Goal: Contribute content: Contribute content

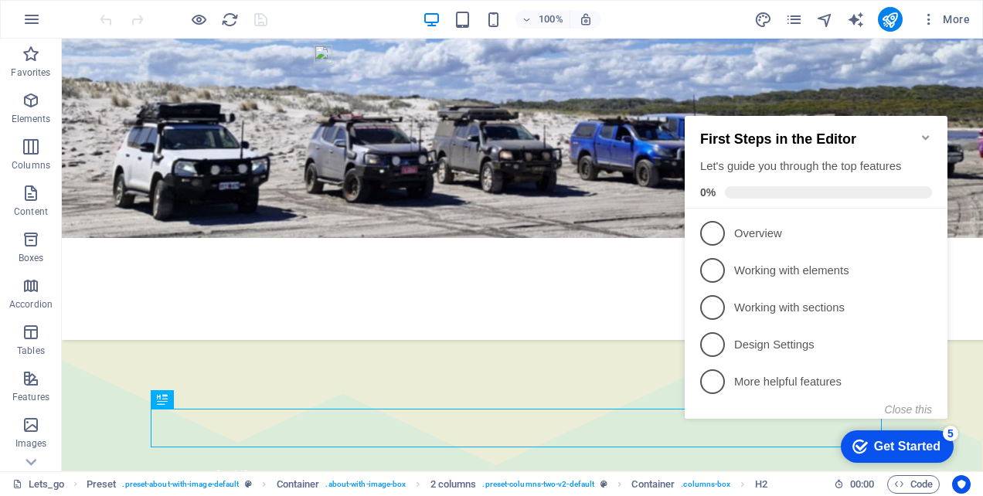
click at [925, 135] on icon "Minimize checklist" at bounding box center [925, 137] width 7 height 5
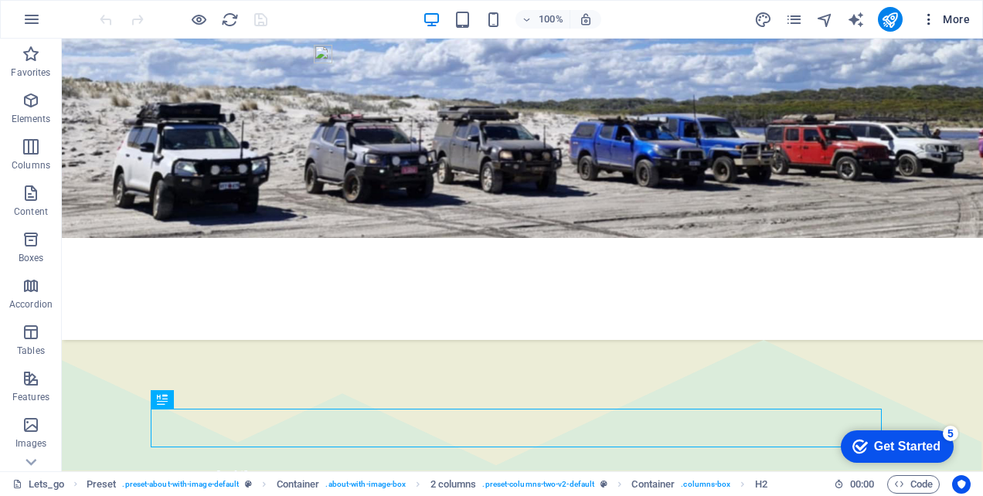
click at [959, 19] on span "More" at bounding box center [946, 19] width 49 height 15
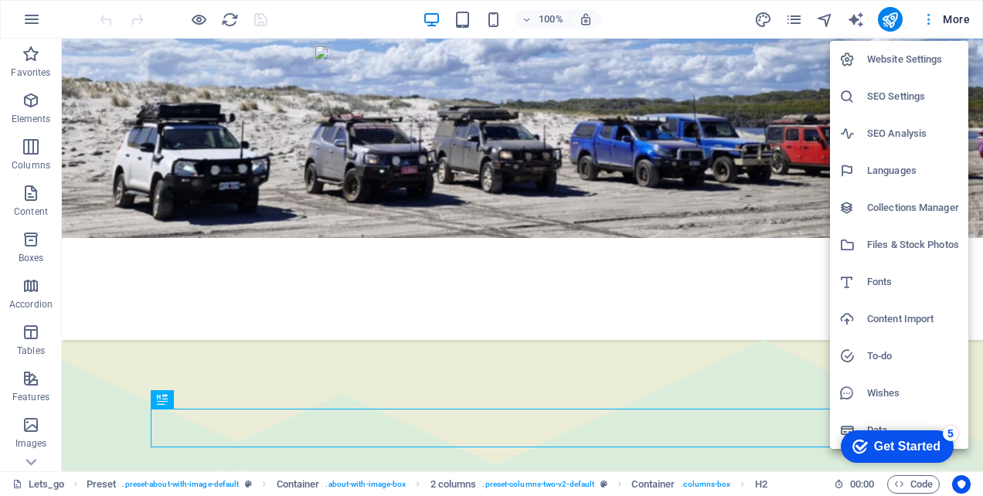
click at [959, 19] on div at bounding box center [491, 248] width 983 height 496
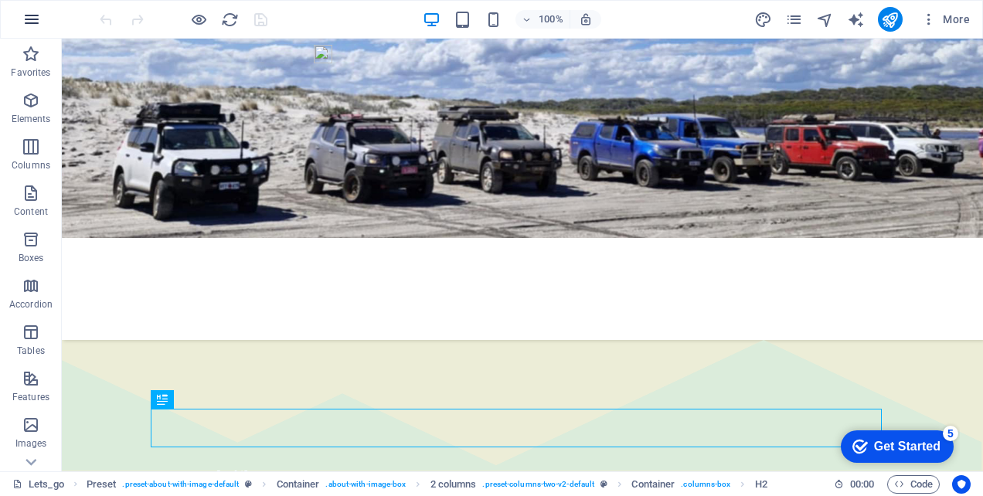
click at [37, 19] on icon "button" at bounding box center [31, 19] width 19 height 19
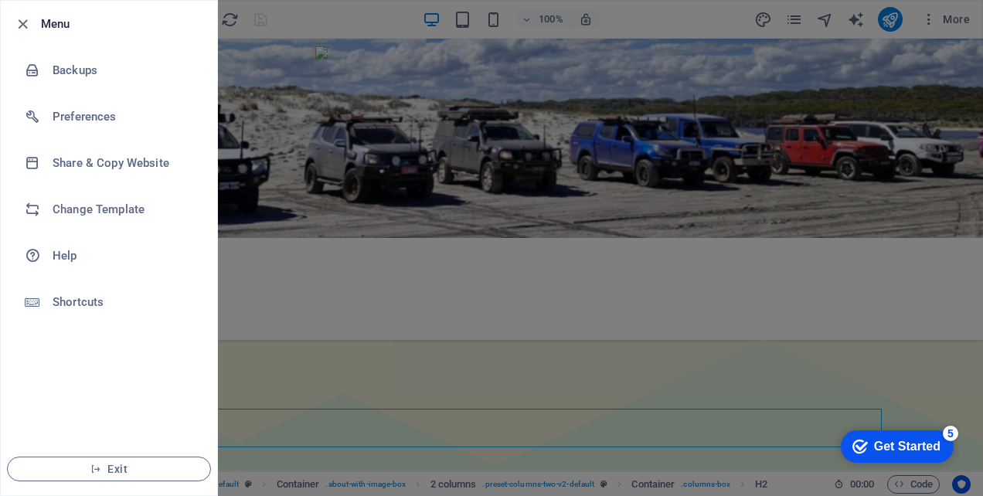
click at [319, 14] on div at bounding box center [491, 248] width 983 height 496
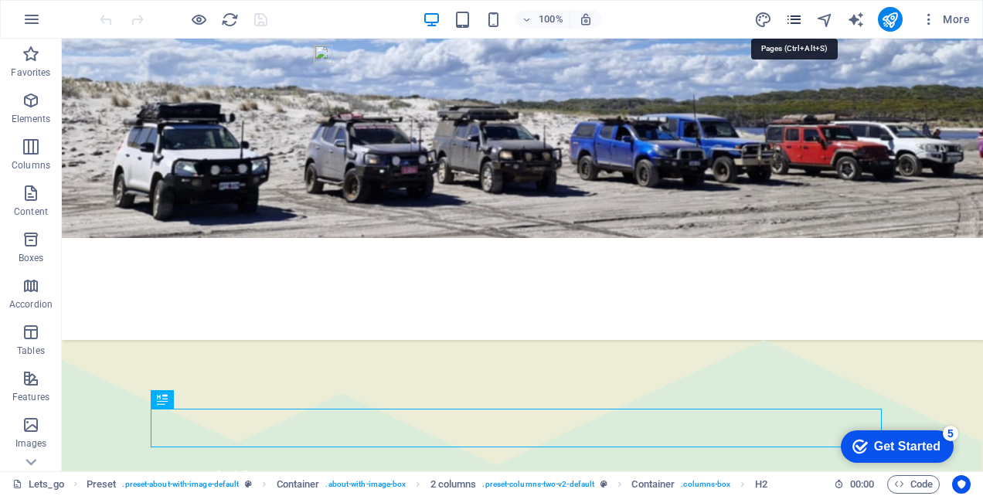
click at [792, 23] on icon "pages" at bounding box center [795, 20] width 18 height 18
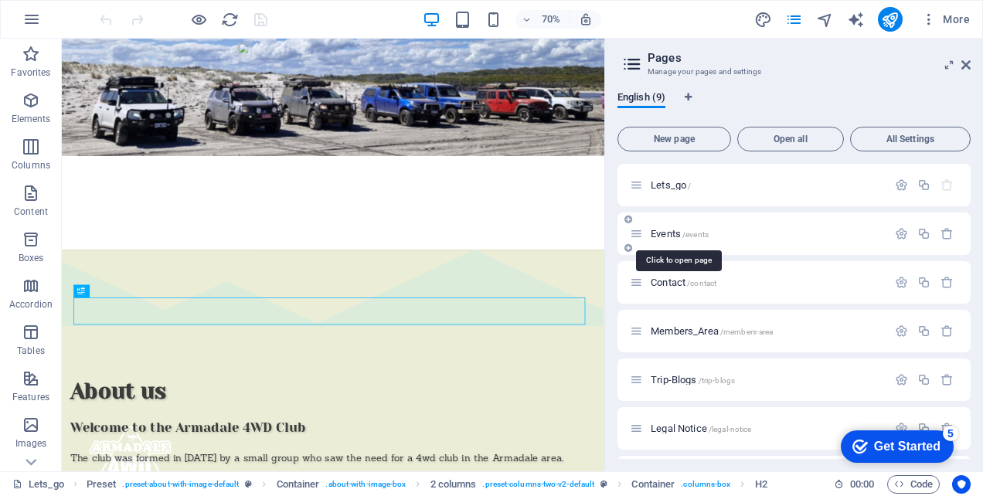
click at [674, 232] on span "Events /events" at bounding box center [680, 234] width 58 height 12
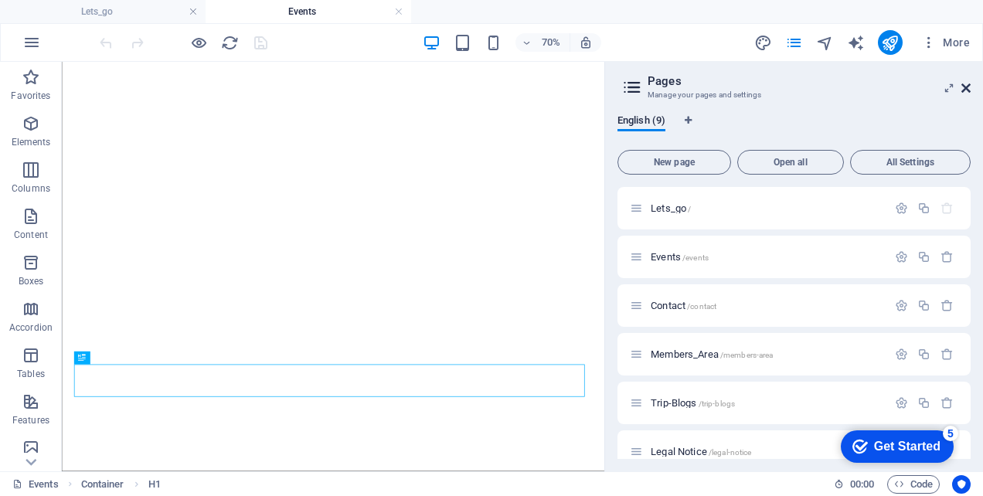
click at [967, 89] on icon at bounding box center [966, 88] width 9 height 12
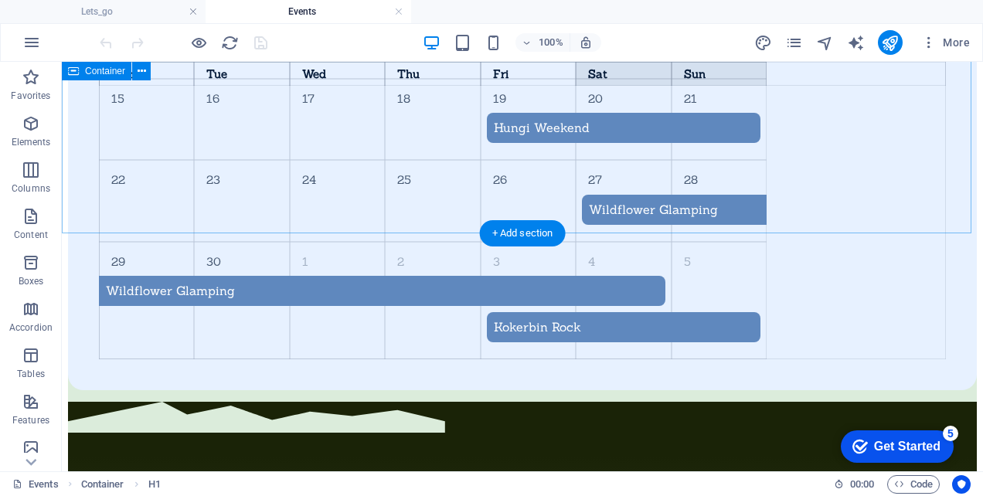
scroll to position [1048, 0]
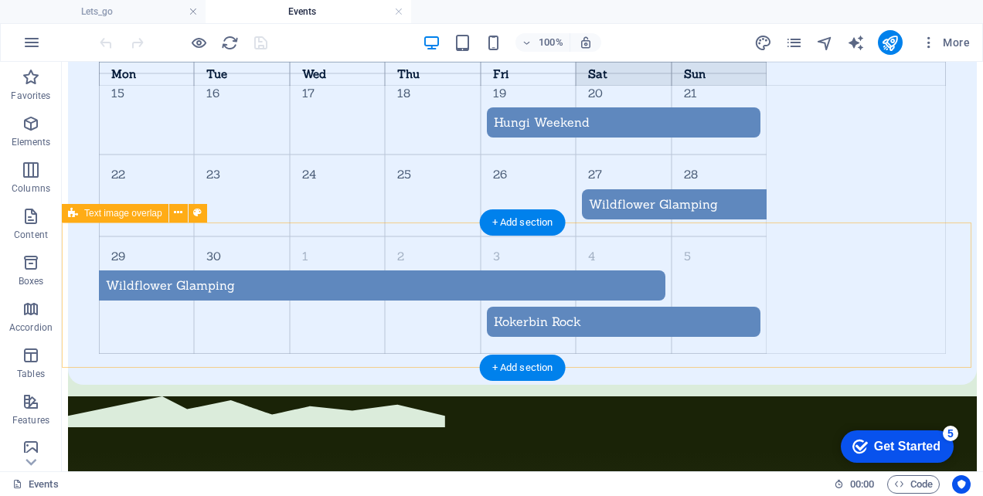
click at [492, 397] on div at bounding box center [522, 425] width 909 height 56
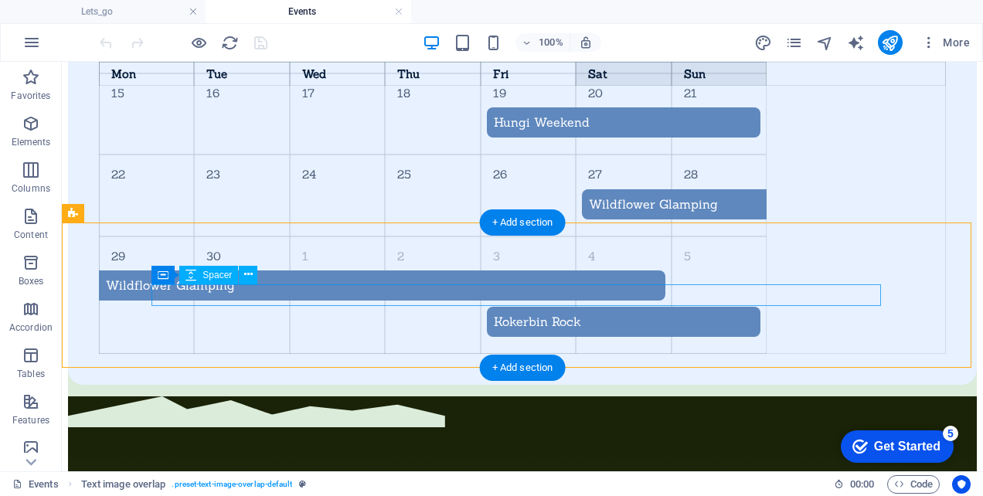
click at [496, 431] on div at bounding box center [522, 442] width 909 height 22
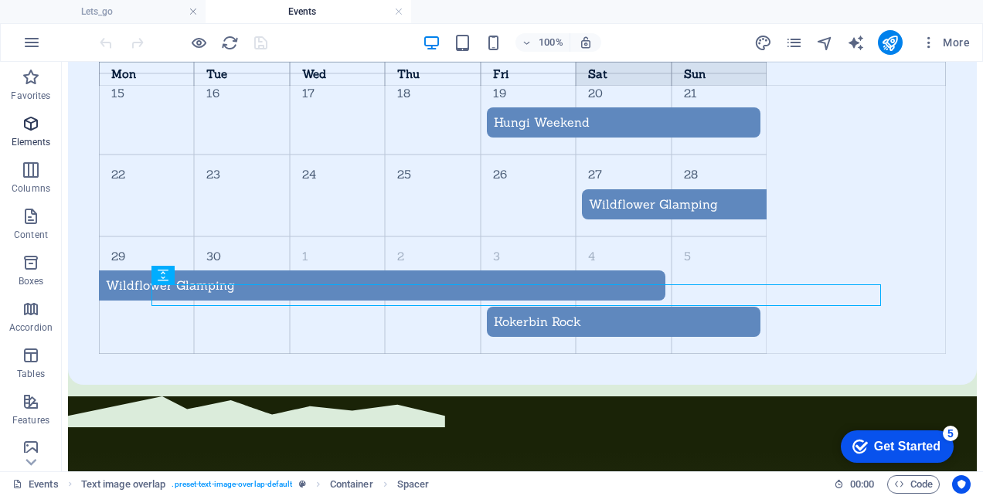
click at [34, 128] on icon "button" at bounding box center [31, 123] width 19 height 19
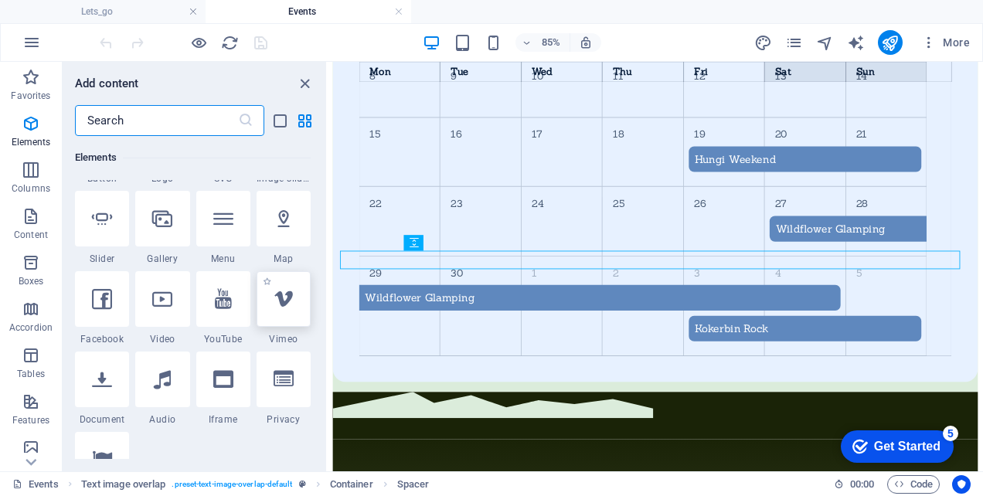
scroll to position [397, 0]
click at [106, 380] on icon at bounding box center [102, 378] width 20 height 20
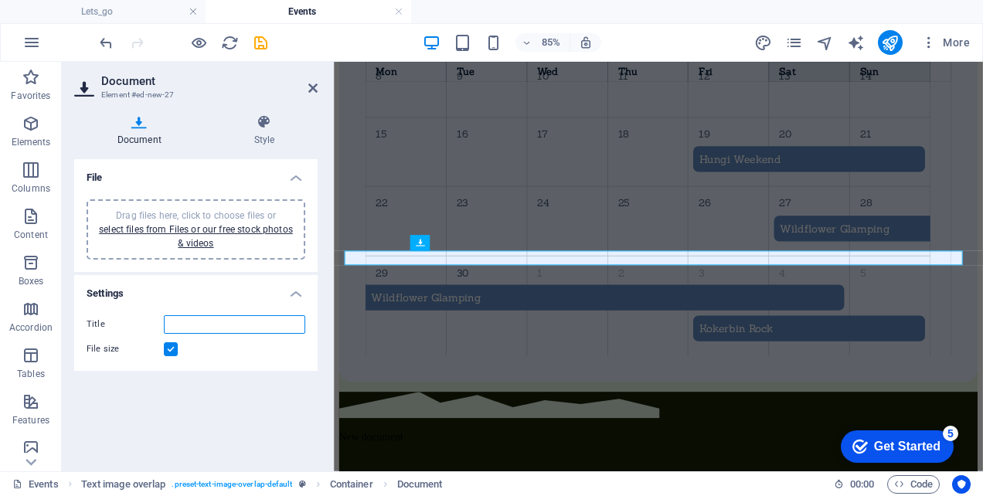
click at [179, 322] on input "Title" at bounding box center [234, 324] width 141 height 19
type input "Hungi Weekend Flyer"
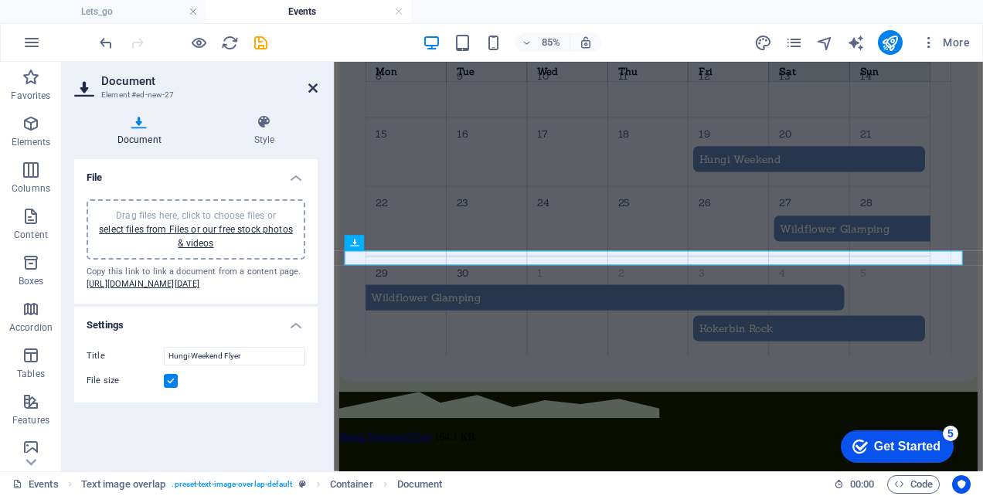
click at [312, 88] on icon at bounding box center [312, 88] width 9 height 12
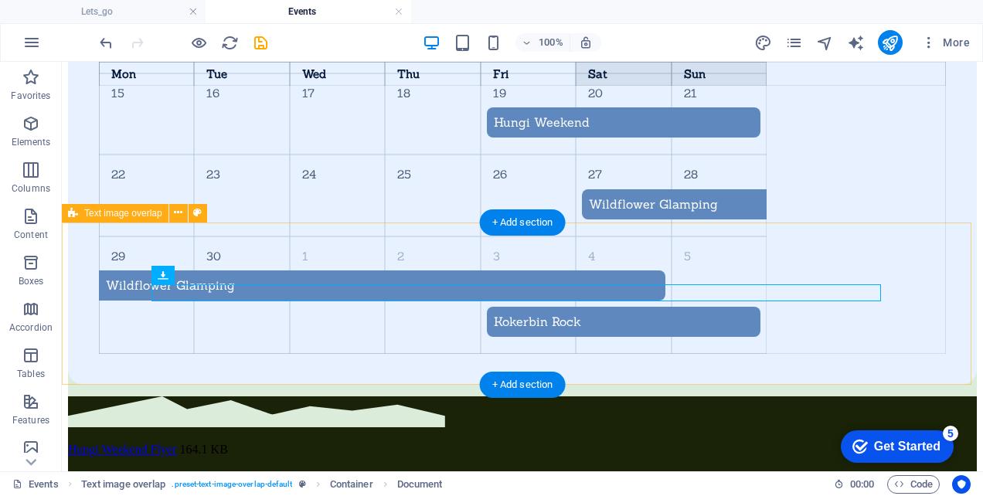
click at [339, 397] on div "Hungi Weekend Flyer 164.1 KB" at bounding box center [522, 444] width 909 height 94
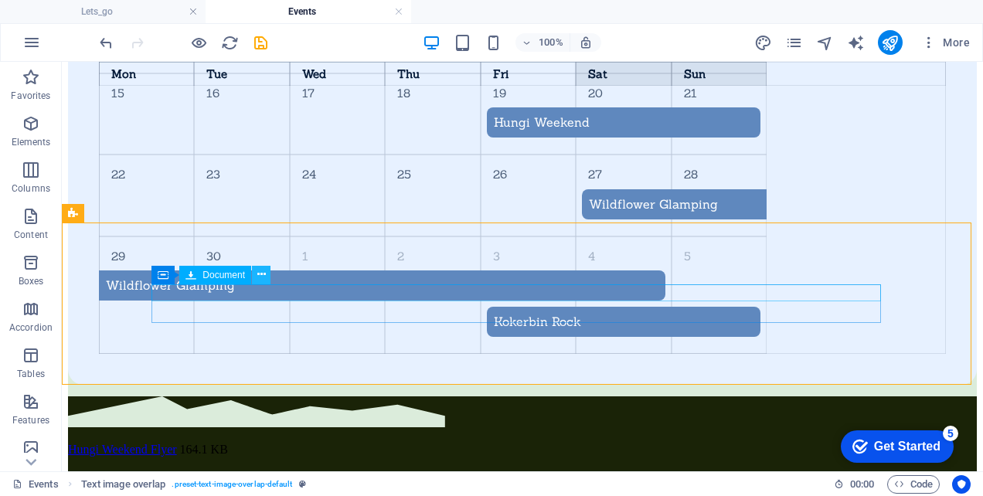
click at [263, 271] on icon at bounding box center [261, 275] width 9 height 16
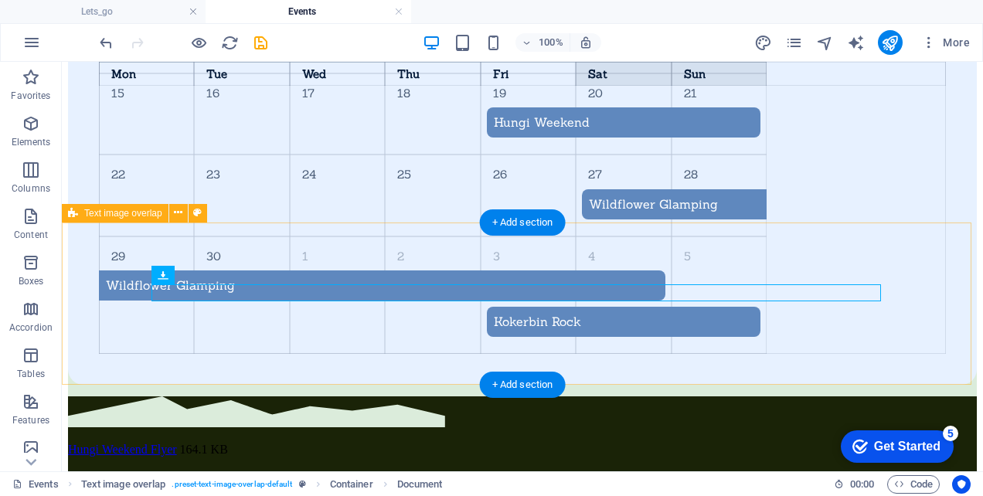
click at [239, 397] on div "Hungi Weekend Flyer 164.1 KB" at bounding box center [522, 444] width 909 height 94
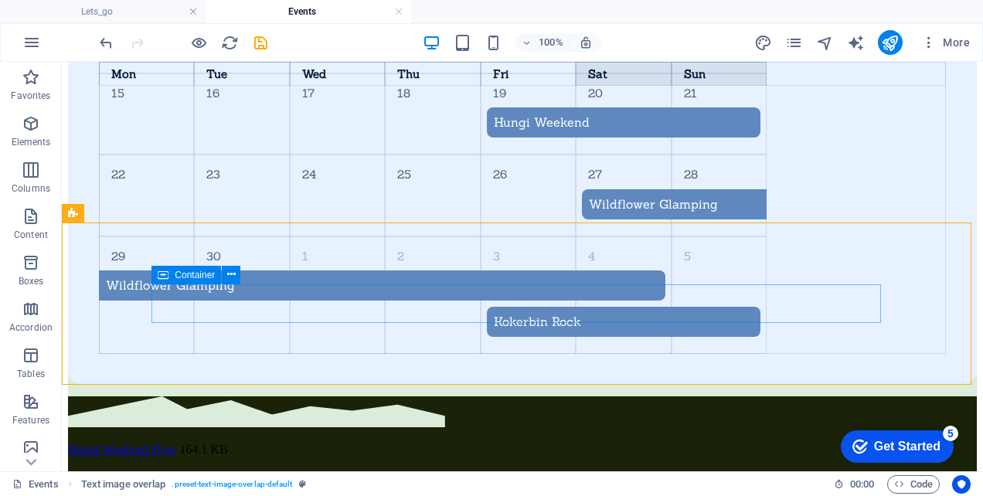
click at [162, 275] on icon at bounding box center [163, 275] width 11 height 19
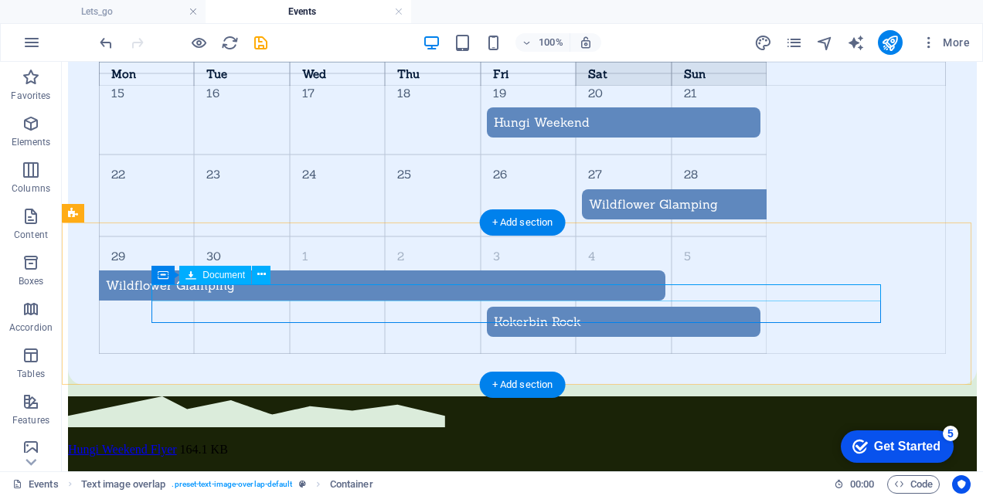
click at [160, 443] on div "Hungi Weekend Flyer 164.1 KB" at bounding box center [522, 450] width 909 height 14
click at [328, 443] on div "Hungi Weekend Flyer 164.1 KB" at bounding box center [522, 450] width 909 height 14
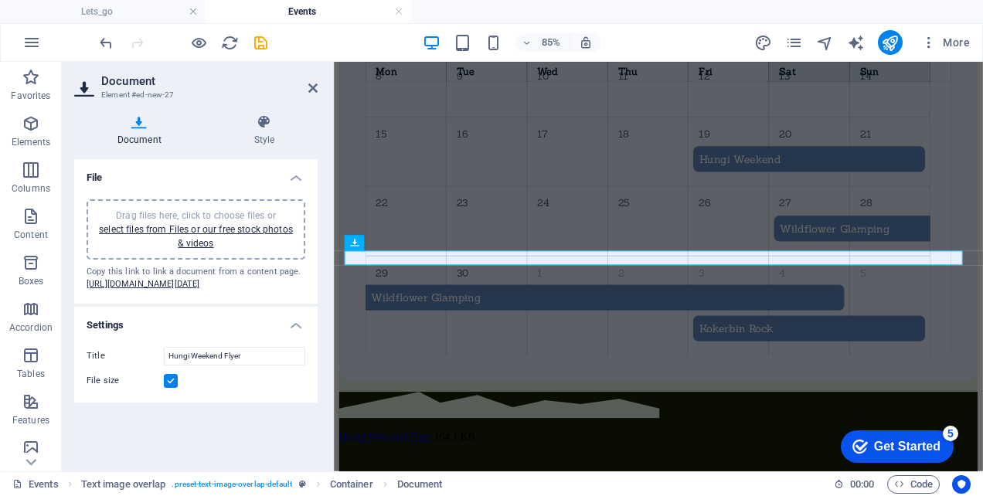
click at [170, 388] on label at bounding box center [171, 381] width 14 height 14
click at [0, 0] on input "File size" at bounding box center [0, 0] width 0 height 0
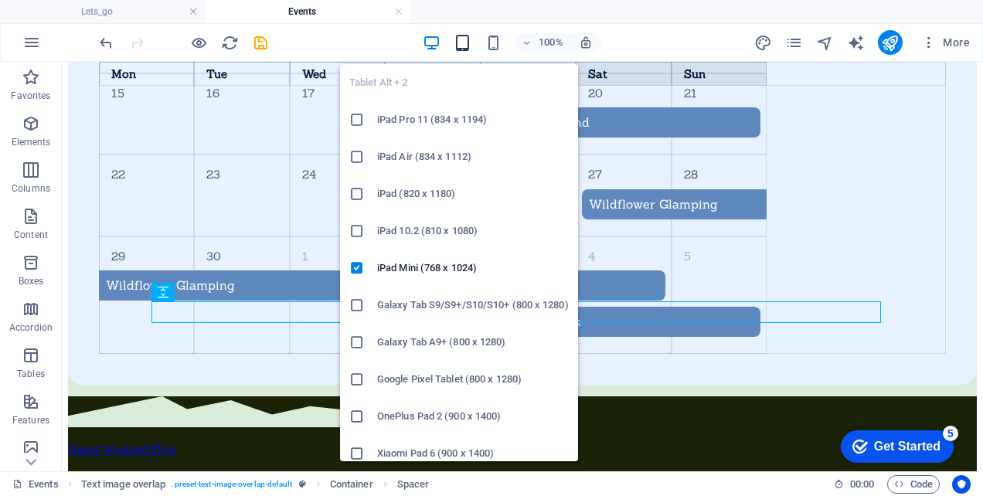
click at [470, 37] on icon "button" at bounding box center [463, 43] width 18 height 18
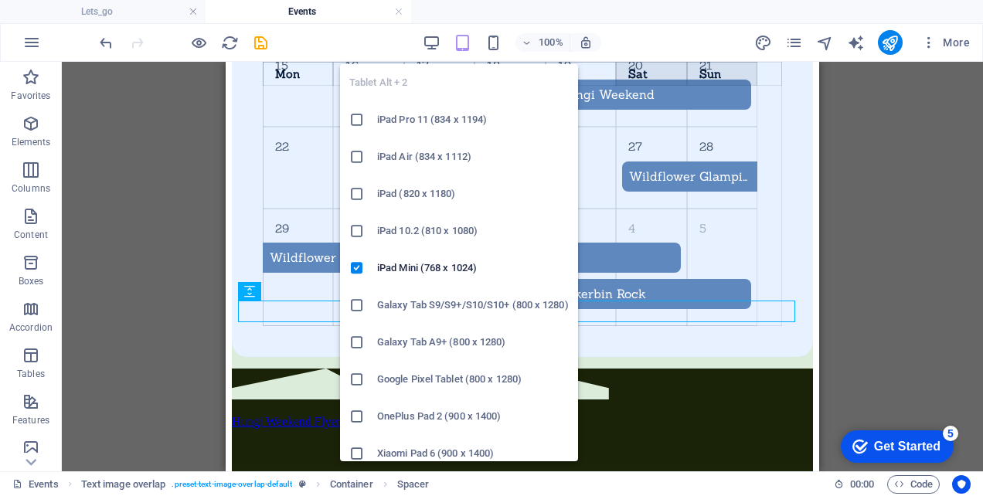
scroll to position [1089, 0]
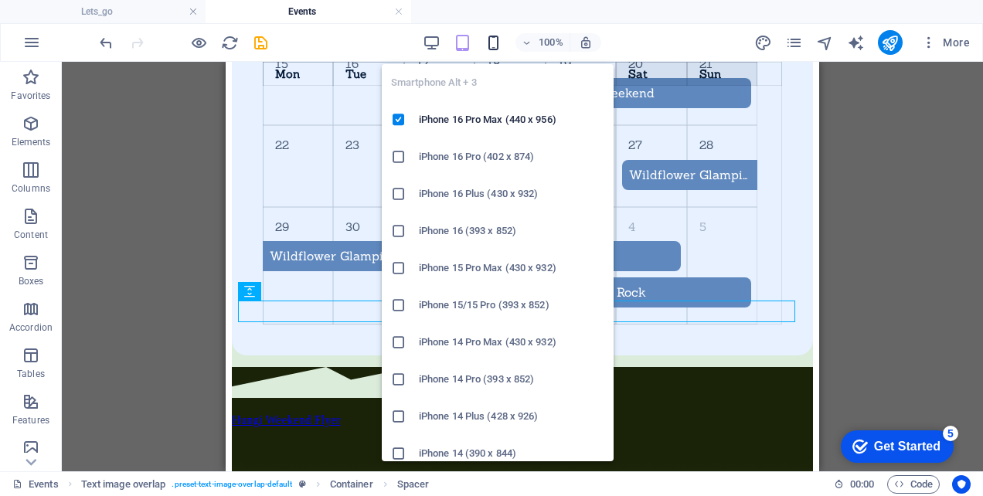
click at [495, 45] on icon "button" at bounding box center [494, 43] width 18 height 18
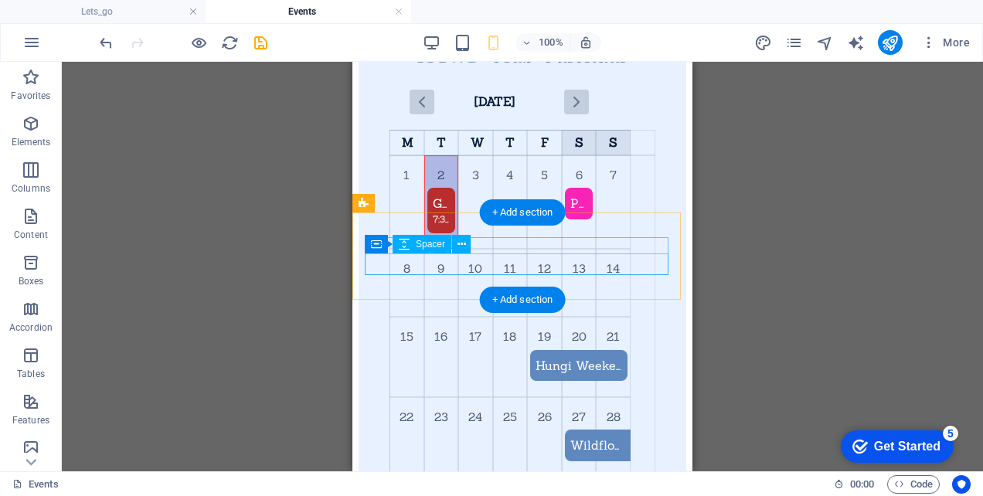
scroll to position [793, 0]
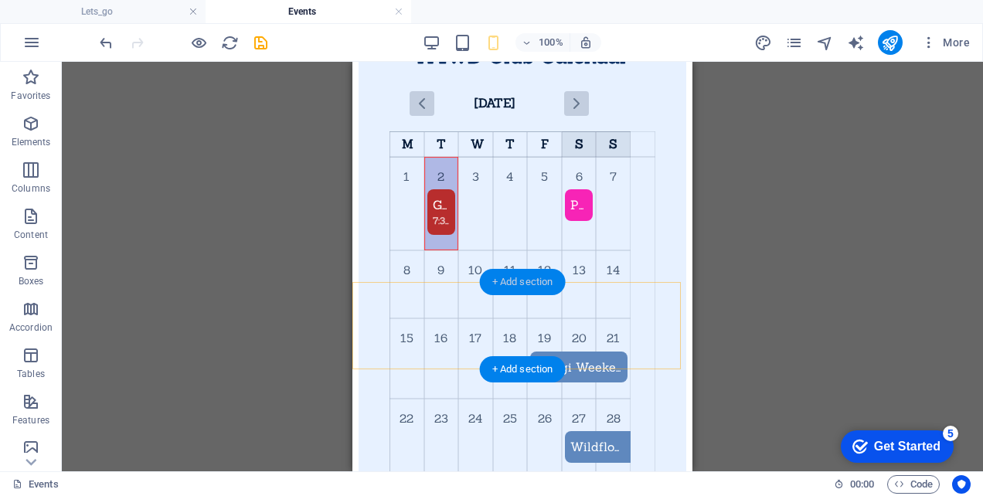
click at [544, 294] on div "+ Add section" at bounding box center [523, 282] width 86 height 26
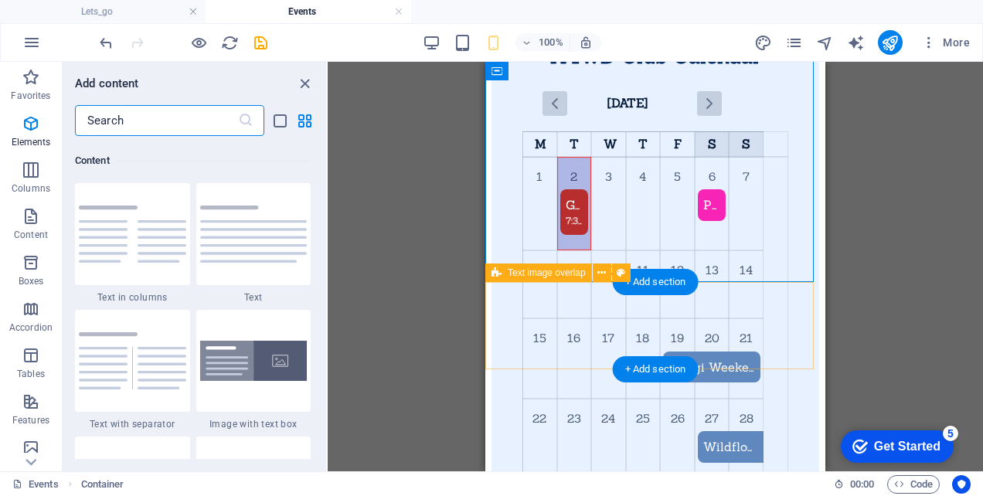
scroll to position [2705, 0]
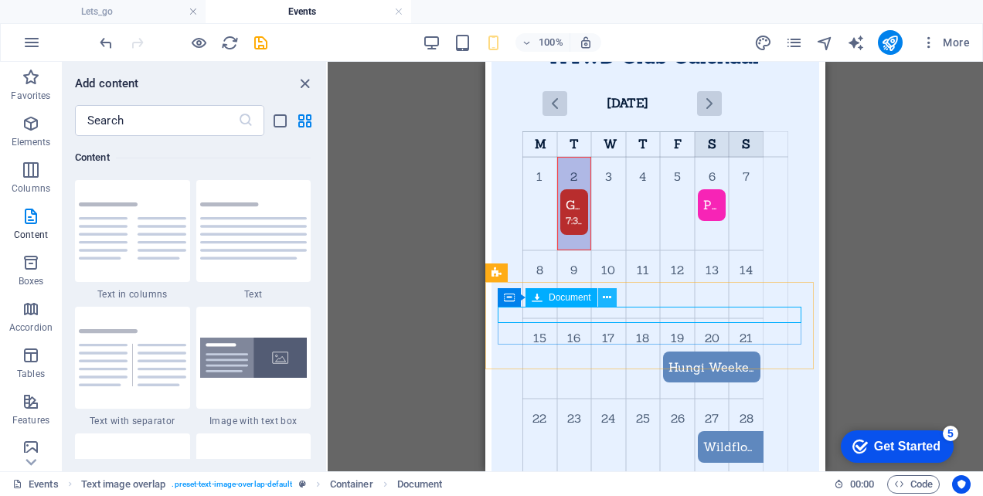
click at [613, 298] on button at bounding box center [607, 297] width 19 height 19
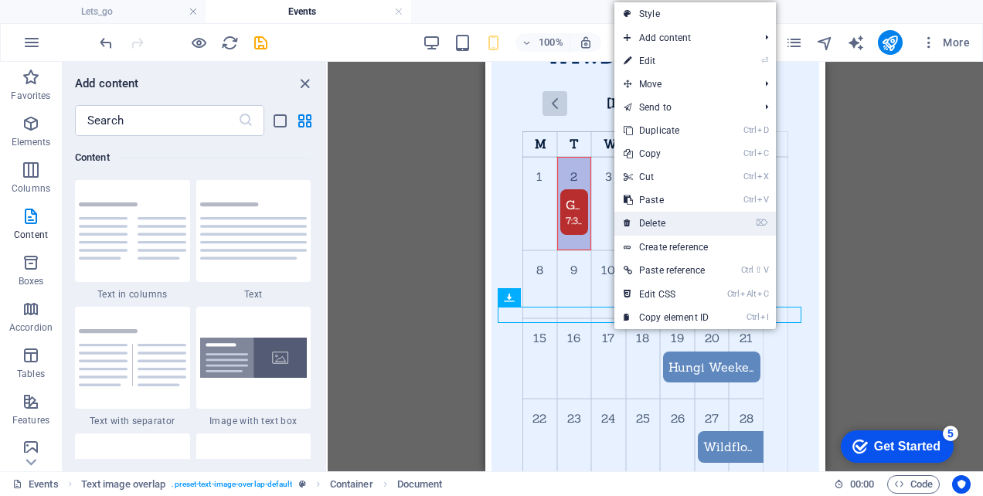
click at [654, 220] on link "⌦ Delete" at bounding box center [667, 223] width 104 height 23
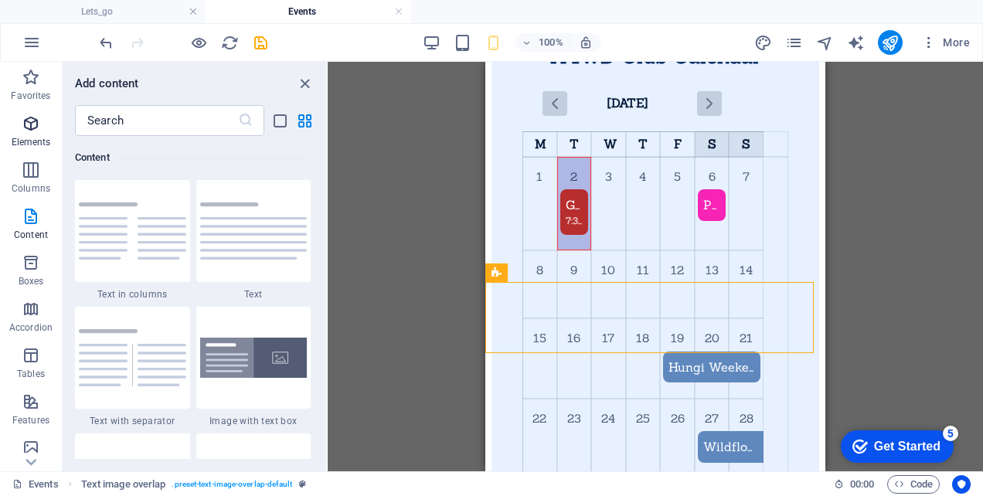
click at [32, 126] on icon "button" at bounding box center [31, 123] width 19 height 19
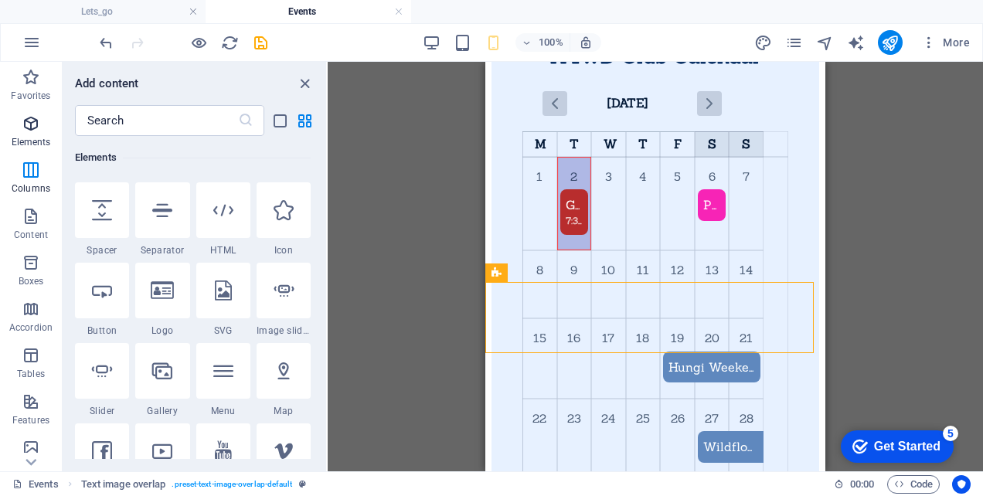
scroll to position [165, 0]
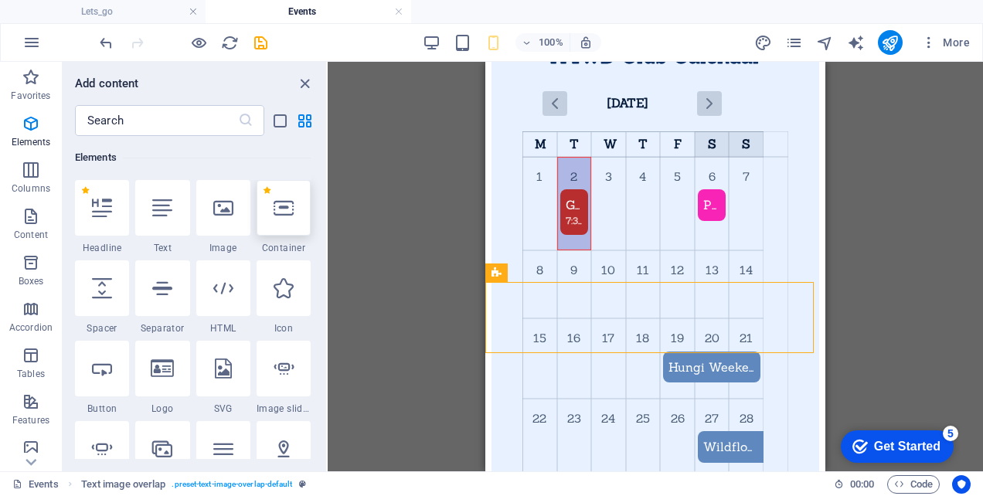
click at [286, 210] on icon at bounding box center [284, 208] width 20 height 20
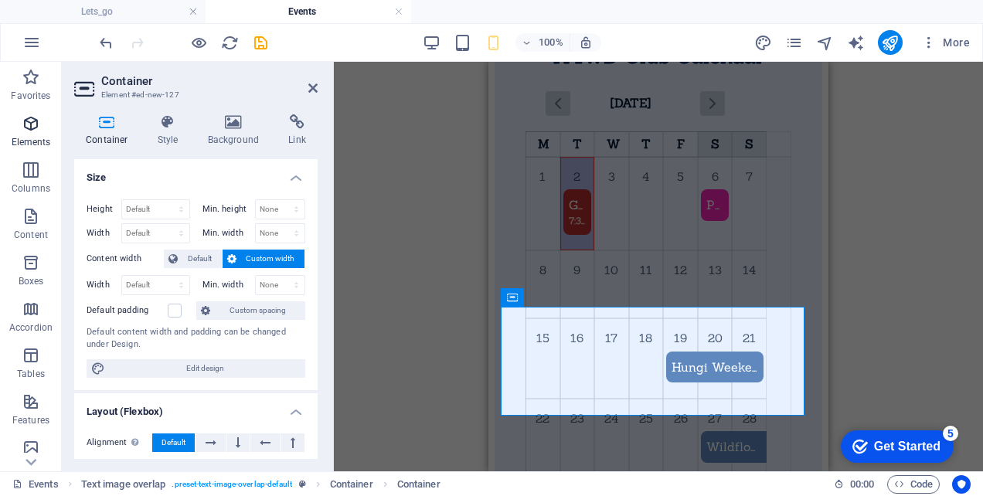
click at [31, 128] on icon "button" at bounding box center [31, 123] width 19 height 19
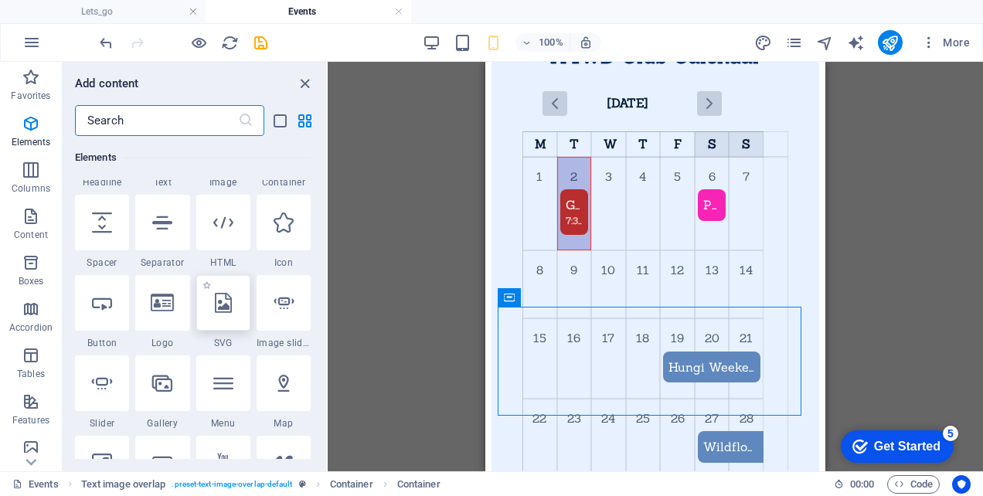
scroll to position [232, 0]
click at [155, 385] on icon at bounding box center [162, 382] width 20 height 20
select select "4"
select select "%"
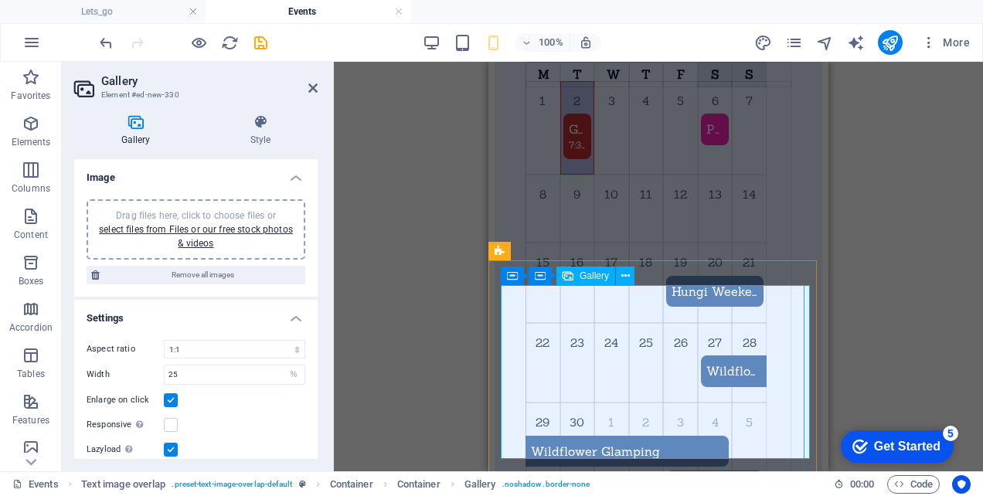
scroll to position [871, 0]
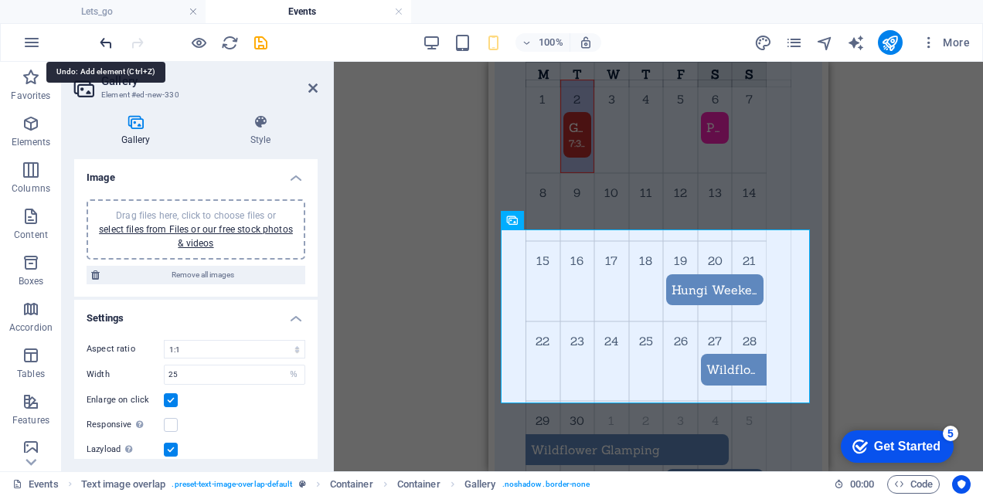
click at [107, 39] on icon "undo" at bounding box center [106, 43] width 18 height 18
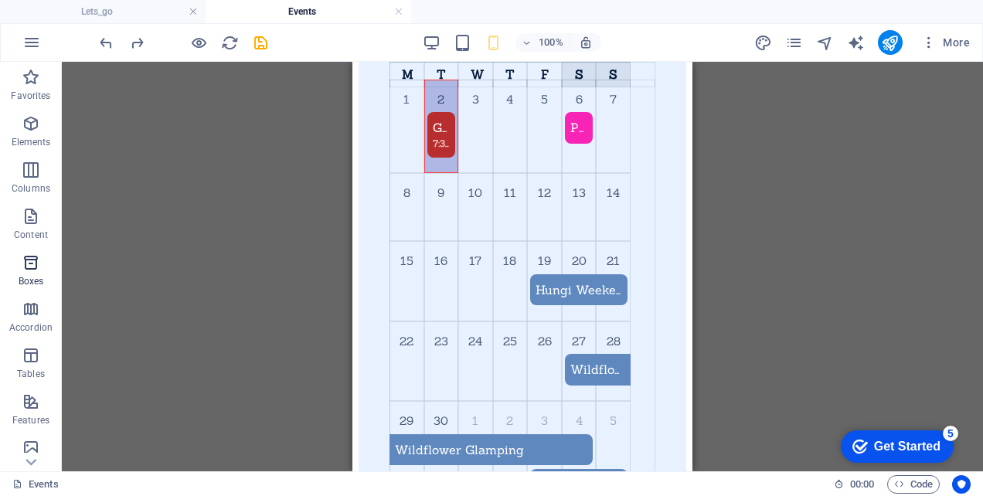
click at [32, 261] on icon "button" at bounding box center [31, 263] width 19 height 19
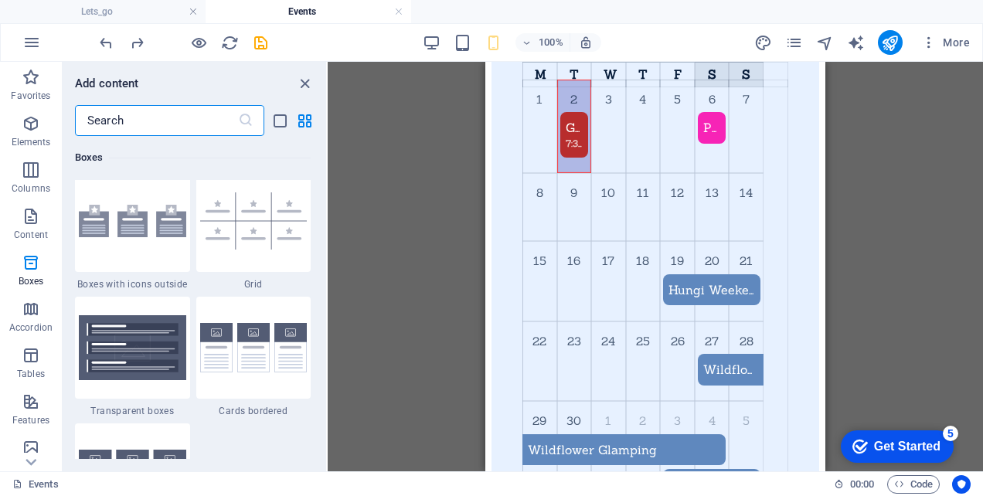
scroll to position [4651, 0]
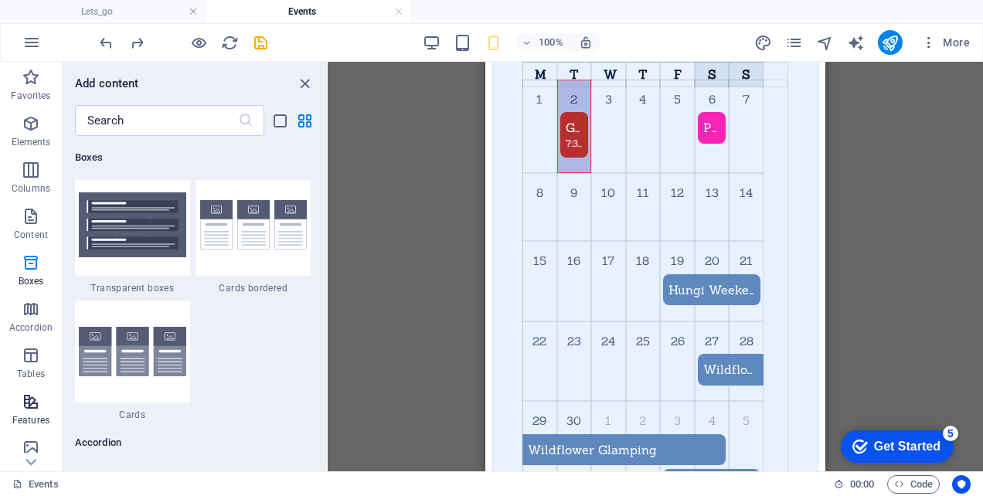
click at [29, 404] on icon "button" at bounding box center [31, 402] width 19 height 19
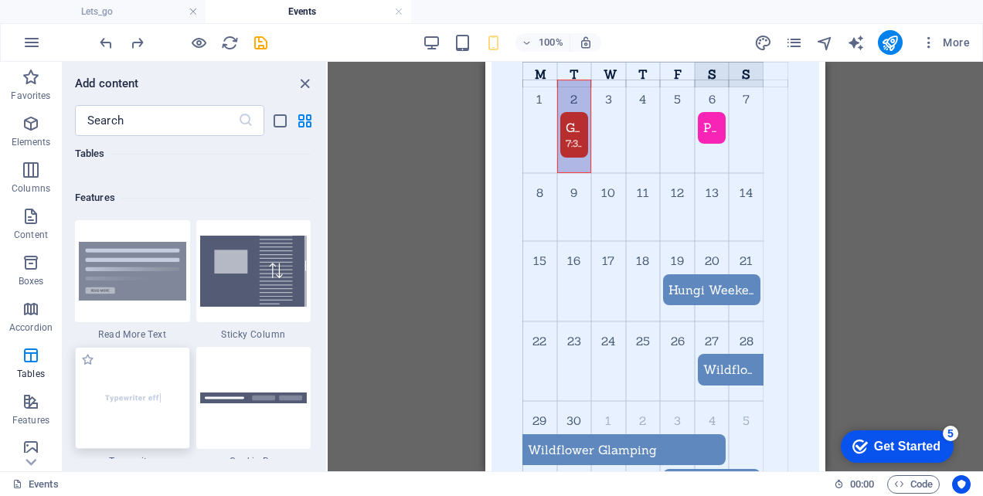
scroll to position [5949, 0]
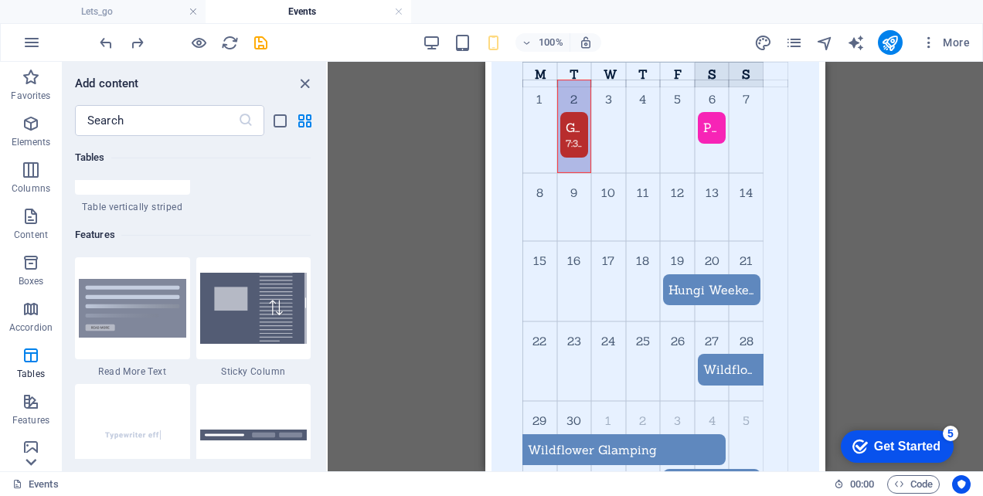
click at [32, 74] on icon at bounding box center [31, 70] width 11 height 7
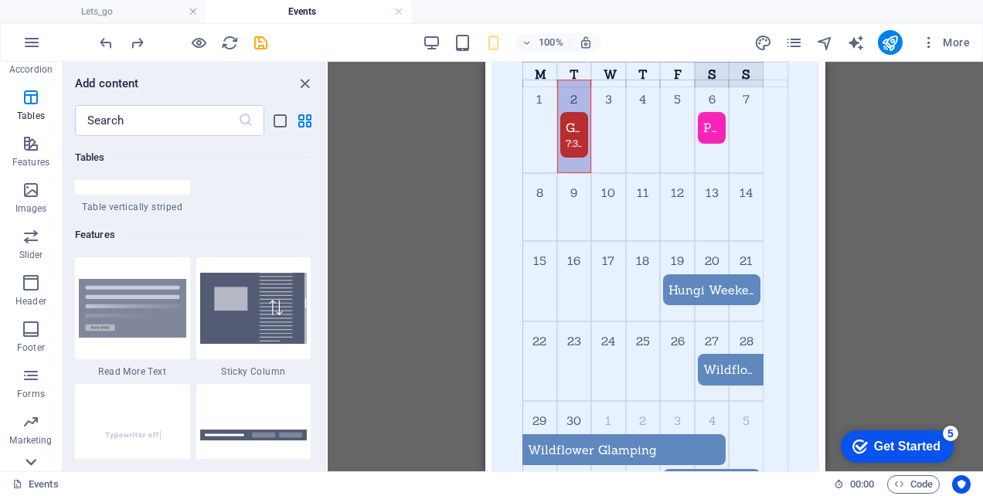
scroll to position [286, 0]
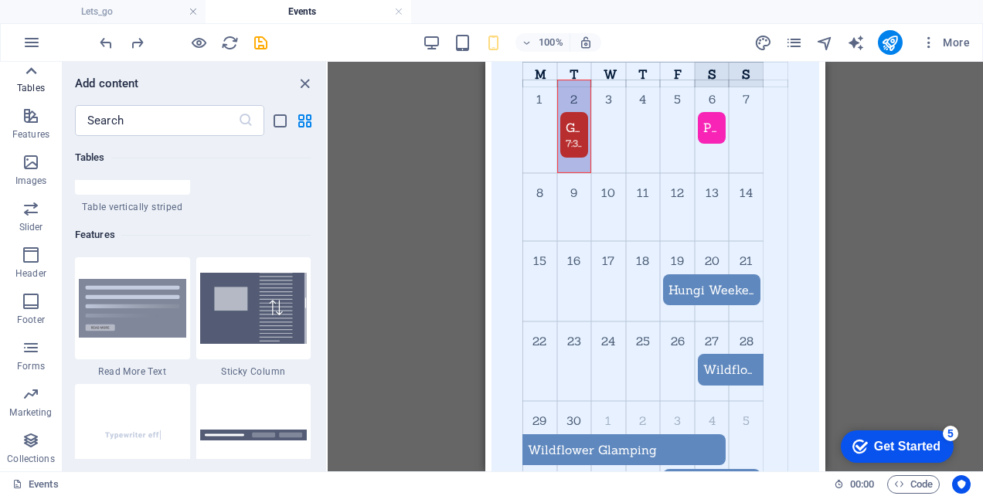
click at [34, 66] on icon at bounding box center [31, 71] width 22 height 22
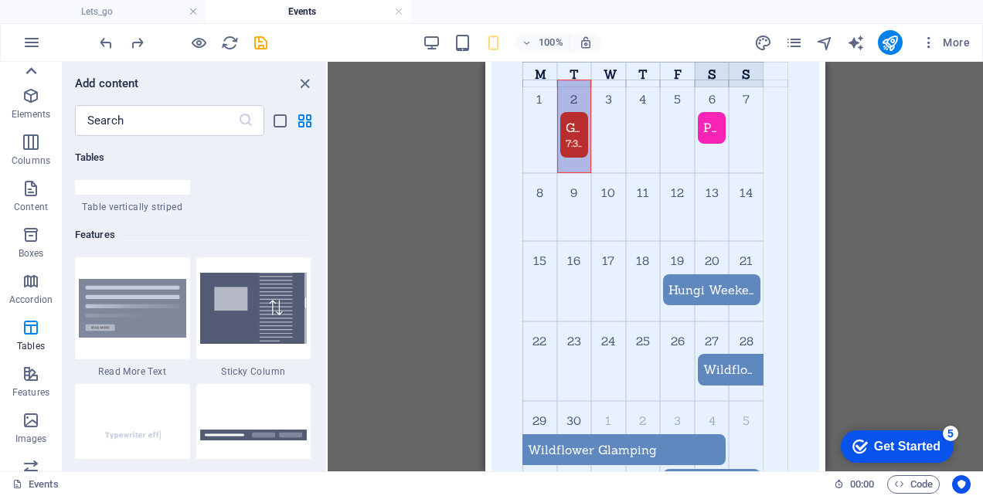
scroll to position [0, 0]
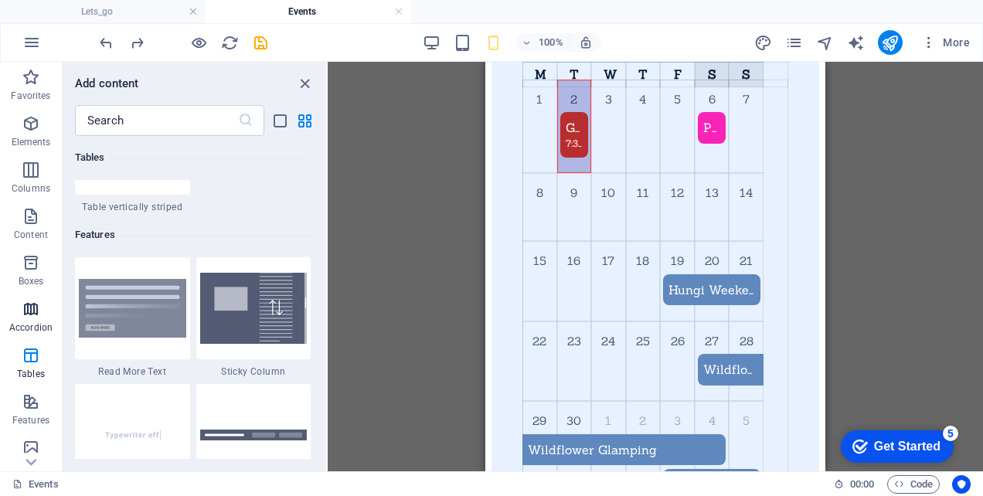
click at [33, 311] on icon "button" at bounding box center [31, 309] width 19 height 19
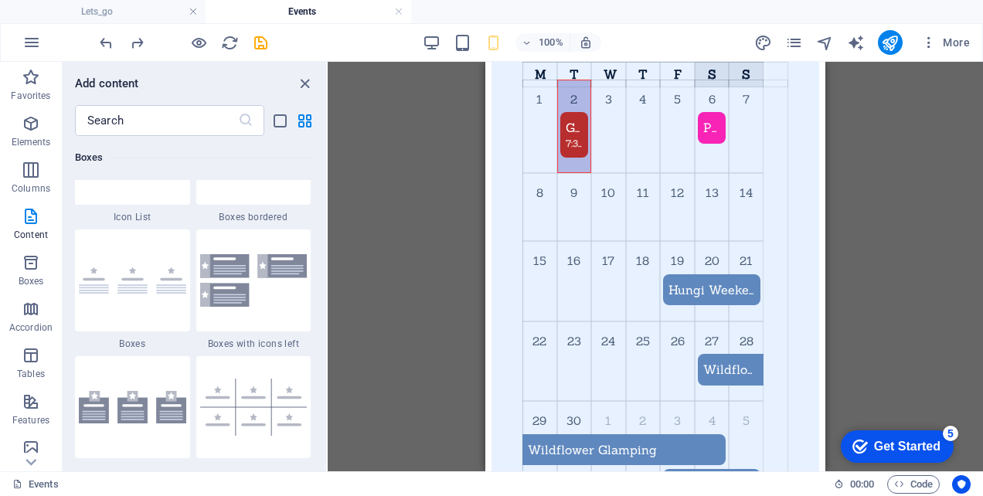
scroll to position [4241, 0]
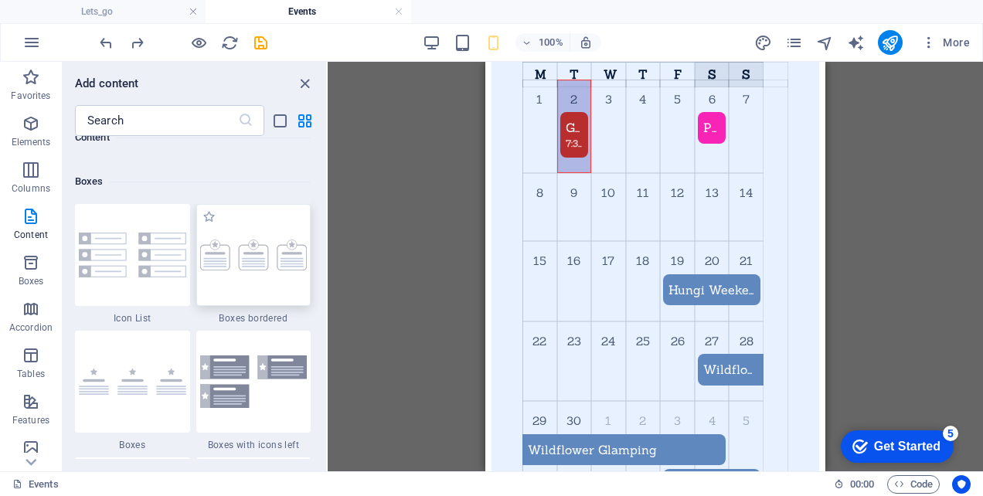
click at [249, 273] on div at bounding box center [253, 255] width 115 height 102
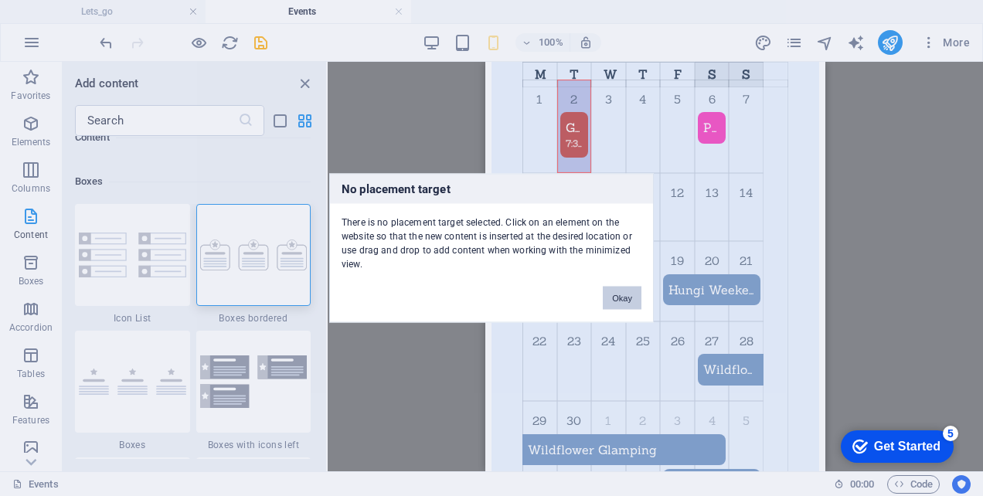
click at [629, 301] on button "Okay" at bounding box center [622, 298] width 39 height 23
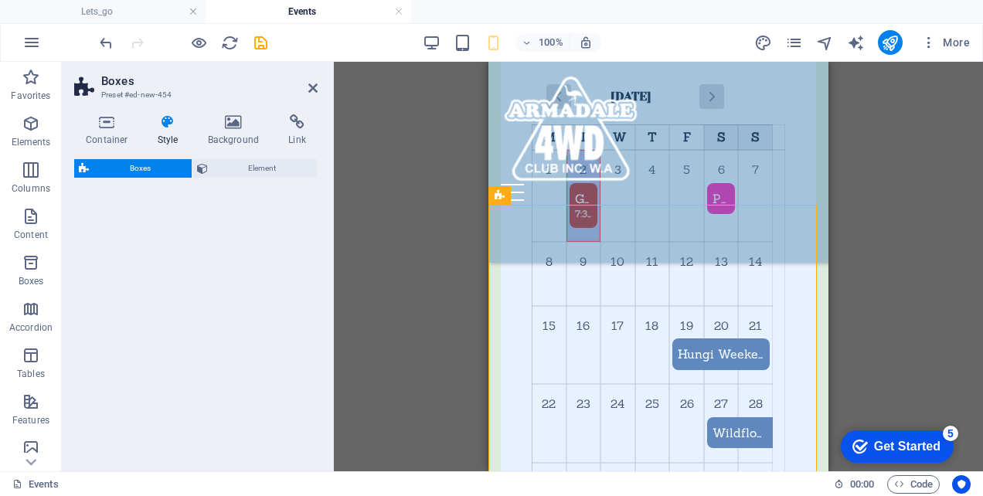
select select "rem"
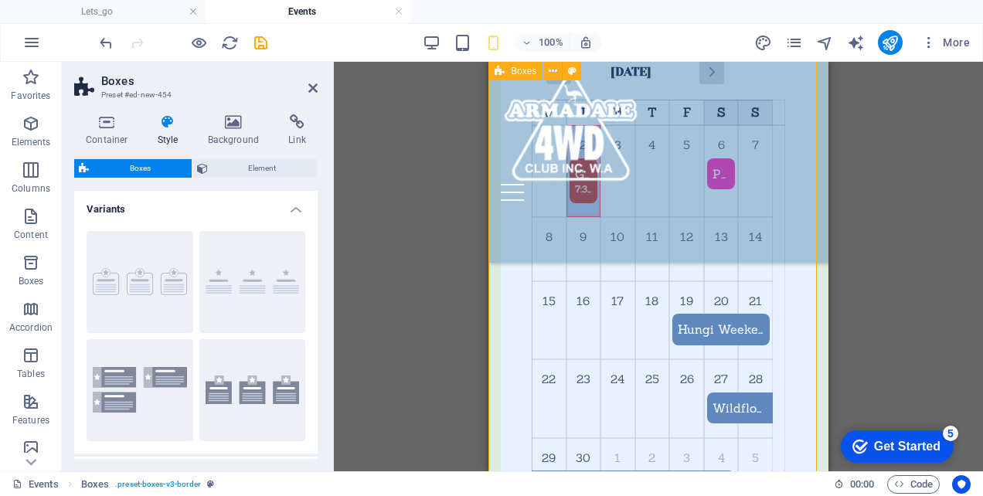
scroll to position [793, 0]
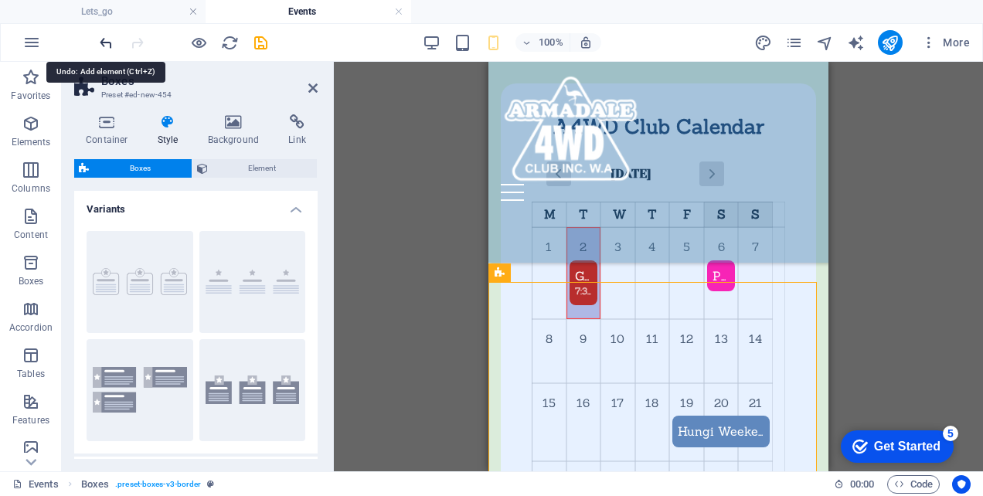
click at [101, 40] on icon "undo" at bounding box center [106, 43] width 18 height 18
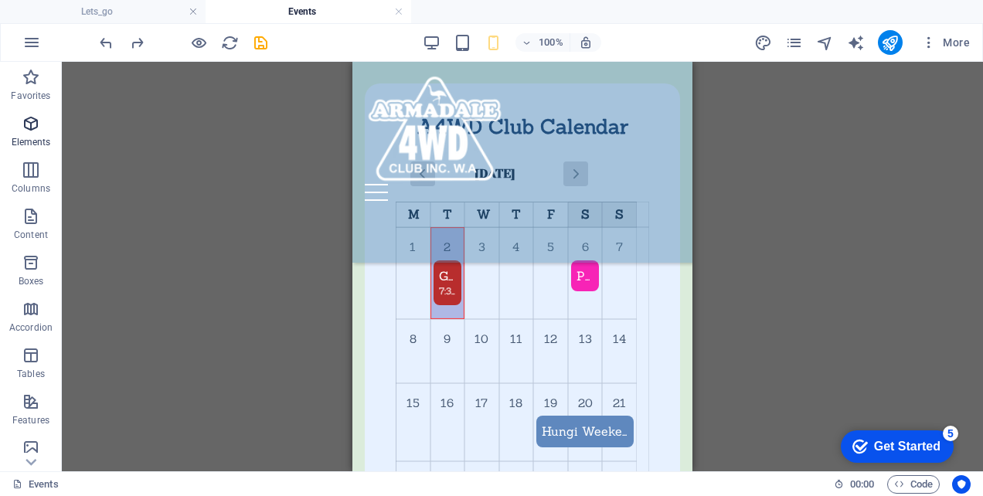
click at [34, 121] on icon "button" at bounding box center [31, 123] width 19 height 19
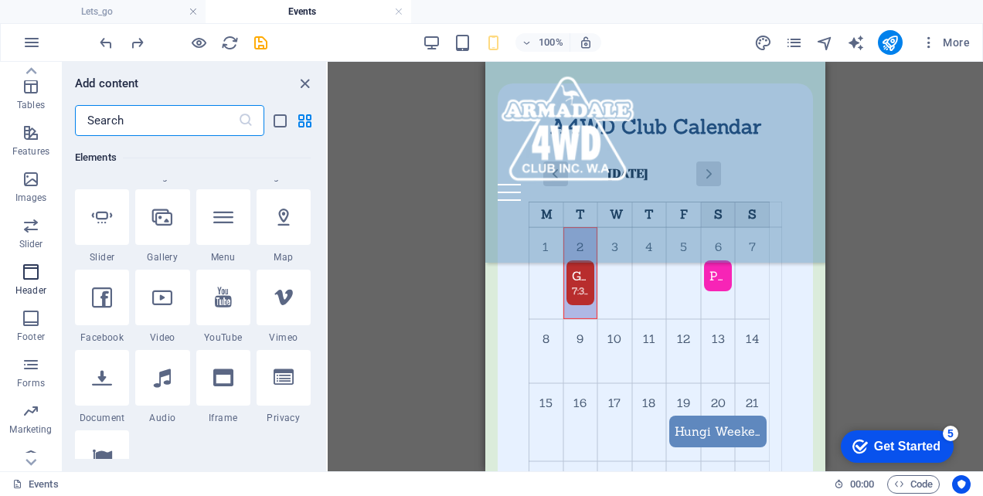
scroll to position [286, 0]
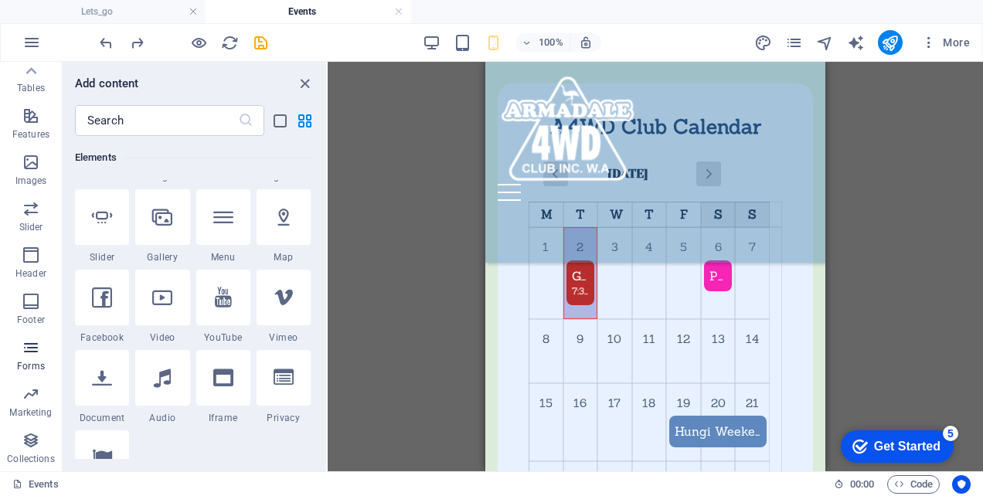
click at [30, 348] on icon "button" at bounding box center [31, 348] width 19 height 19
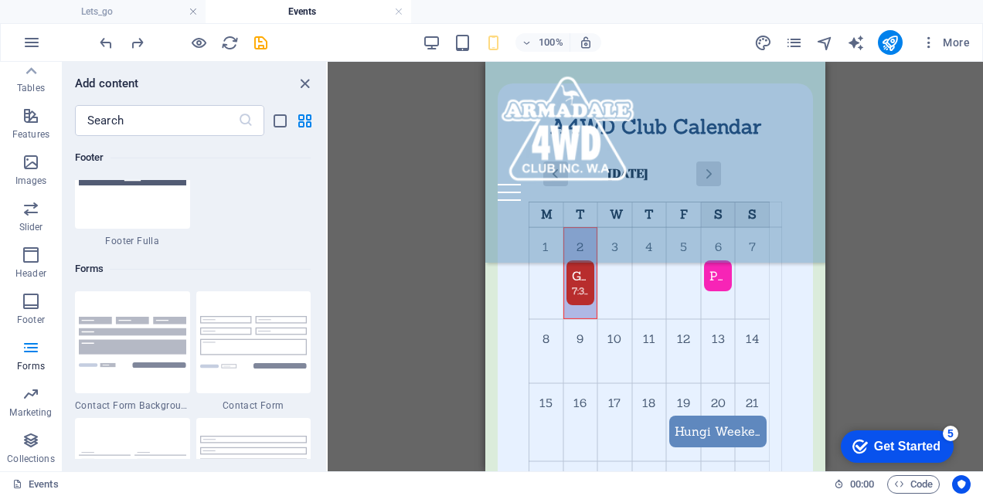
scroll to position [11134, 0]
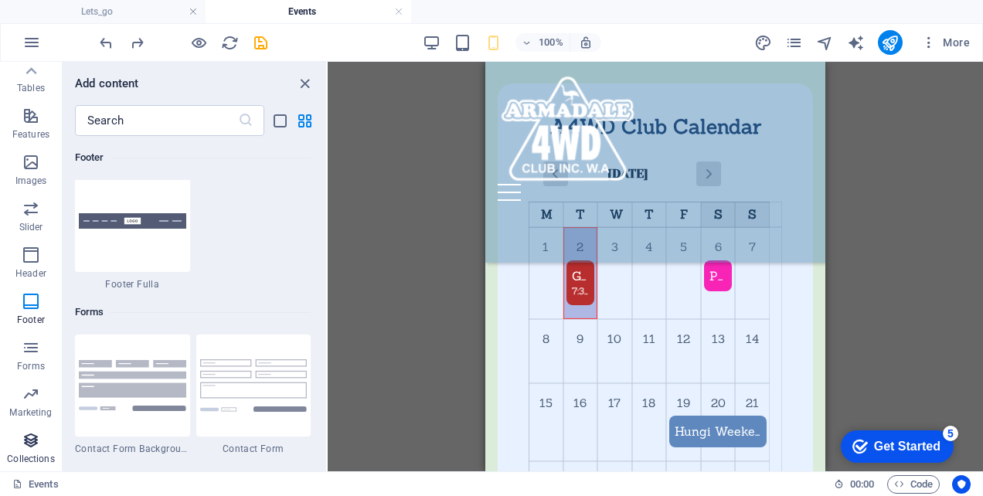
click at [35, 441] on icon "button" at bounding box center [31, 440] width 19 height 19
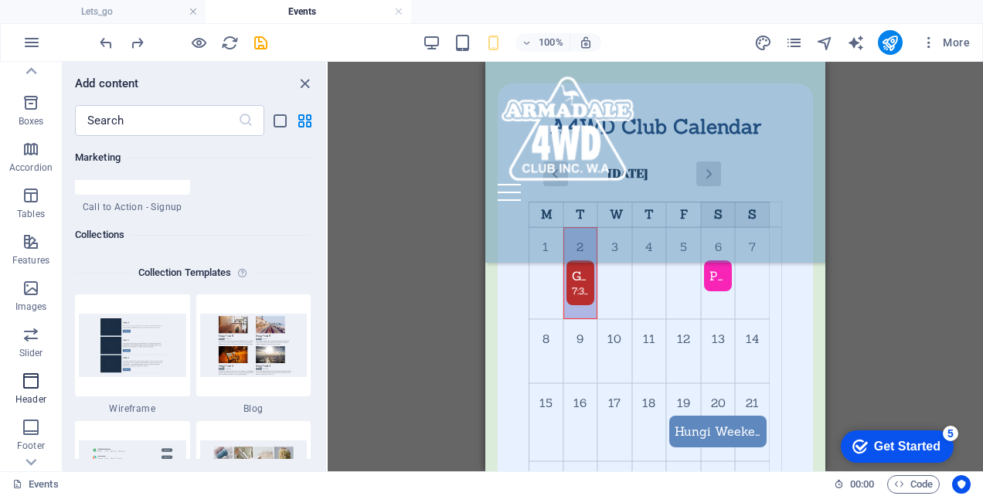
scroll to position [0, 0]
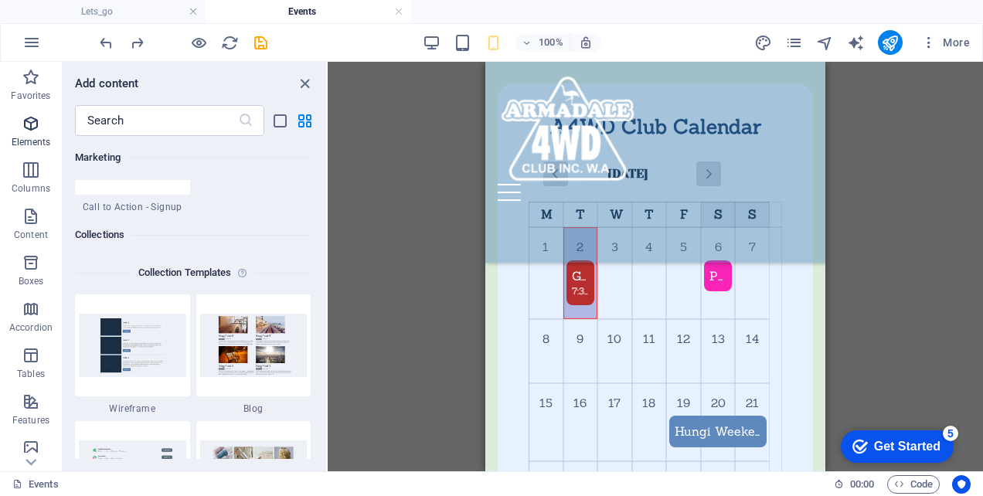
click at [39, 133] on span "Elements" at bounding box center [31, 132] width 62 height 37
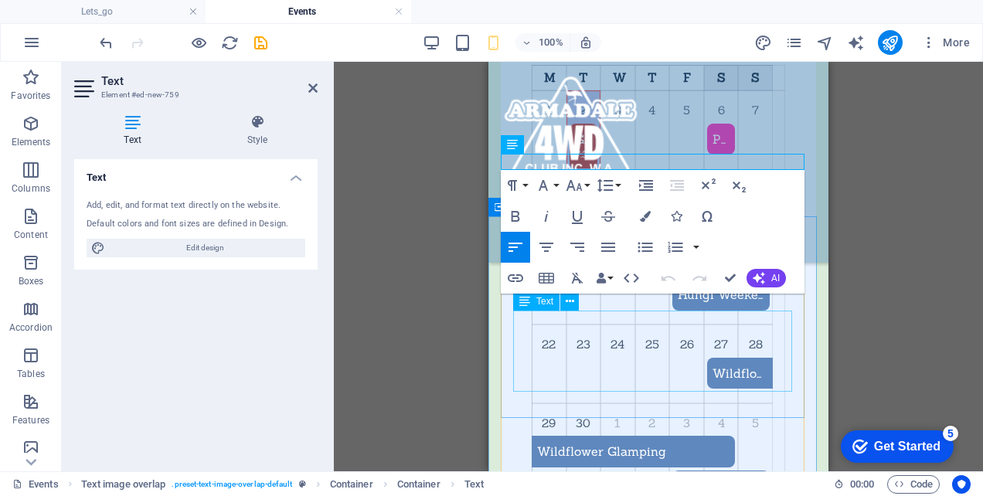
scroll to position [948, 0]
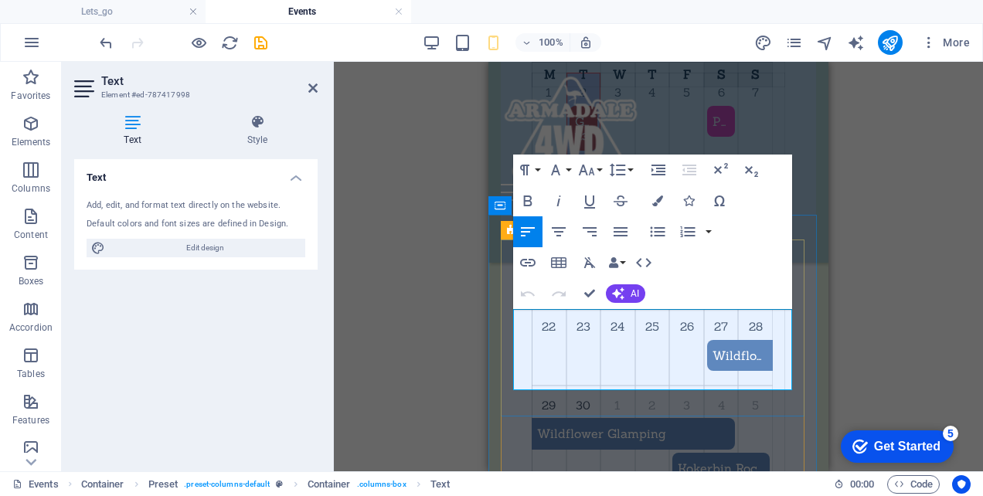
drag, startPoint x: 607, startPoint y: 381, endPoint x: 514, endPoint y: 319, distance: 111.9
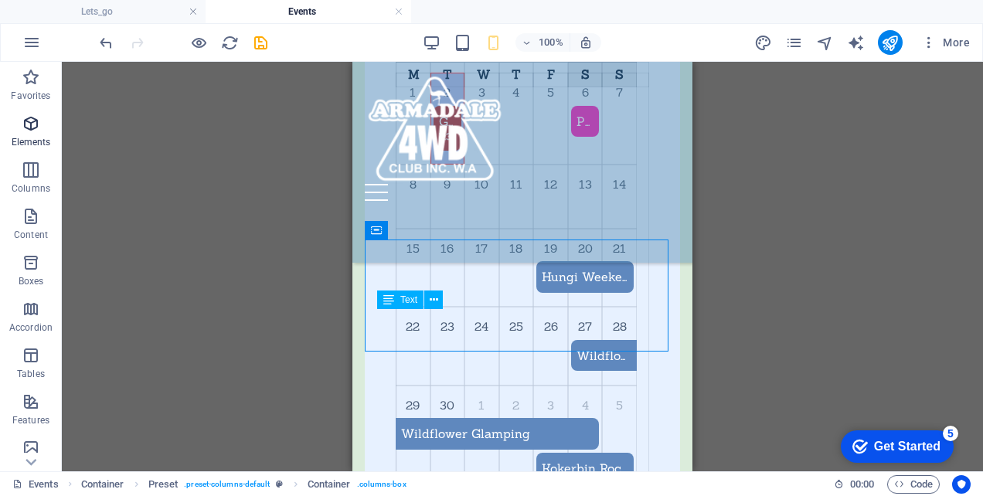
click at [27, 121] on icon "button" at bounding box center [31, 123] width 19 height 19
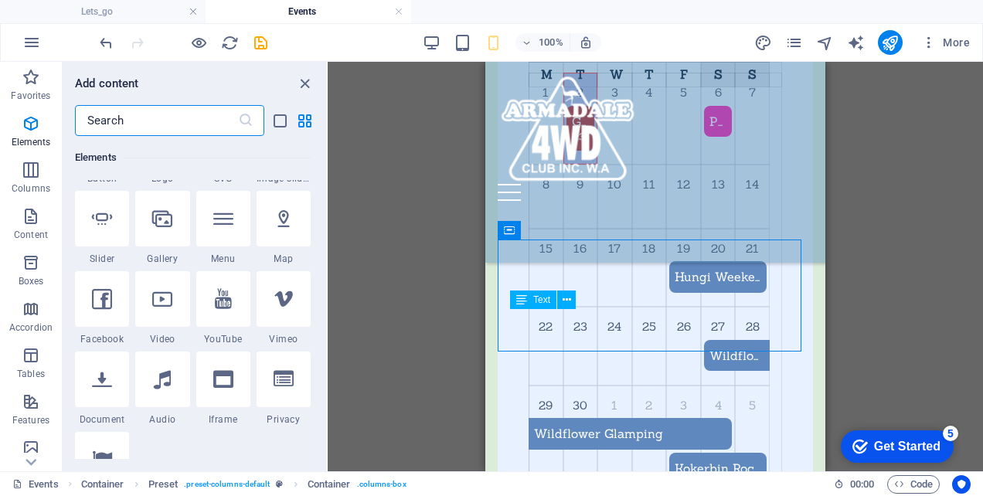
scroll to position [397, 0]
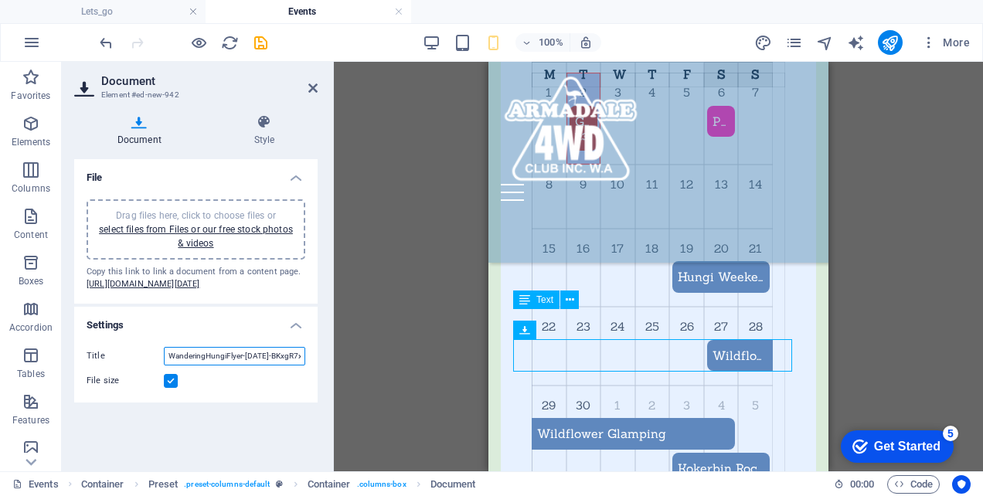
click at [251, 366] on input "WanderingHungiFlyer-[DATE]-BKxgR7xRmIdfEMbM1BX7kg.pdf" at bounding box center [234, 356] width 141 height 19
drag, startPoint x: 302, startPoint y: 379, endPoint x: 160, endPoint y: 373, distance: 142.4
click at [160, 366] on div "Title WanderingHungiFlyer-Sept2025-BKxgR7xRmIdfEMbM1BX7kg.pdf" at bounding box center [196, 356] width 219 height 19
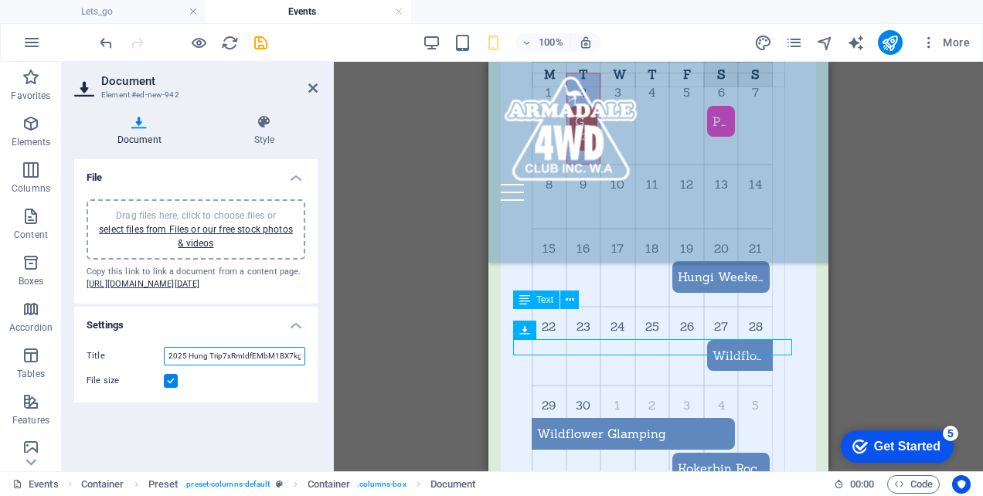
scroll to position [0, 11]
drag, startPoint x: 221, startPoint y: 379, endPoint x: 358, endPoint y: 383, distance: 136.9
click at [358, 383] on div "Document Element #ed-new-942 Document Style File Drag files here, click to choo…" at bounding box center [523, 267] width 922 height 410
type input "2025 Hung Trip"
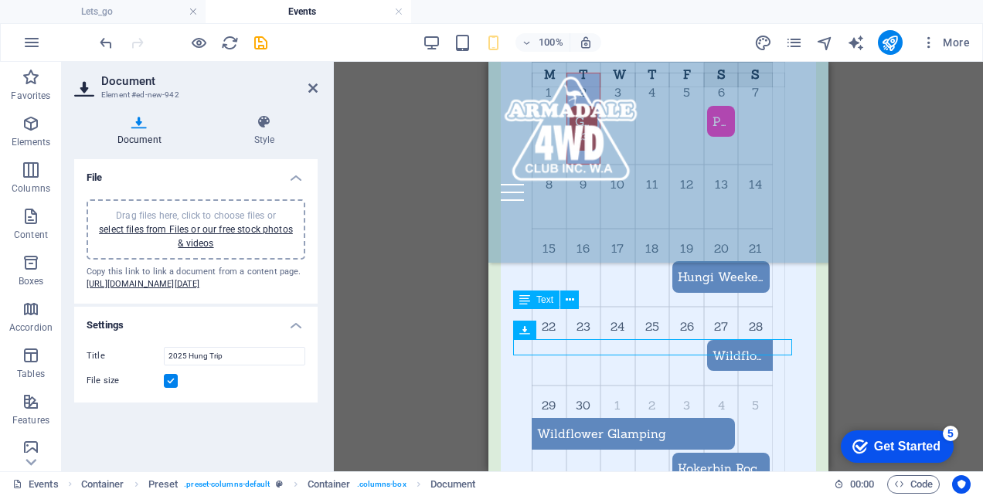
click at [172, 388] on label at bounding box center [171, 381] width 14 height 14
click at [0, 0] on input "File size" at bounding box center [0, 0] width 0 height 0
click at [172, 388] on label at bounding box center [171, 381] width 14 height 14
click at [0, 0] on input "File size" at bounding box center [0, 0] width 0 height 0
click at [172, 388] on label at bounding box center [171, 381] width 14 height 14
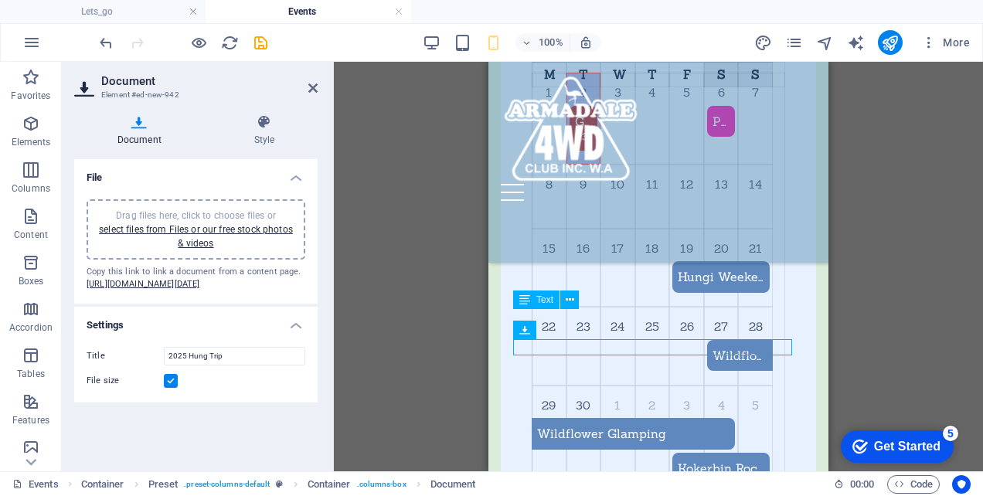
click at [0, 0] on input "File size" at bounding box center [0, 0] width 0 height 0
click at [265, 120] on icon at bounding box center [264, 121] width 107 height 15
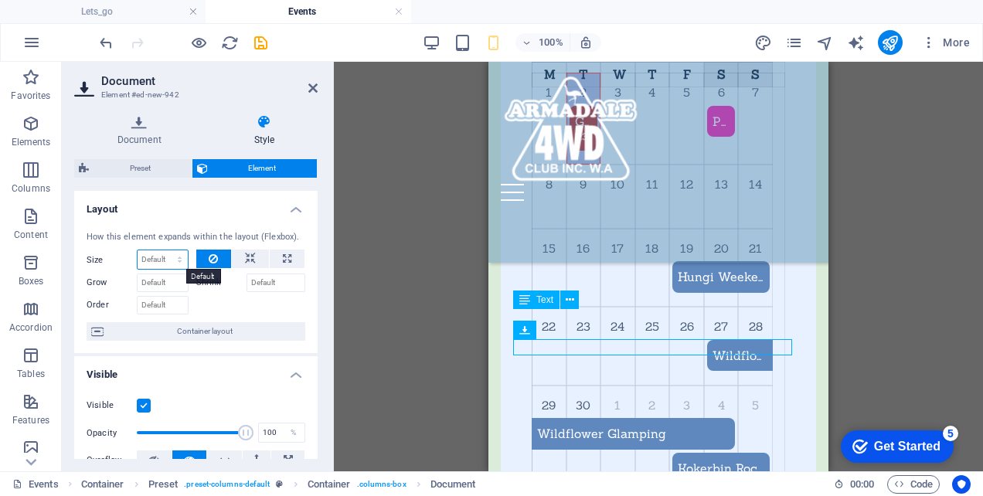
click at [180, 261] on select "Default auto px % 1/1 1/2 1/3 1/4 1/5 1/6 1/7 1/8 1/9 1/10" at bounding box center [163, 260] width 50 height 19
click at [180, 258] on select "Default auto px % 1/1 1/2 1/3 1/4 1/5 1/6 1/7 1/8 1/9 1/10" at bounding box center [163, 260] width 50 height 19
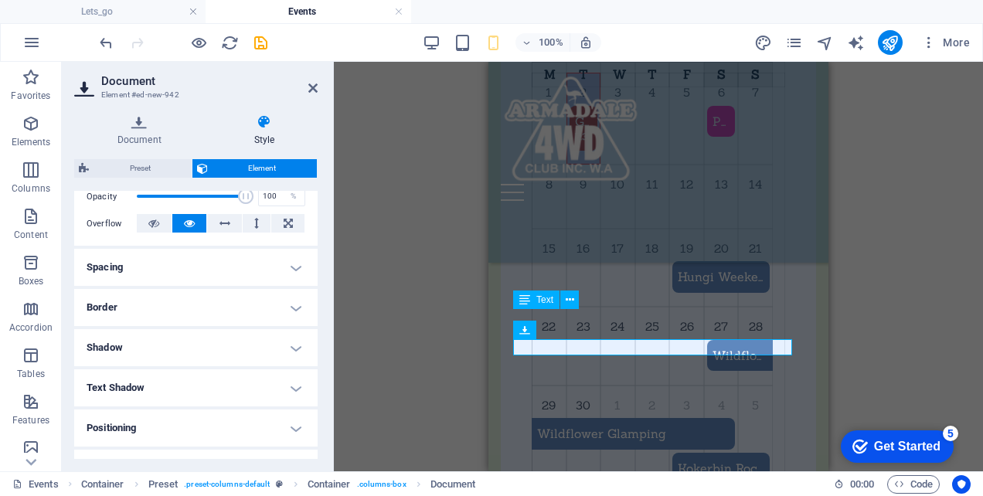
scroll to position [309, 0]
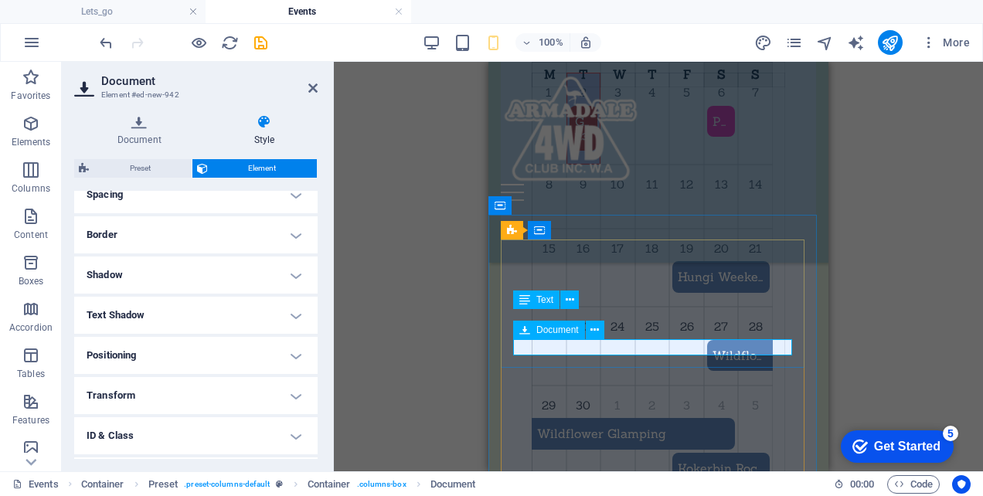
click at [561, 331] on span "Document" at bounding box center [558, 330] width 43 height 9
click at [595, 330] on icon at bounding box center [595, 330] width 9 height 16
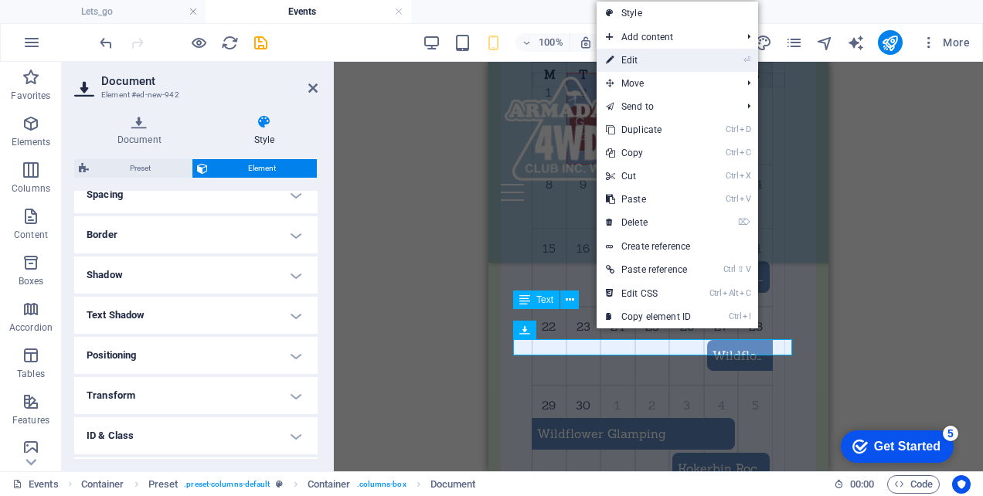
click at [649, 59] on link "⏎ Edit" at bounding box center [649, 60] width 104 height 23
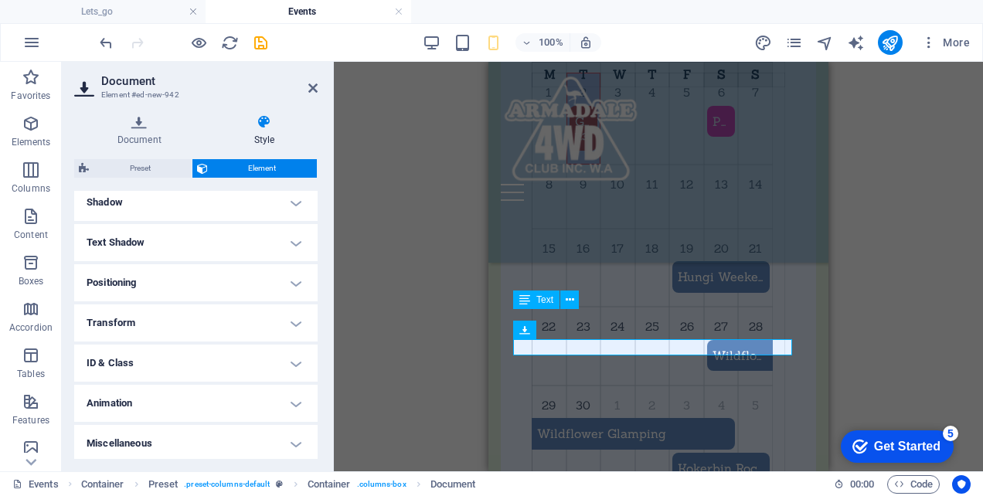
scroll to position [384, 0]
click at [294, 241] on h4 "Text Shadow" at bounding box center [196, 240] width 244 height 37
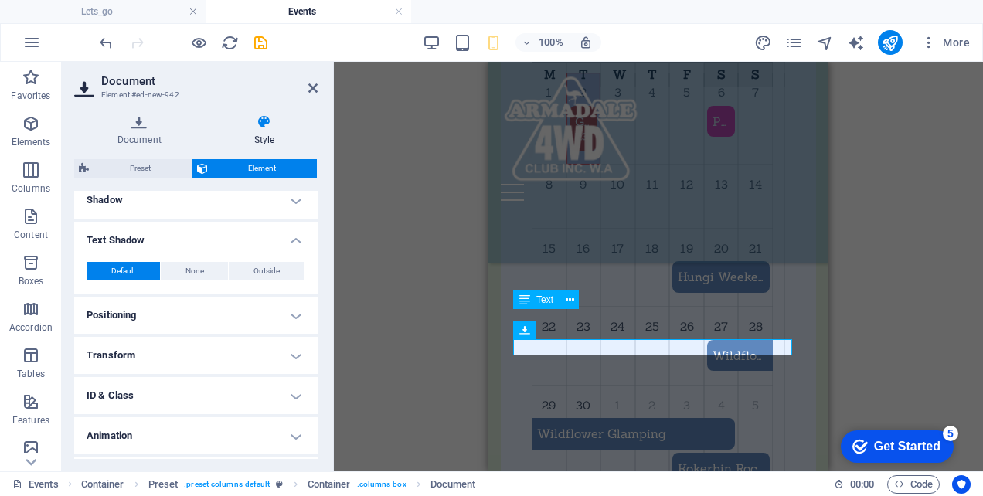
click at [295, 238] on h4 "Text Shadow" at bounding box center [196, 236] width 244 height 28
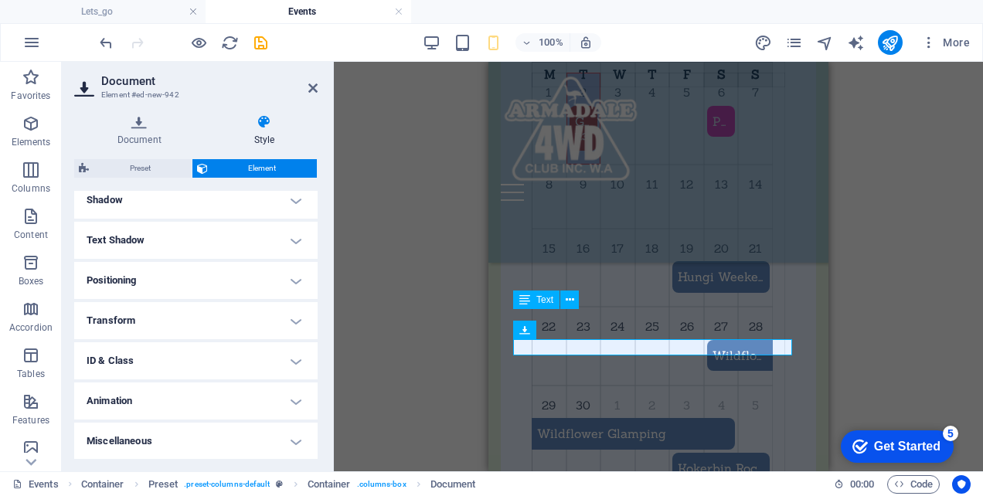
click at [292, 440] on h4 "Miscellaneous" at bounding box center [196, 441] width 244 height 37
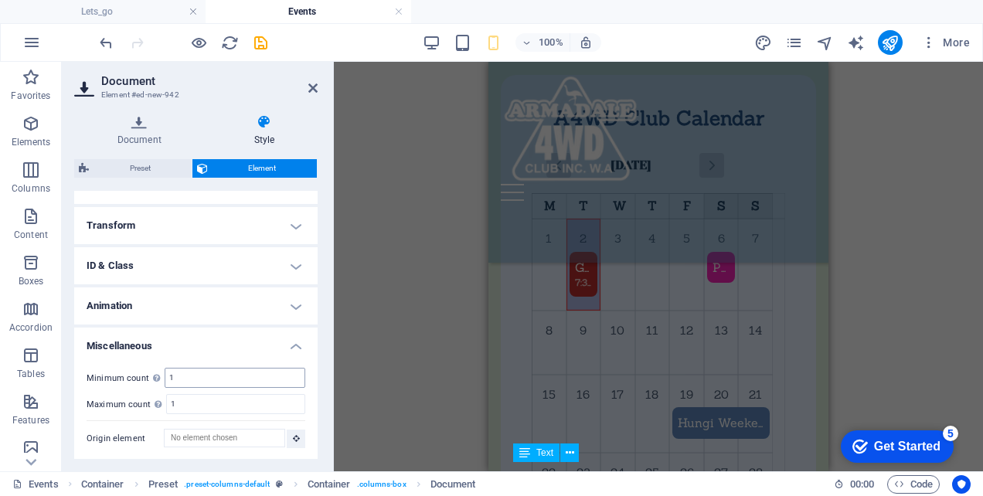
scroll to position [764, 0]
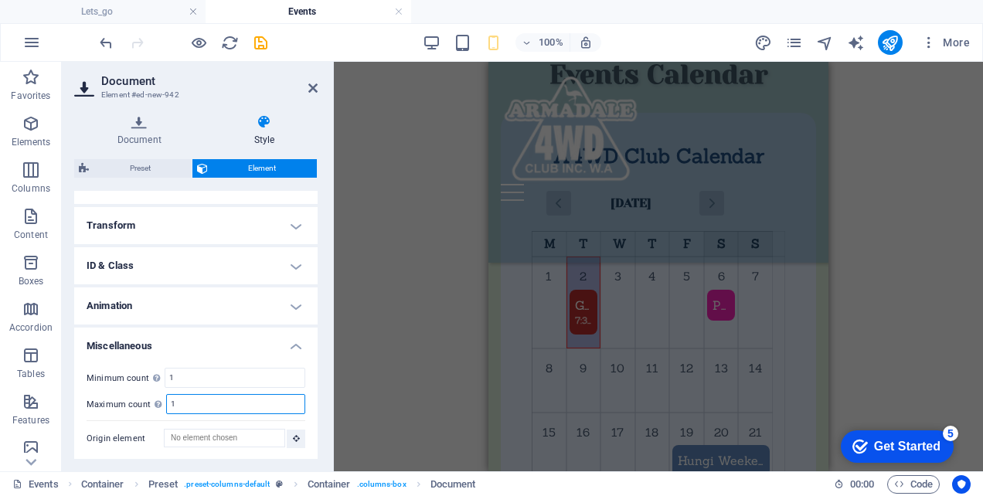
click at [206, 403] on input "1" at bounding box center [236, 404] width 138 height 19
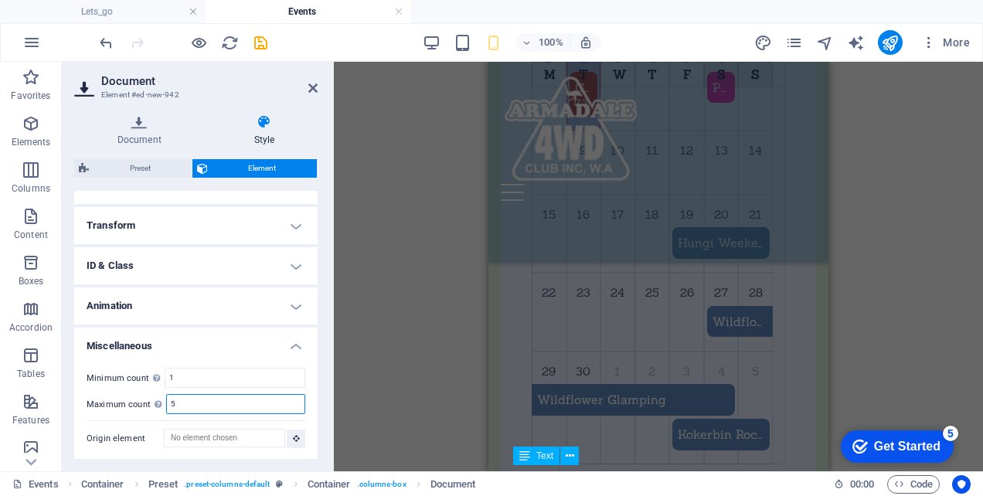
scroll to position [1028, 0]
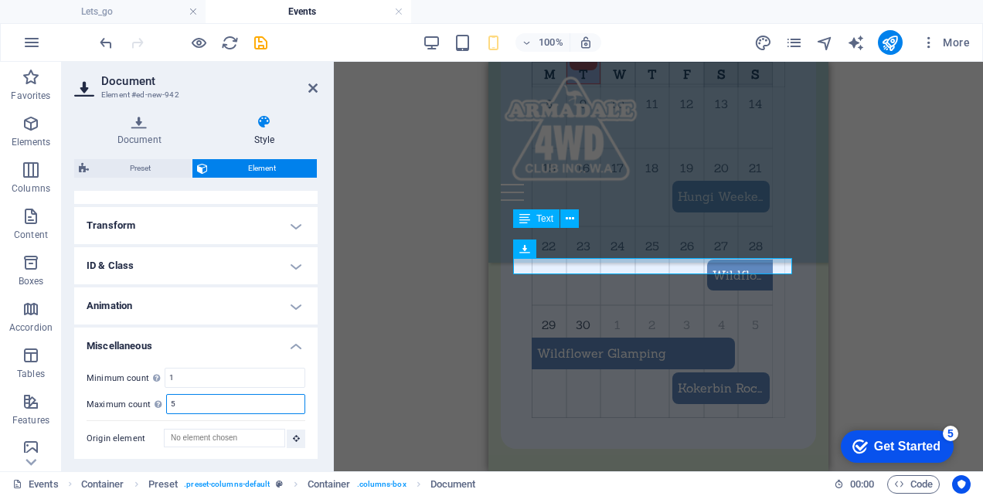
drag, startPoint x: 181, startPoint y: 397, endPoint x: 167, endPoint y: 399, distance: 14.0
click at [167, 399] on input "5" at bounding box center [236, 404] width 138 height 19
type input "1"
click at [210, 345] on h4 "Miscellaneous" at bounding box center [196, 342] width 244 height 28
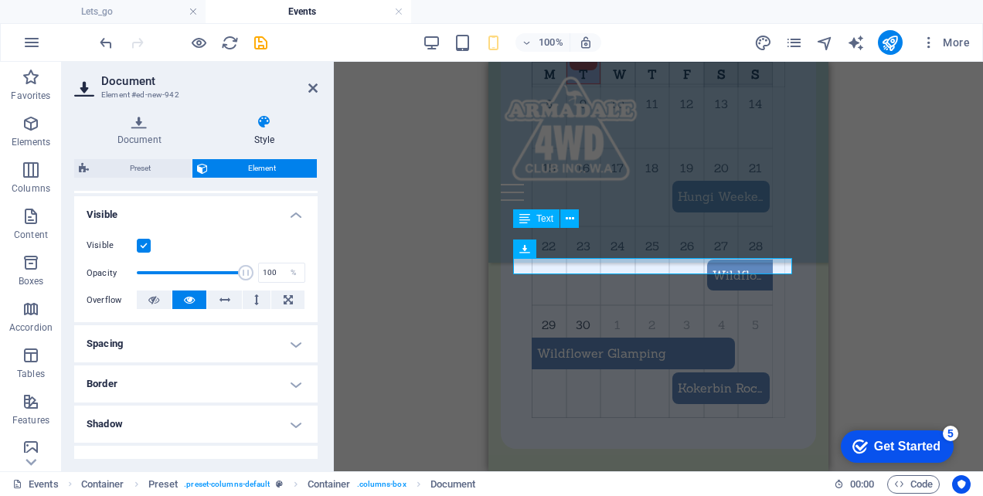
scroll to position [152, 0]
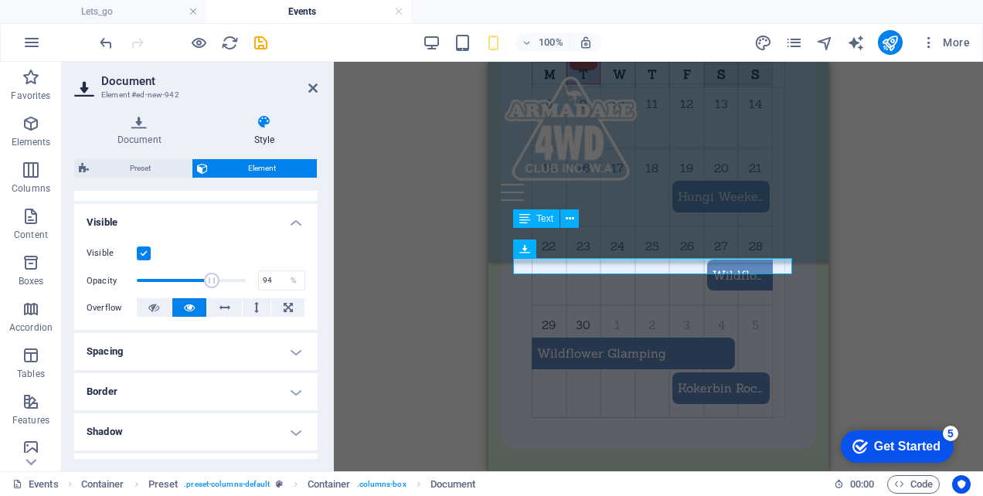
type input "100"
drag, startPoint x: 245, startPoint y: 281, endPoint x: 280, endPoint y: 293, distance: 36.7
click at [280, 293] on div "Visible Opacity 100 % Overflow" at bounding box center [196, 281] width 244 height 98
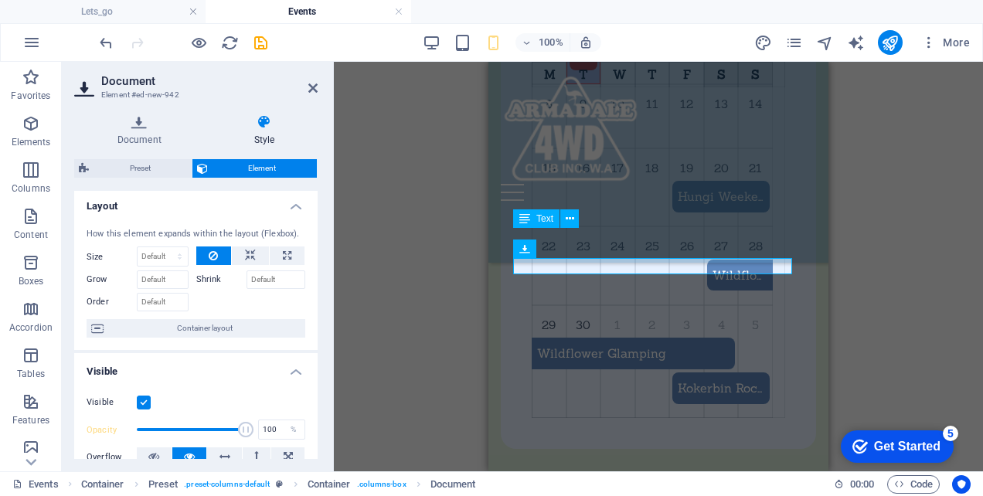
scroll to position [0, 0]
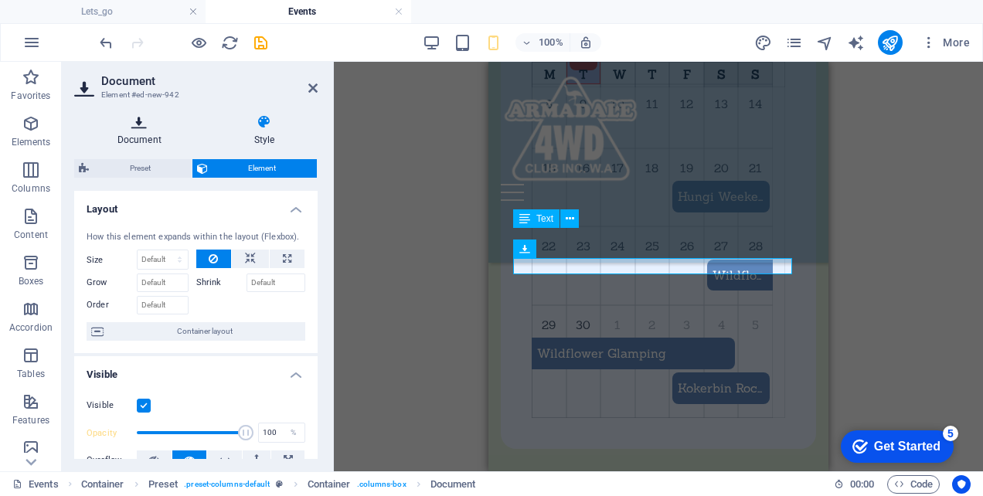
click at [132, 121] on icon at bounding box center [139, 121] width 131 height 15
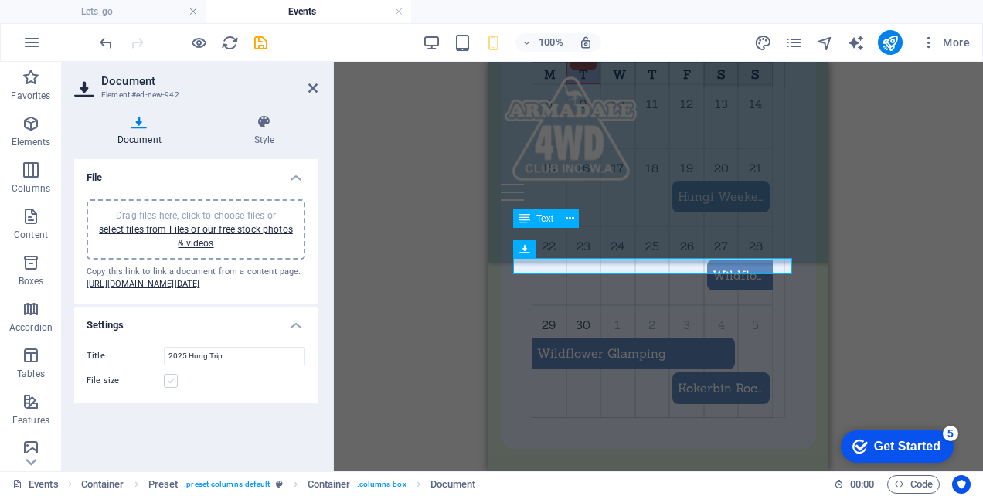
click at [168, 388] on label at bounding box center [171, 381] width 14 height 14
click at [0, 0] on input "File size" at bounding box center [0, 0] width 0 height 0
click at [168, 388] on label at bounding box center [171, 381] width 14 height 14
click at [0, 0] on input "File size" at bounding box center [0, 0] width 0 height 0
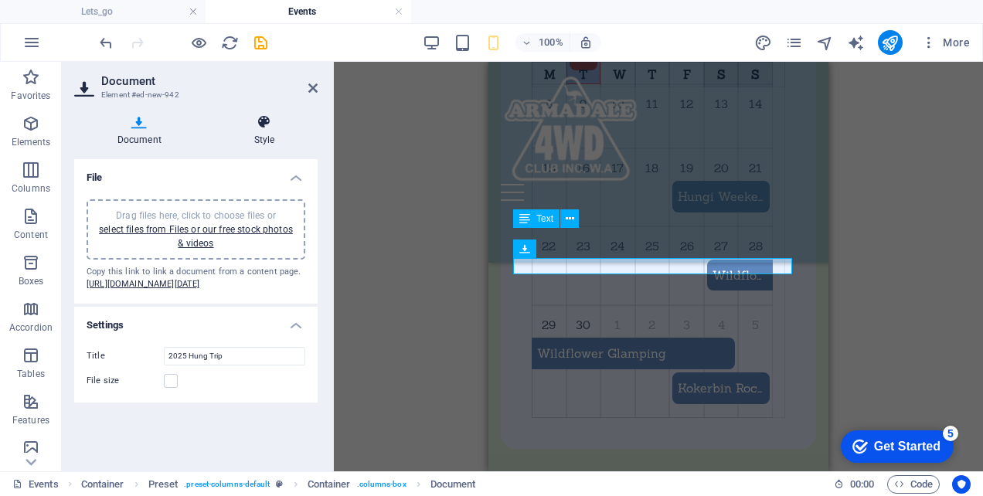
click at [265, 125] on icon at bounding box center [264, 121] width 107 height 15
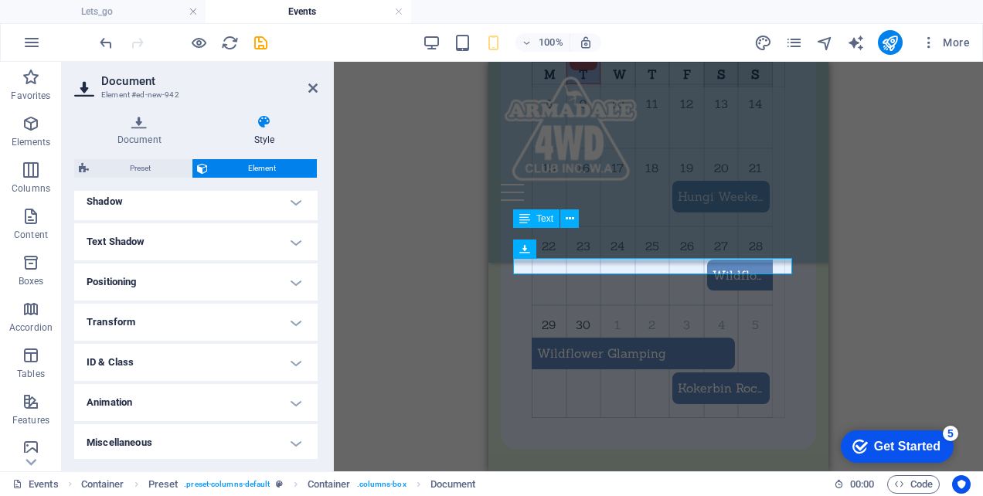
scroll to position [384, 0]
click at [297, 356] on h4 "ID & Class" at bounding box center [196, 361] width 244 height 37
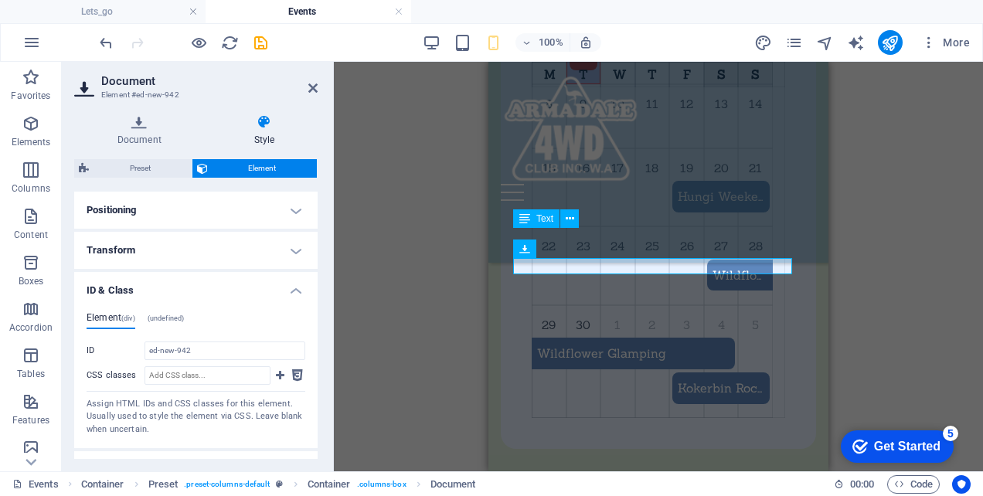
scroll to position [462, 0]
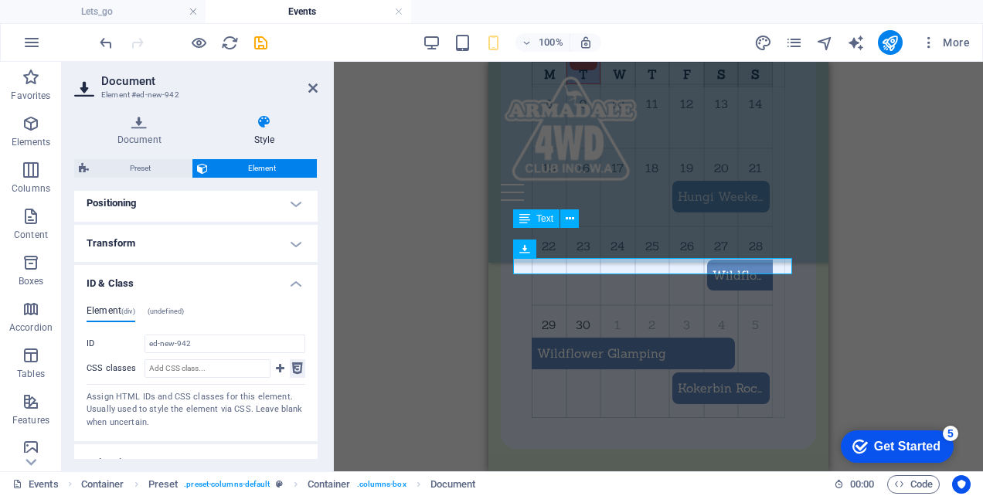
click at [298, 368] on icon at bounding box center [297, 369] width 11 height 19
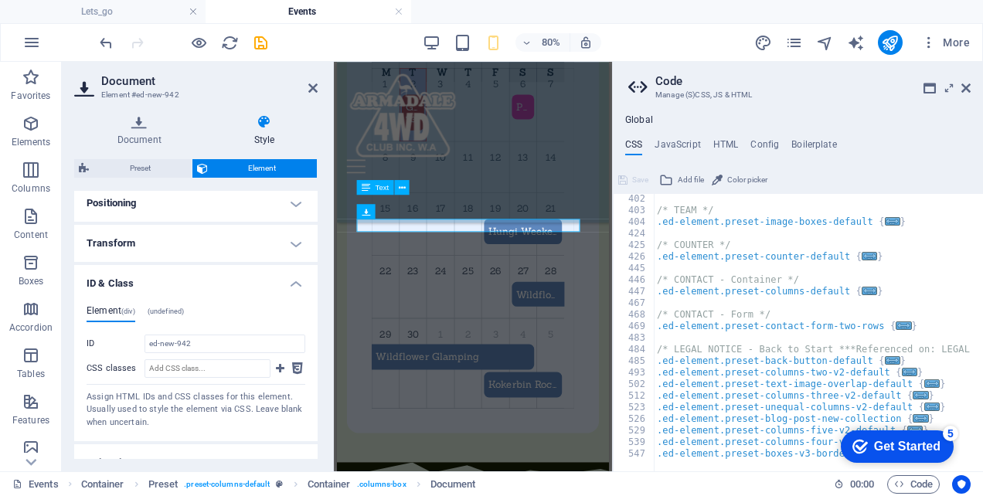
scroll to position [1079, 0]
click at [963, 90] on icon at bounding box center [966, 88] width 9 height 12
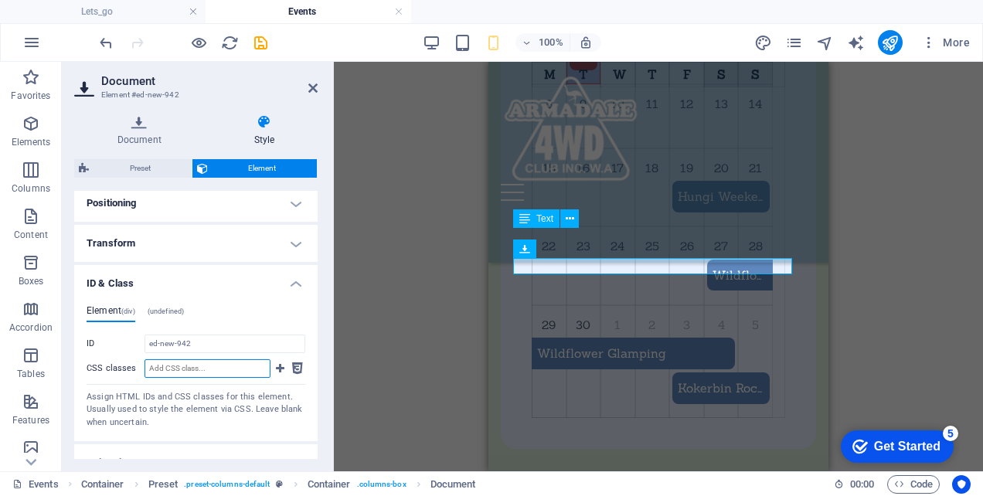
click at [222, 364] on input "CSS classes" at bounding box center [208, 369] width 126 height 19
click at [278, 363] on icon at bounding box center [280, 369] width 9 height 19
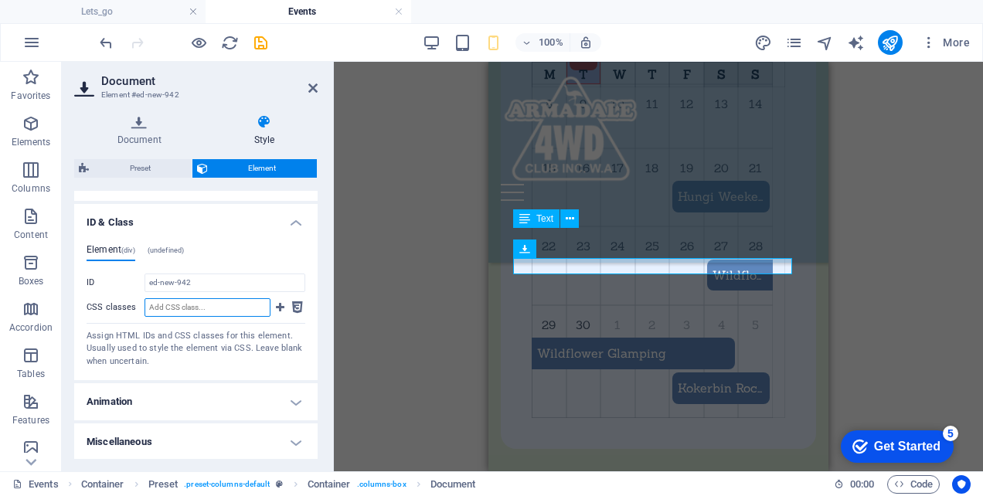
scroll to position [523, 0]
click at [291, 400] on h4 "Animation" at bounding box center [196, 401] width 244 height 37
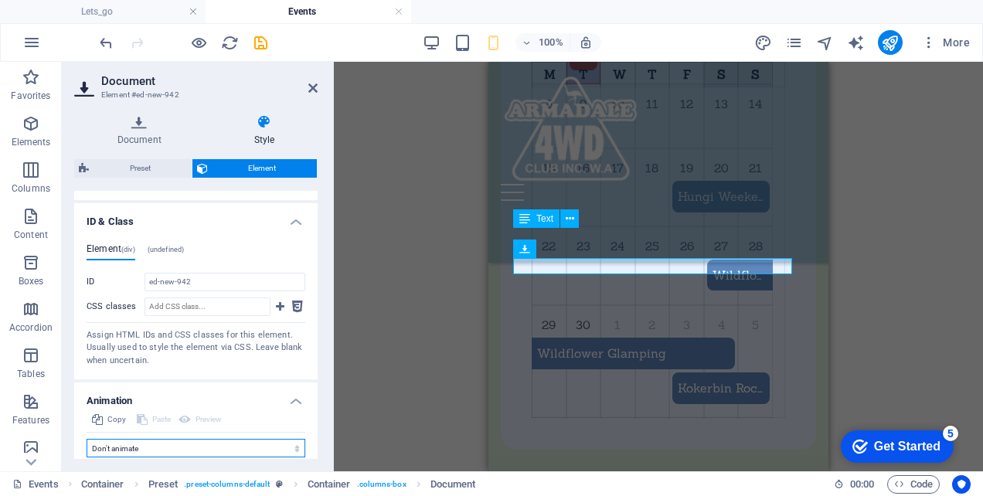
click at [297, 447] on select "Don't animate Show / Hide Slide up/down Zoom in/out Slide left to right Slide r…" at bounding box center [196, 448] width 219 height 19
select select "flash"
click at [87, 458] on select "Don't animate Show / Hide Slide up/down Zoom in/out Slide left to right Slide r…" at bounding box center [196, 448] width 219 height 19
select select "scroll"
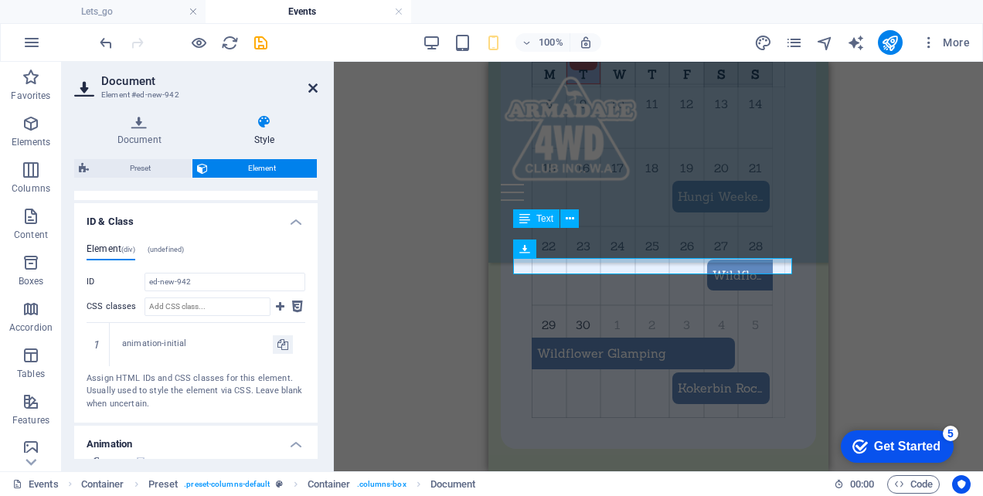
click at [311, 87] on icon at bounding box center [312, 88] width 9 height 12
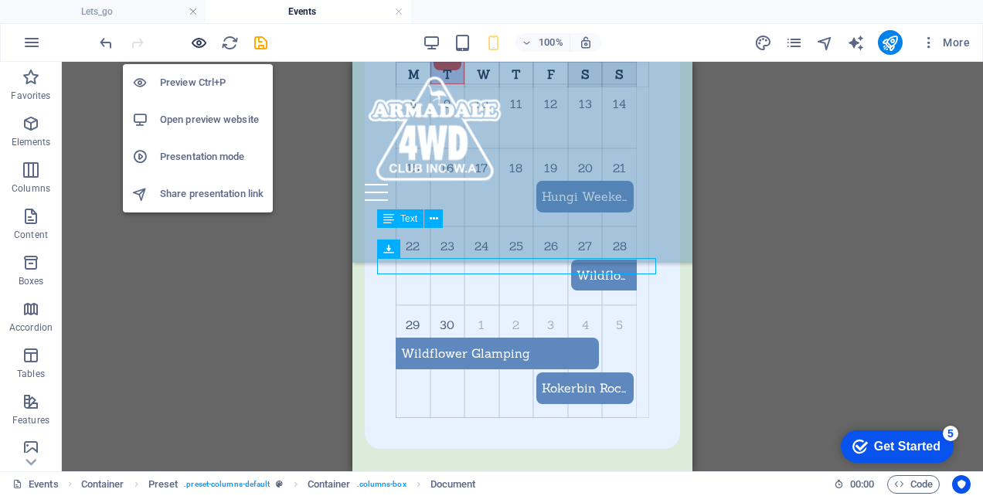
click at [195, 45] on icon "button" at bounding box center [199, 43] width 18 height 18
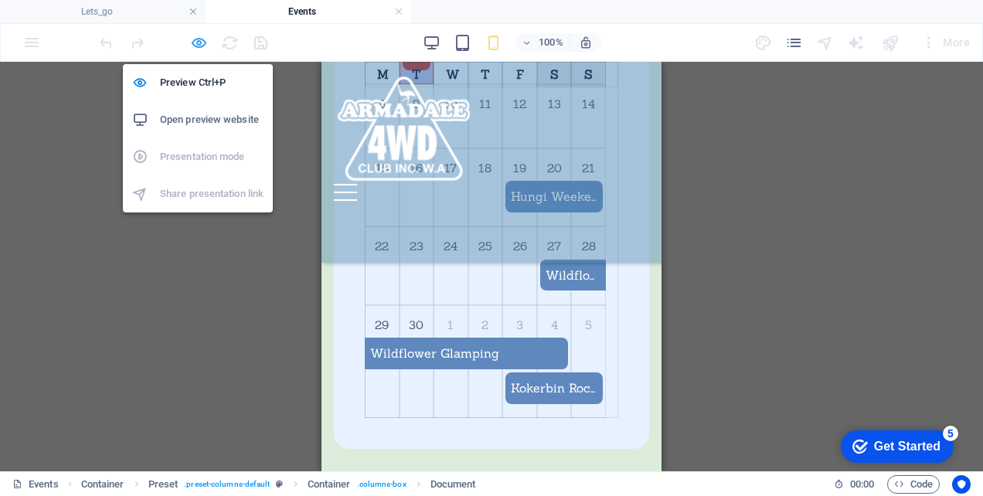
click at [195, 43] on icon "button" at bounding box center [199, 43] width 18 height 18
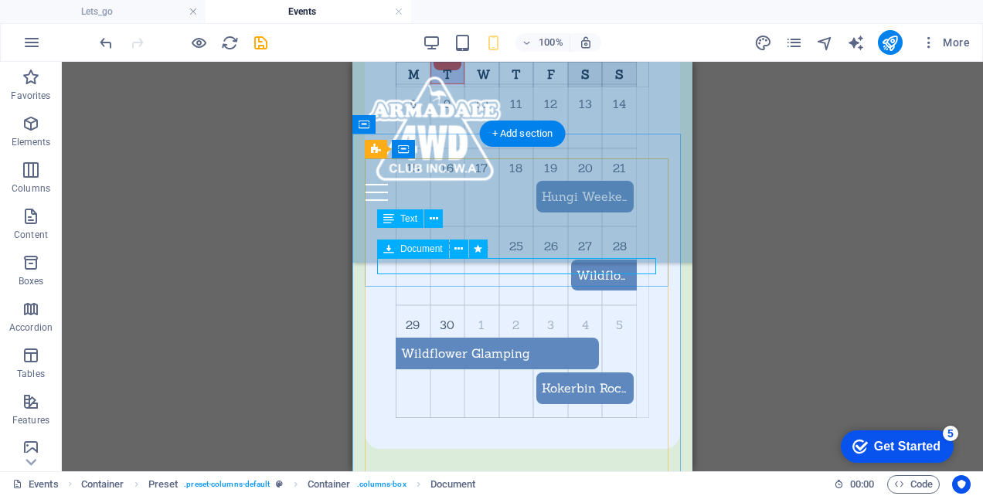
select select "flash"
select select "s"
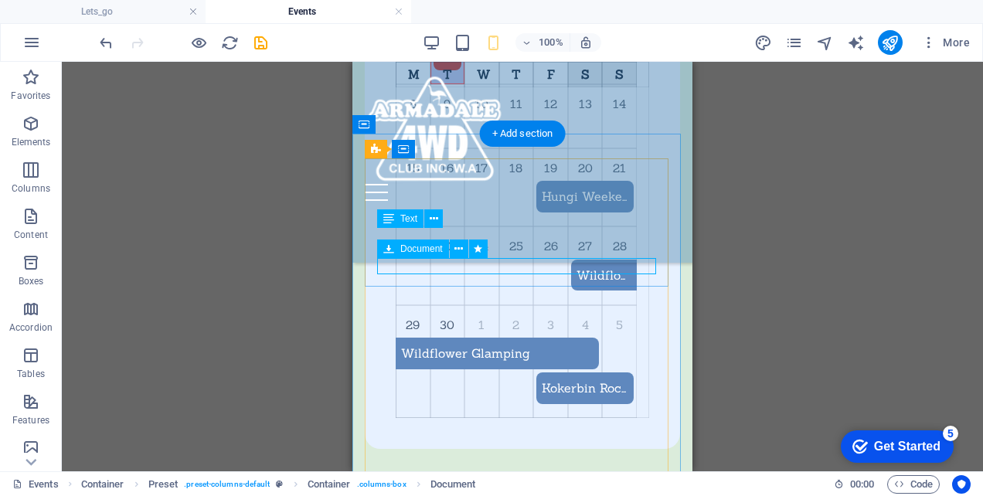
select select "scroll"
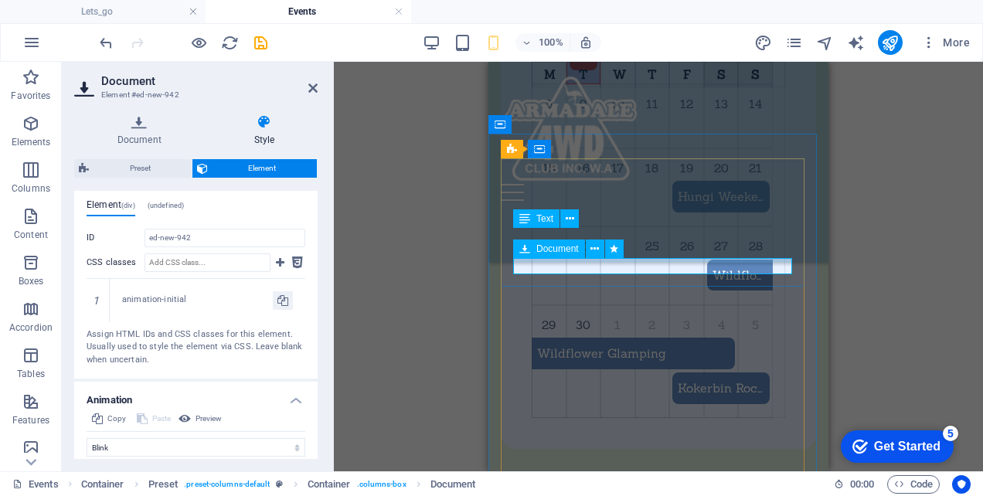
scroll to position [552, 0]
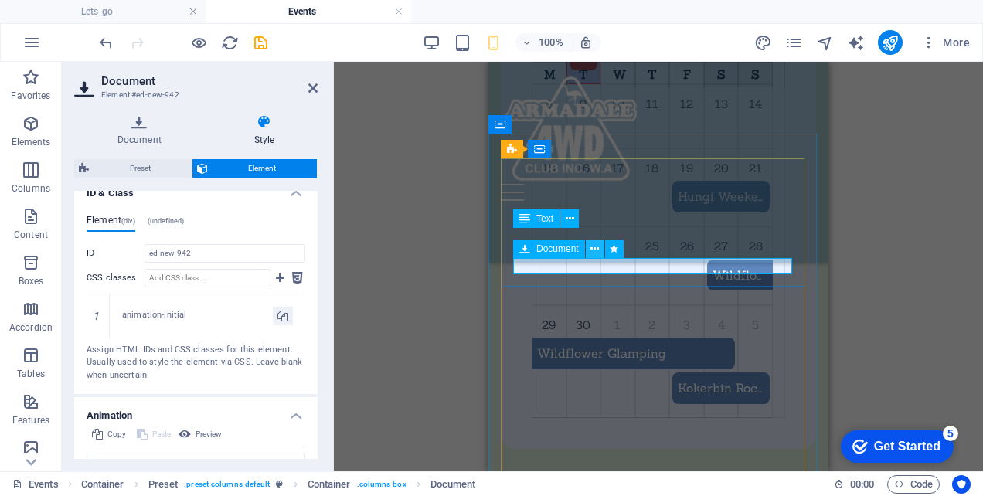
click at [601, 249] on button at bounding box center [595, 249] width 19 height 19
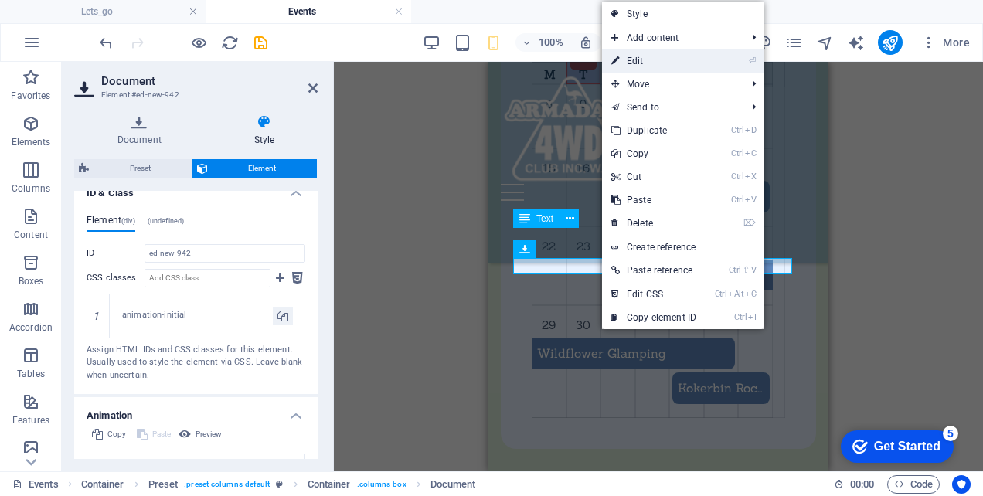
click at [645, 64] on link "⏎ Edit" at bounding box center [654, 60] width 104 height 23
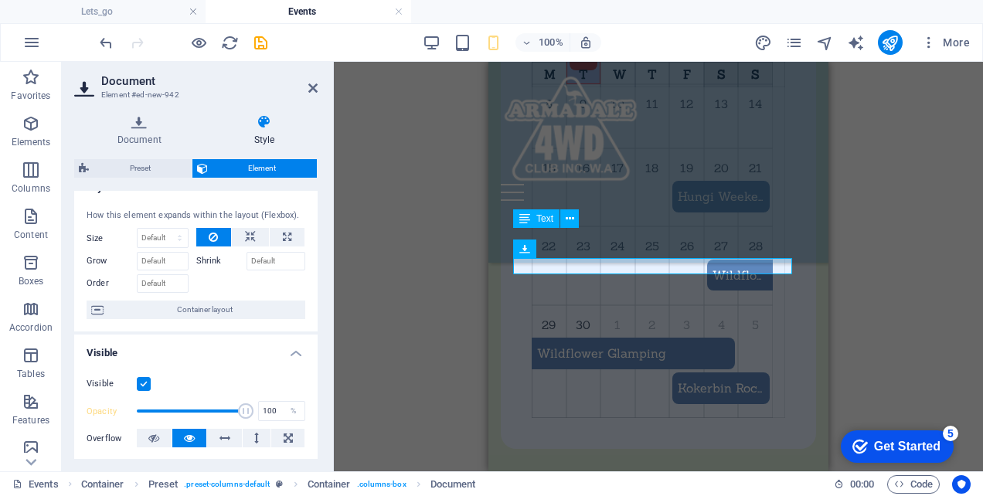
scroll to position [0, 0]
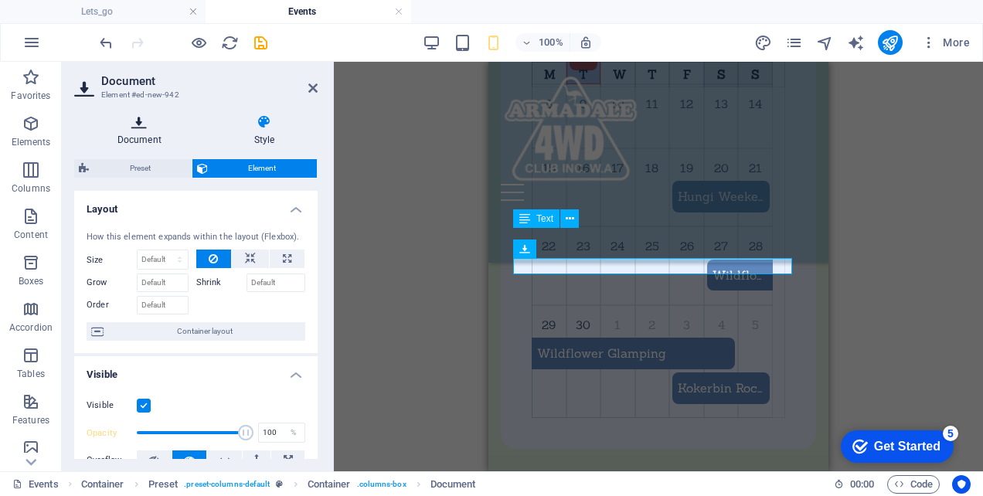
click at [135, 121] on icon at bounding box center [139, 121] width 131 height 15
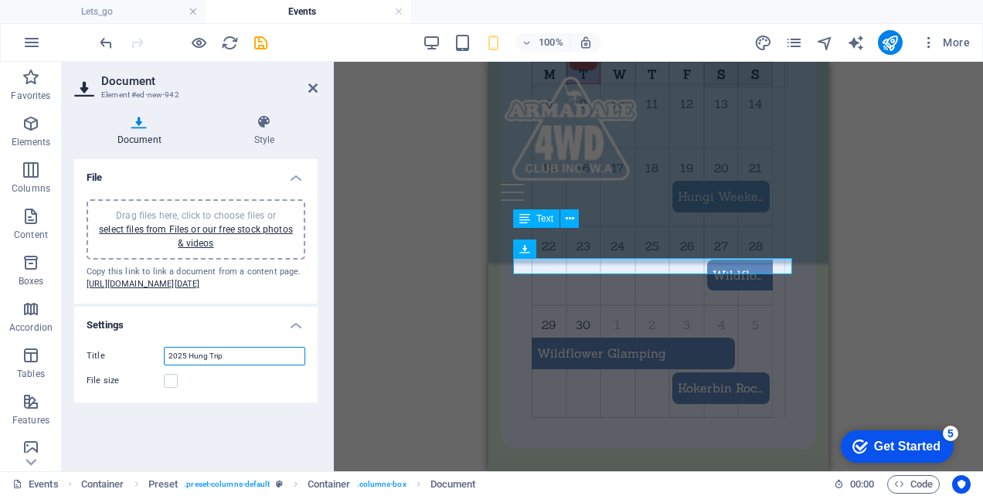
click at [204, 366] on input "2025 Hung Trip" at bounding box center [234, 356] width 141 height 19
click at [187, 366] on input "2025 Hungi Trip" at bounding box center [234, 356] width 141 height 19
drag, startPoint x: 261, startPoint y: 380, endPoint x: 249, endPoint y: 383, distance: 12.8
click at [249, 366] on input "2025 Wandering Hungi Trip" at bounding box center [234, 356] width 141 height 19
type input "2025 Wandering Hungi Weekend"
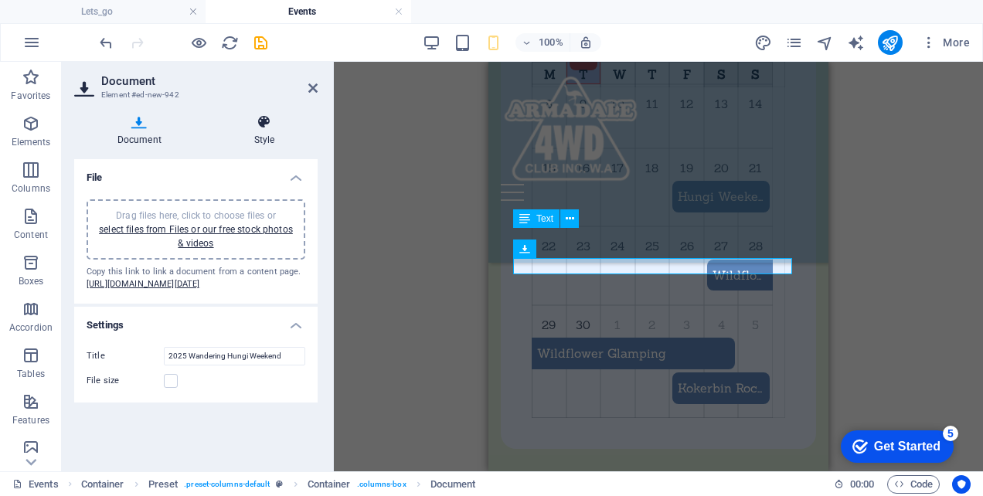
click at [264, 123] on icon at bounding box center [264, 121] width 107 height 15
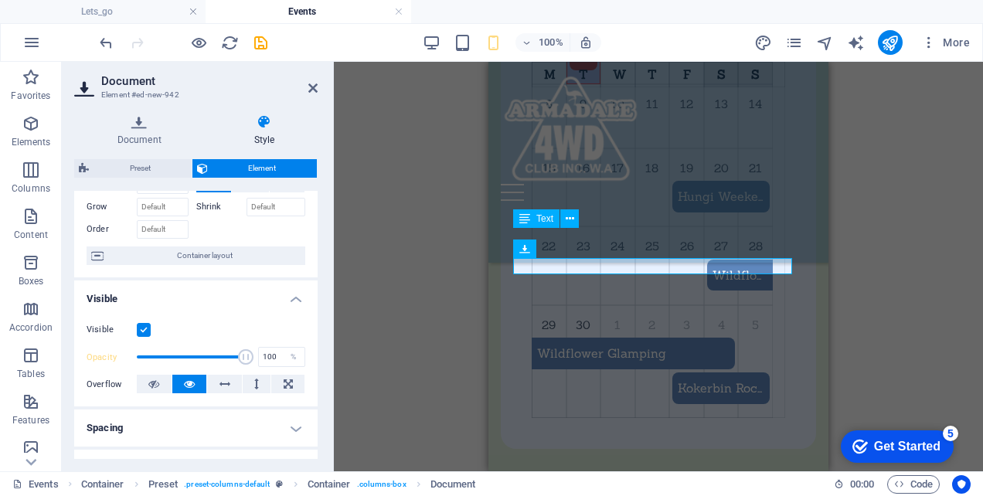
scroll to position [77, 0]
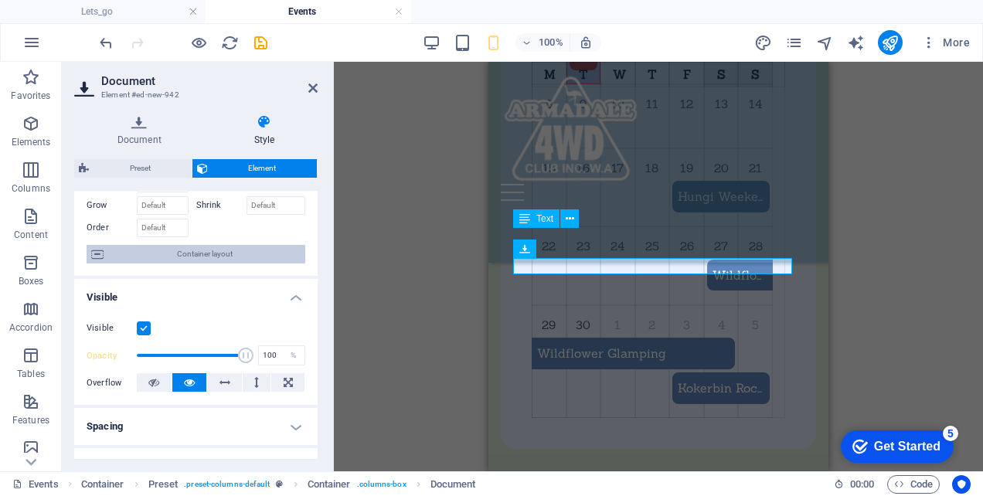
click at [96, 254] on icon at bounding box center [97, 254] width 12 height 19
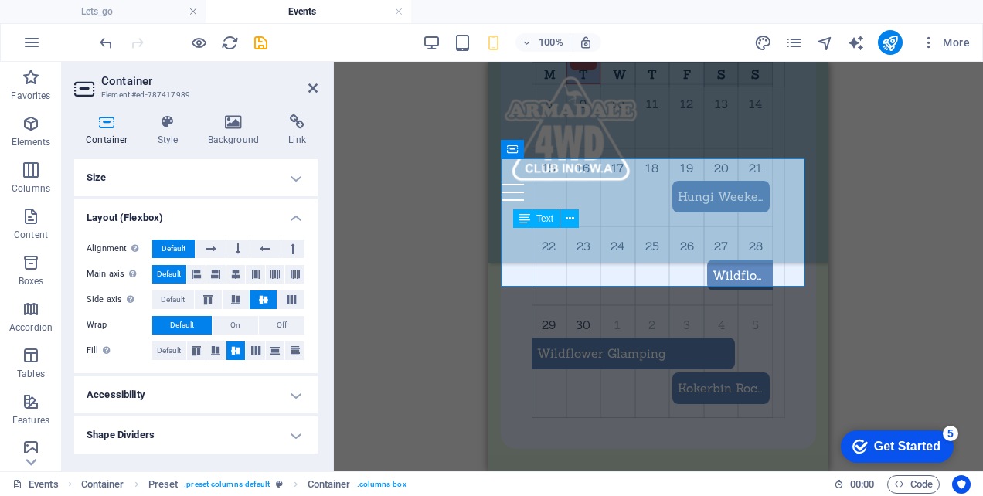
click at [292, 431] on h4 "Shape Dividers" at bounding box center [196, 435] width 244 height 37
click at [292, 431] on h4 "Shape Dividers" at bounding box center [196, 431] width 244 height 28
click at [233, 128] on icon at bounding box center [233, 121] width 75 height 15
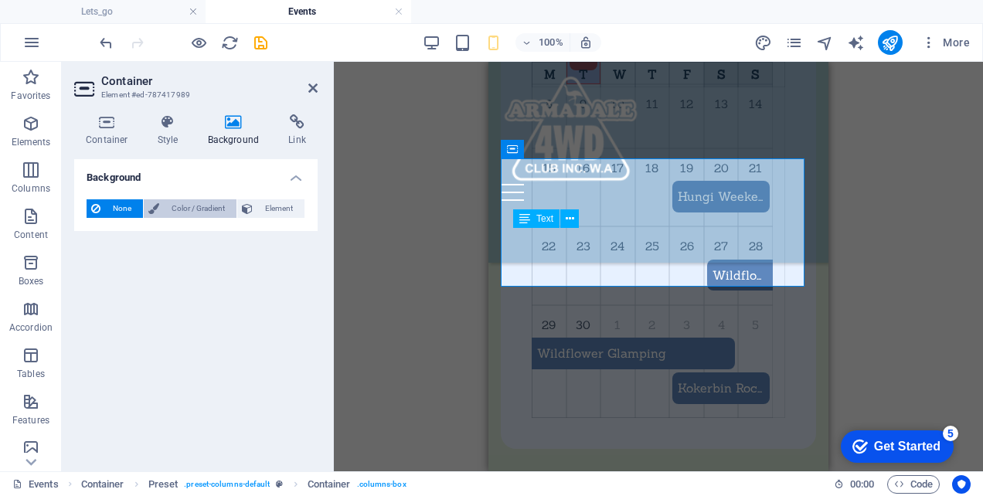
click at [187, 204] on span "Color / Gradient" at bounding box center [198, 208] width 68 height 19
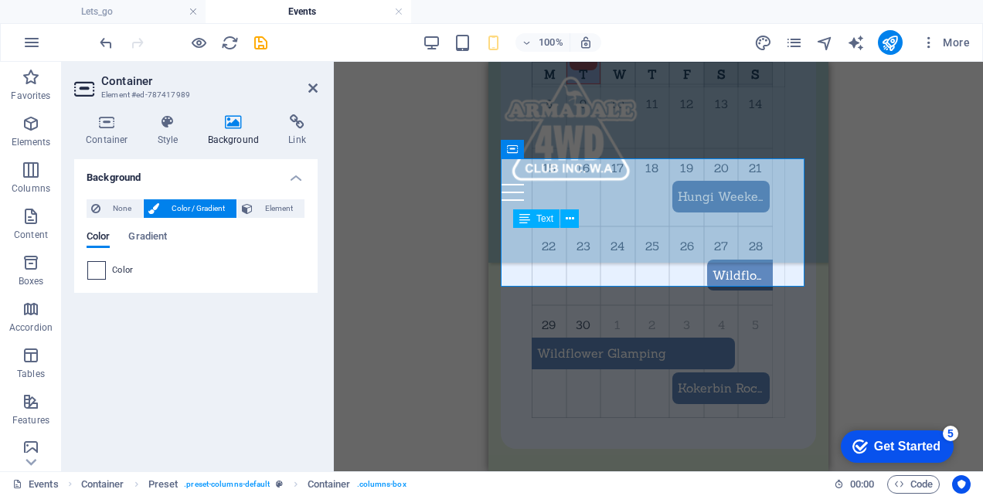
click at [96, 269] on span at bounding box center [96, 270] width 17 height 17
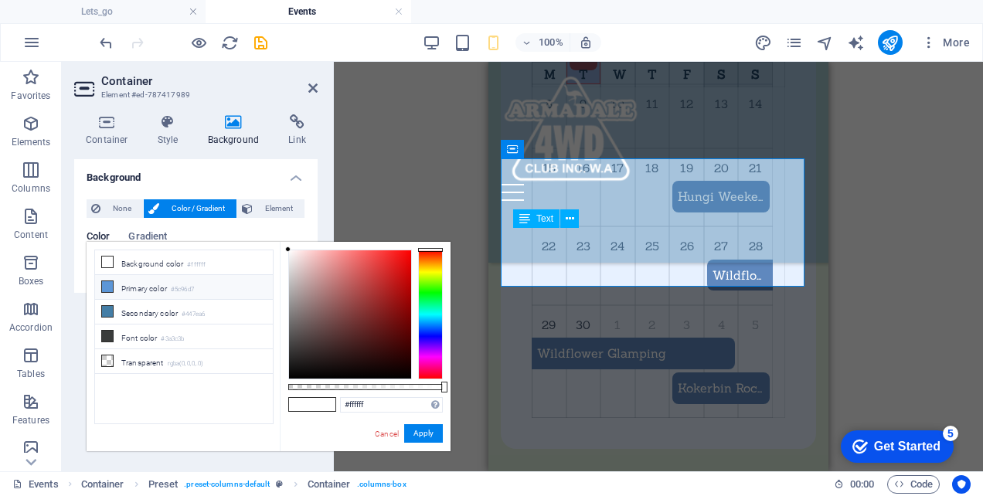
click at [191, 286] on small "#5c96d7" at bounding box center [182, 290] width 23 height 11
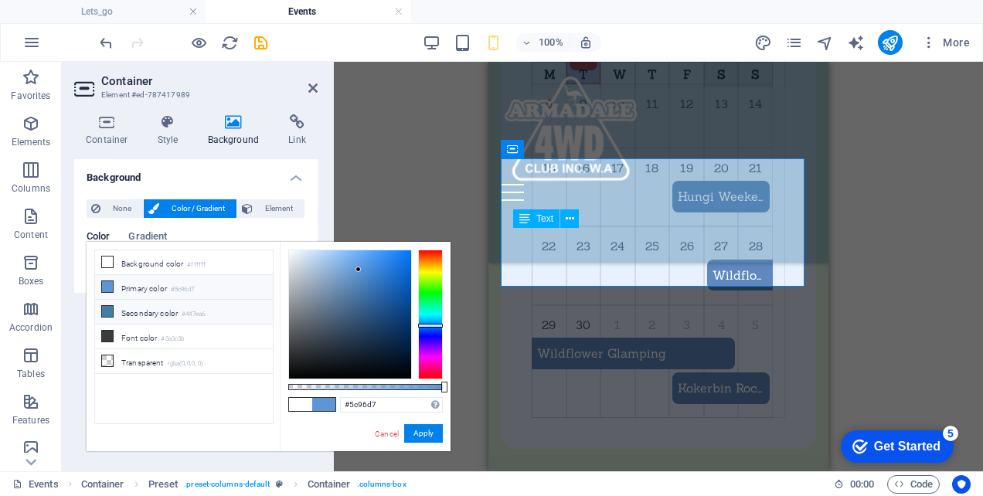
click at [160, 310] on li "Secondary color #447ea6" at bounding box center [184, 312] width 178 height 25
type input "#447ea6"
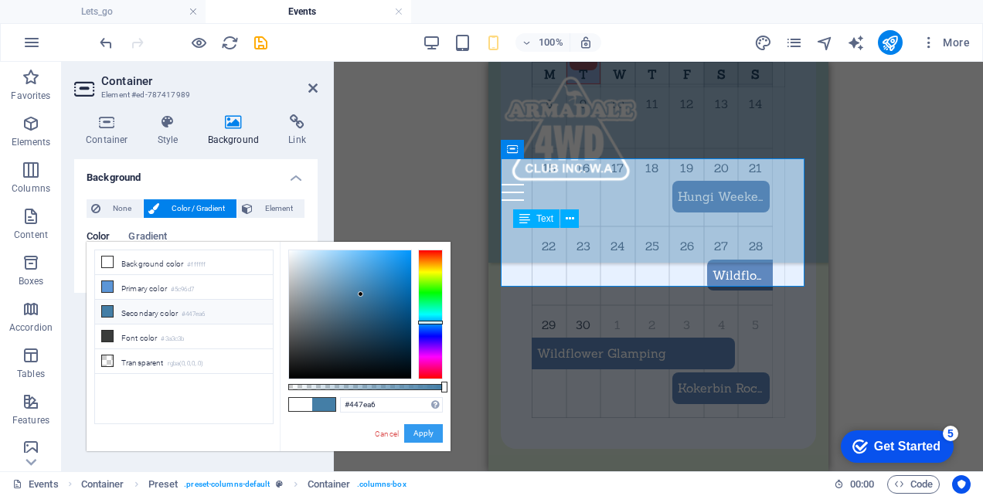
click at [419, 431] on button "Apply" at bounding box center [423, 433] width 39 height 19
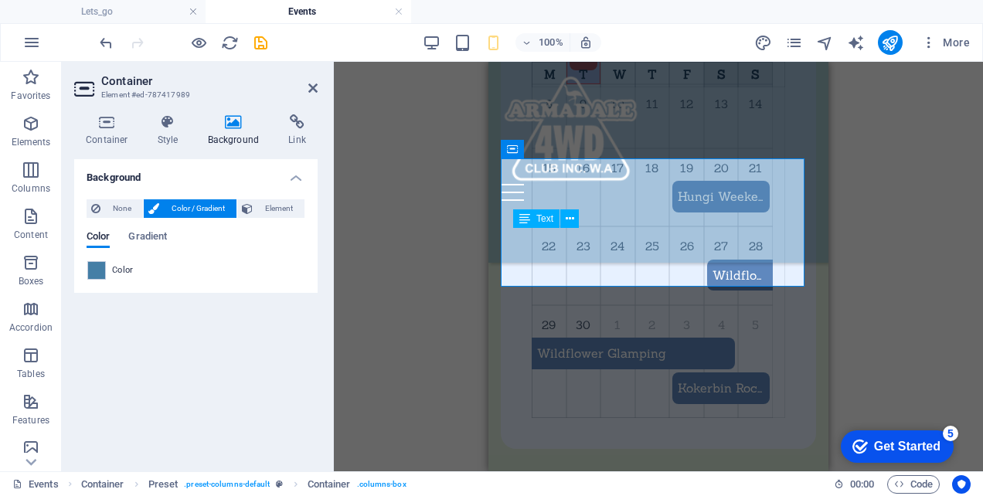
click at [424, 288] on div "Drag here to replace the existing content. Press “Ctrl” if you want to create a…" at bounding box center [658, 267] width 649 height 410
click at [314, 88] on icon at bounding box center [312, 88] width 9 height 12
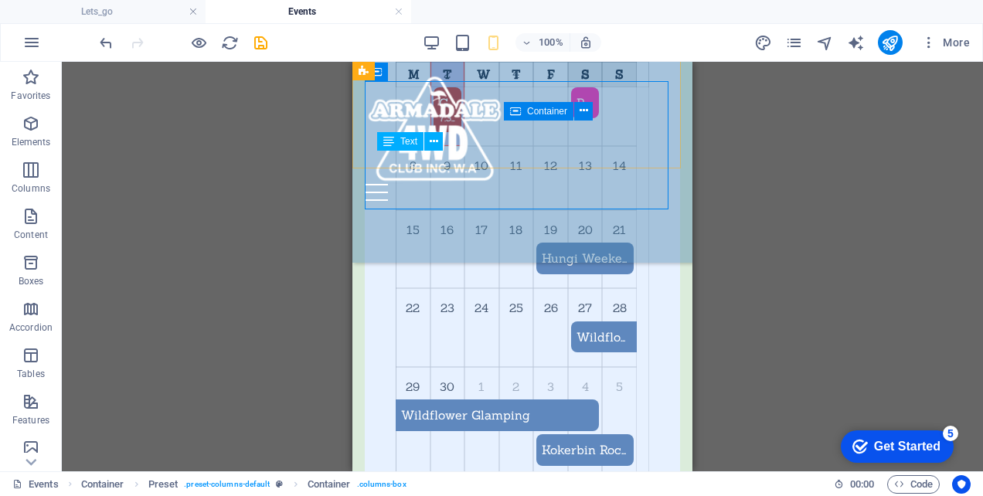
scroll to position [951, 0]
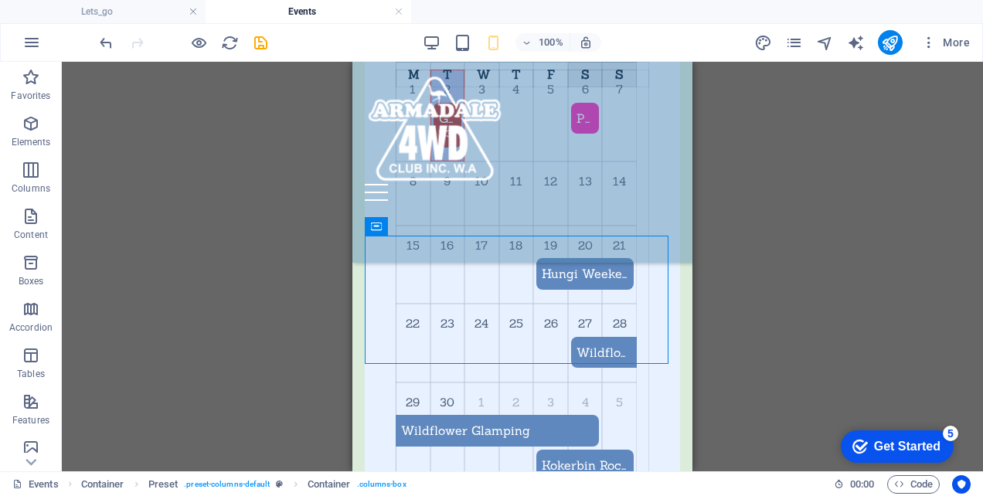
click at [302, 296] on div "Drag here to replace the existing content. Press “Ctrl” if you want to create a…" at bounding box center [523, 267] width 922 height 410
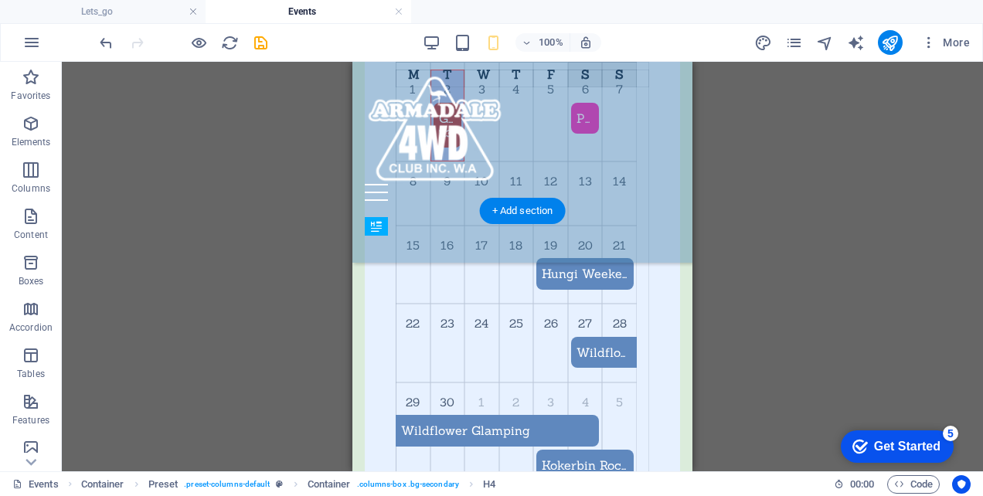
drag, startPoint x: 537, startPoint y: 264, endPoint x: 531, endPoint y: 348, distance: 83.7
drag, startPoint x: 515, startPoint y: 269, endPoint x: 517, endPoint y: 336, distance: 66.5
drag, startPoint x: 520, startPoint y: 257, endPoint x: 520, endPoint y: 339, distance: 81.2
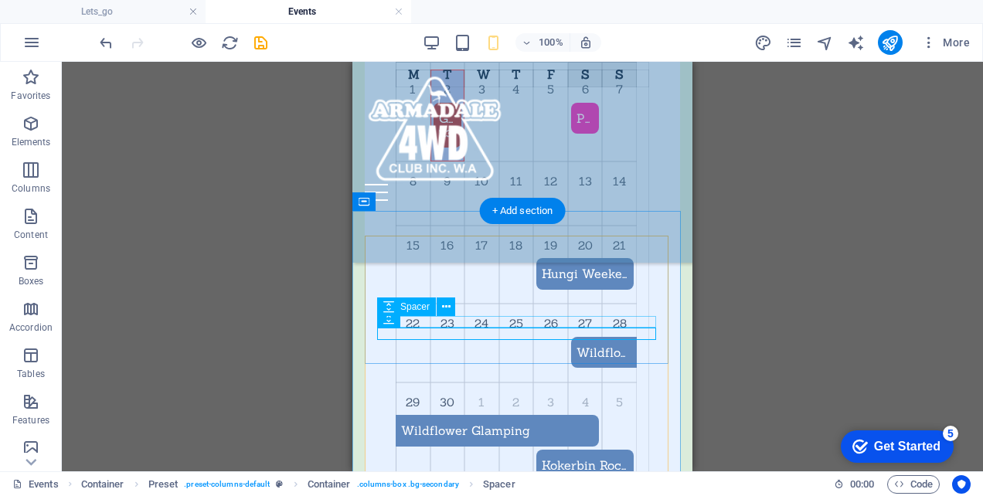
drag, startPoint x: 518, startPoint y: 249, endPoint x: 517, endPoint y: 326, distance: 76.5
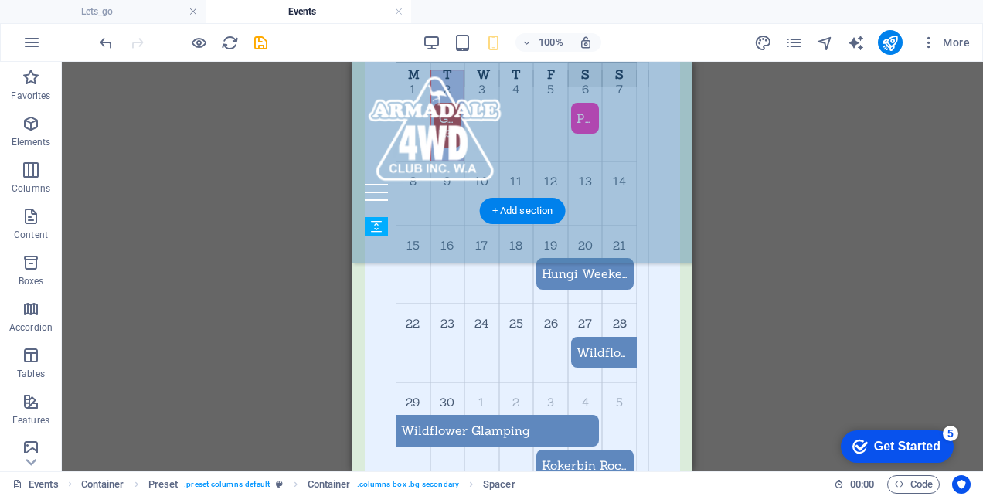
drag, startPoint x: 515, startPoint y: 257, endPoint x: 515, endPoint y: 314, distance: 56.4
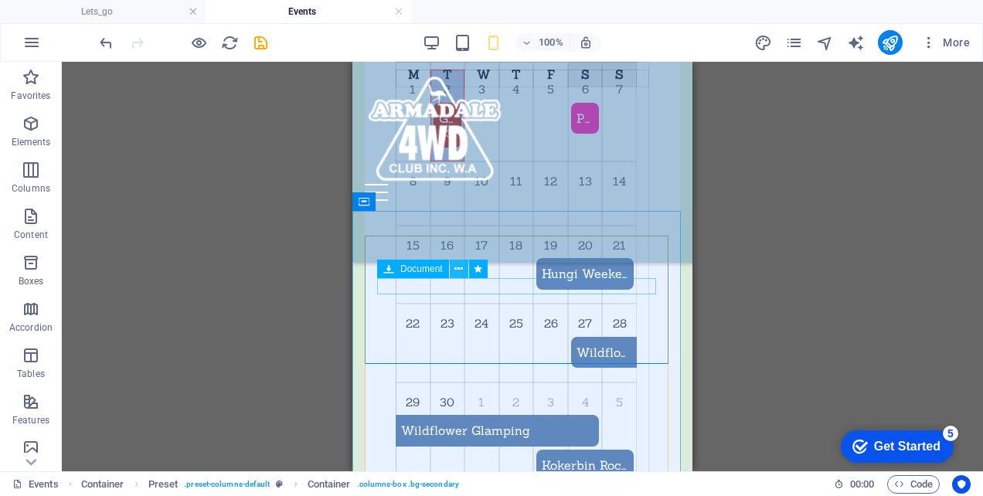
click at [459, 271] on icon at bounding box center [459, 269] width 9 height 16
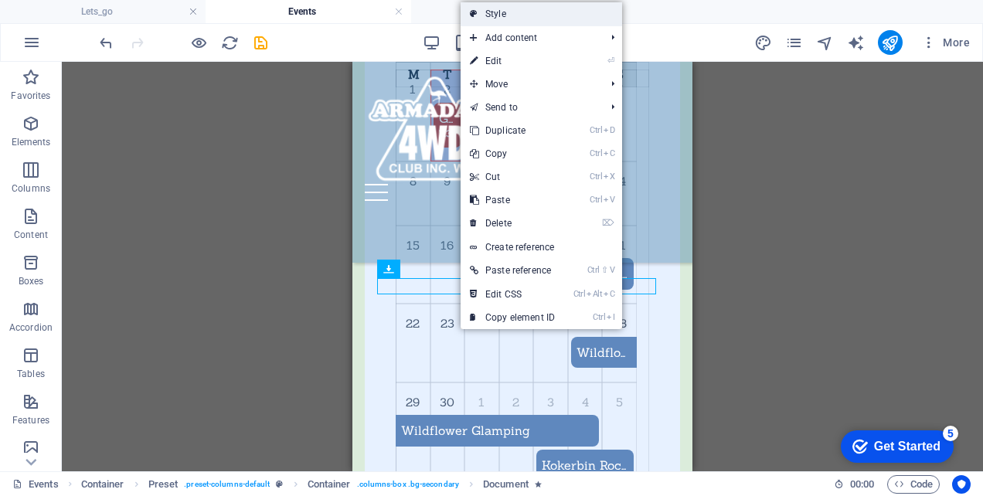
click at [500, 11] on link "Style" at bounding box center [542, 13] width 162 height 23
select select "px"
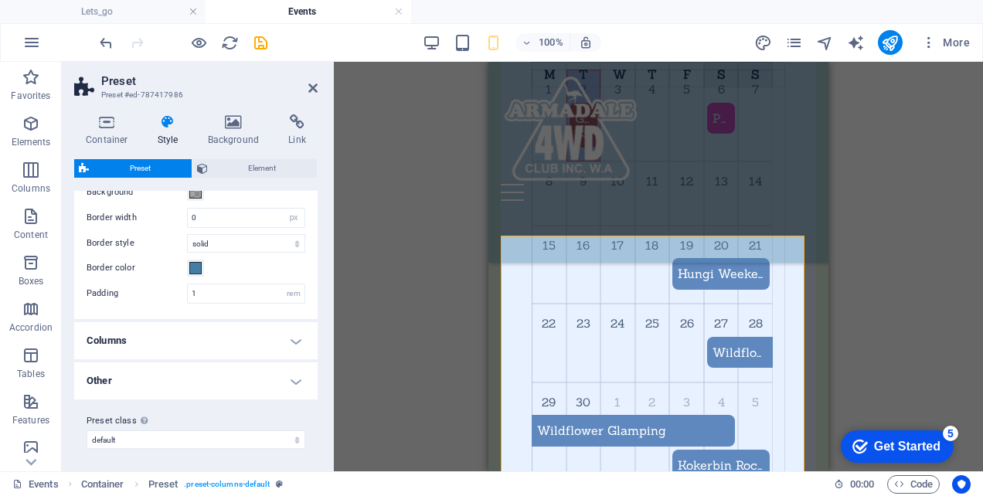
scroll to position [52, 0]
click at [294, 381] on h4 "Other" at bounding box center [196, 380] width 244 height 37
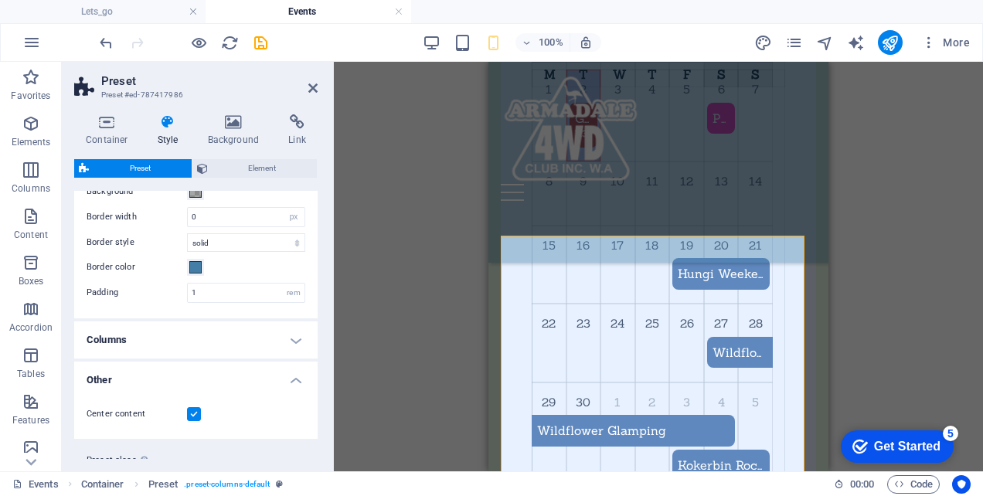
click at [294, 377] on h4 "Other" at bounding box center [196, 376] width 244 height 28
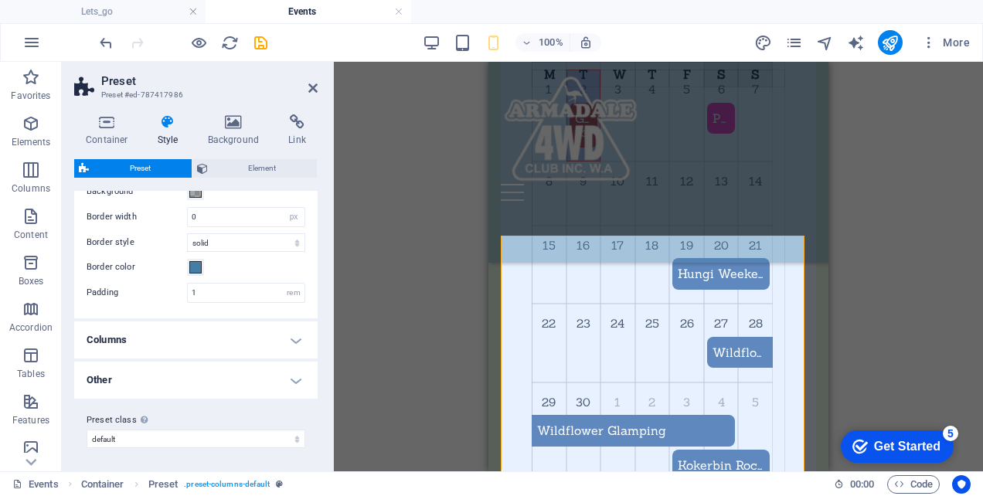
click at [289, 336] on h4 "Columns" at bounding box center [196, 340] width 244 height 37
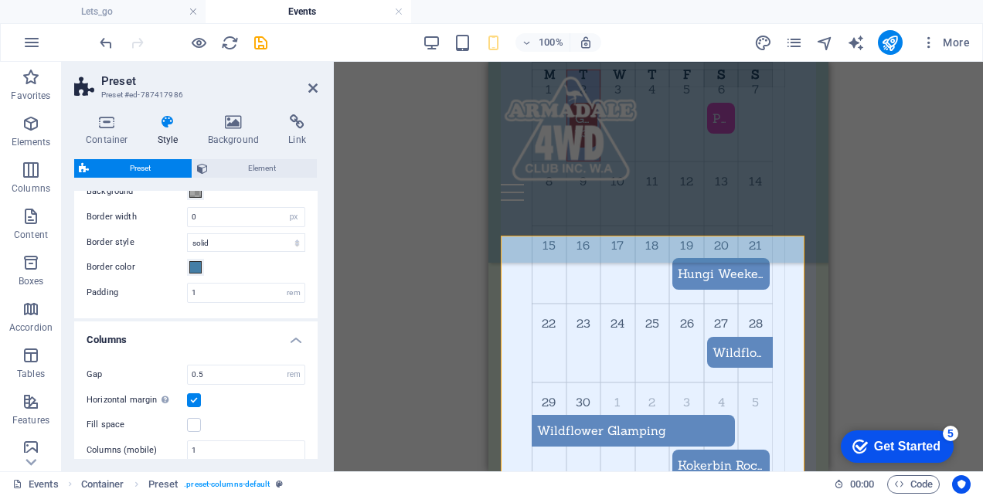
click at [289, 336] on h4 "Columns" at bounding box center [196, 336] width 244 height 28
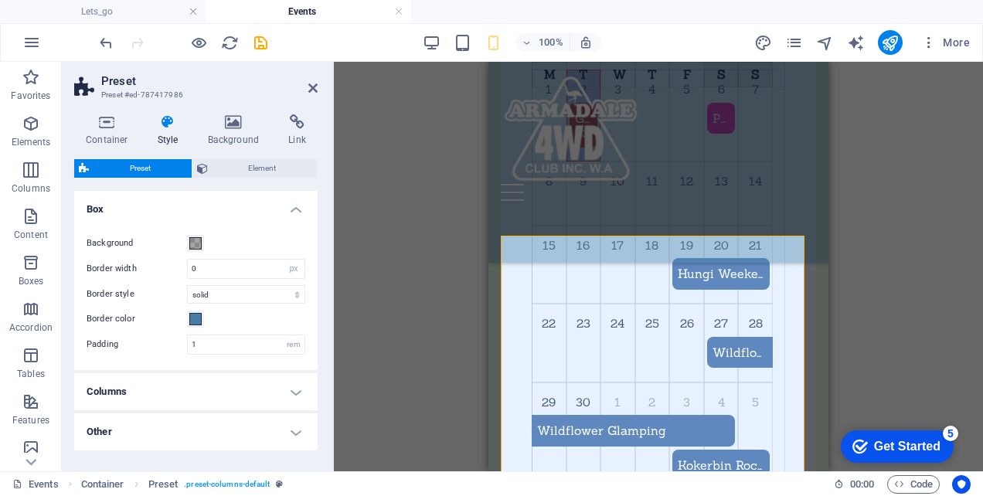
scroll to position [0, 0]
click at [303, 118] on icon at bounding box center [297, 121] width 41 height 15
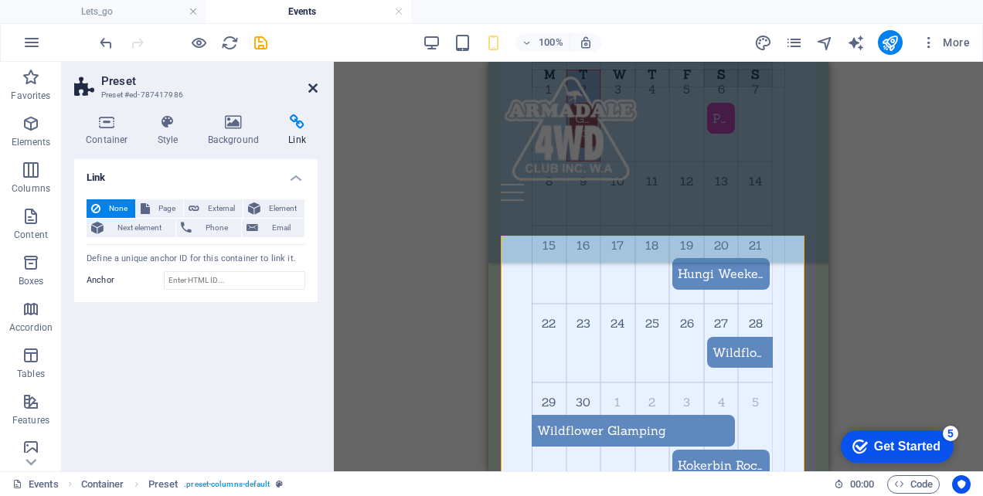
click at [315, 87] on icon at bounding box center [312, 88] width 9 height 12
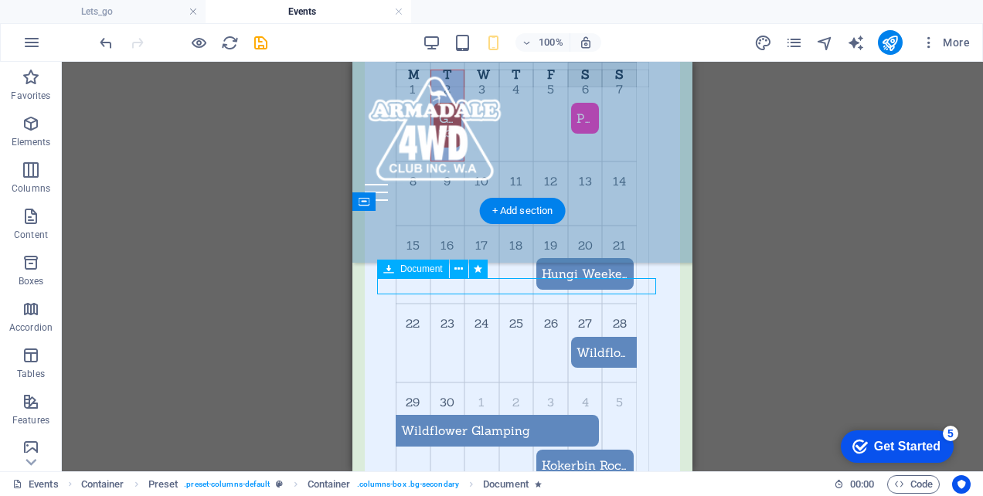
select select "flash"
select select "s"
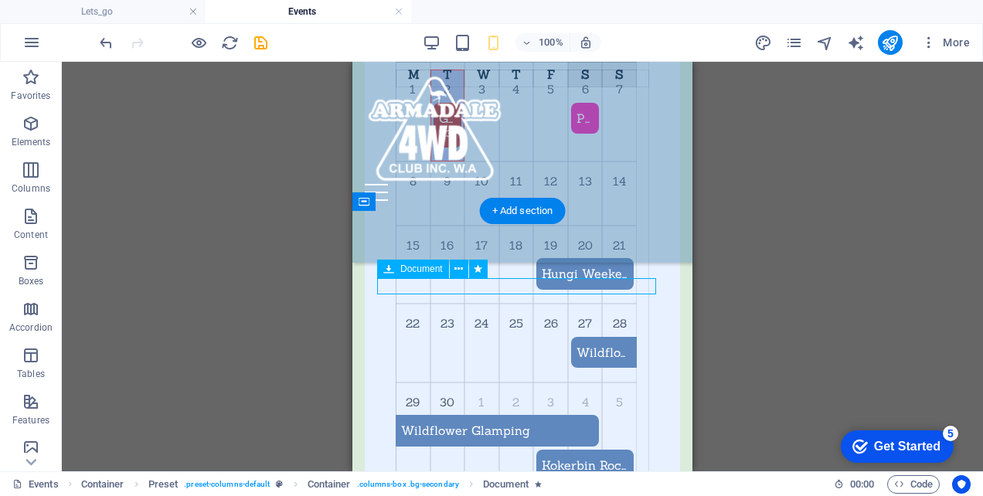
select select "scroll"
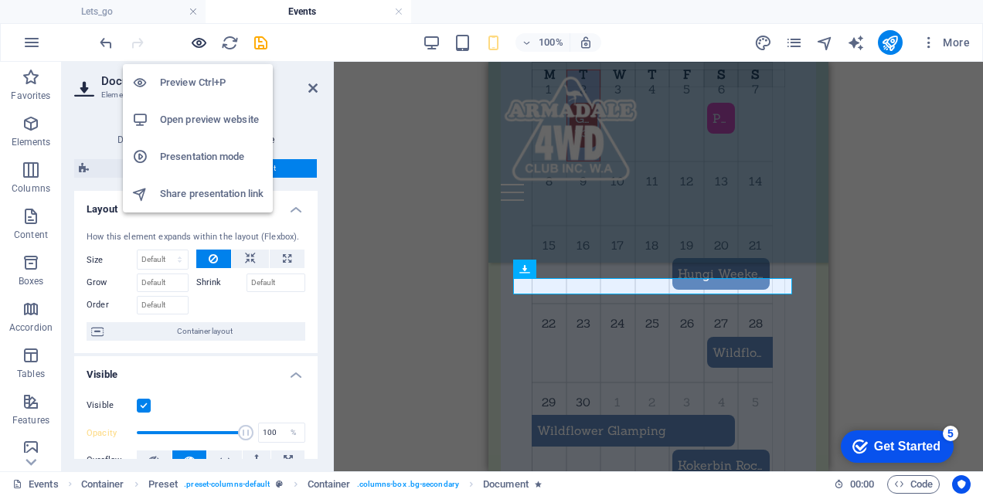
click at [193, 46] on icon "button" at bounding box center [199, 43] width 18 height 18
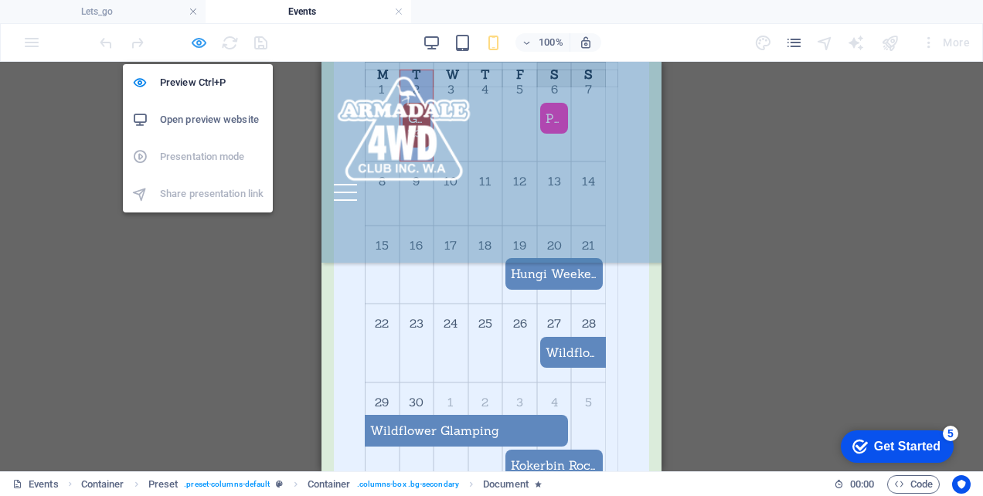
click at [203, 42] on icon "button" at bounding box center [199, 43] width 18 height 18
select select "flash"
select select "s"
select select "scroll"
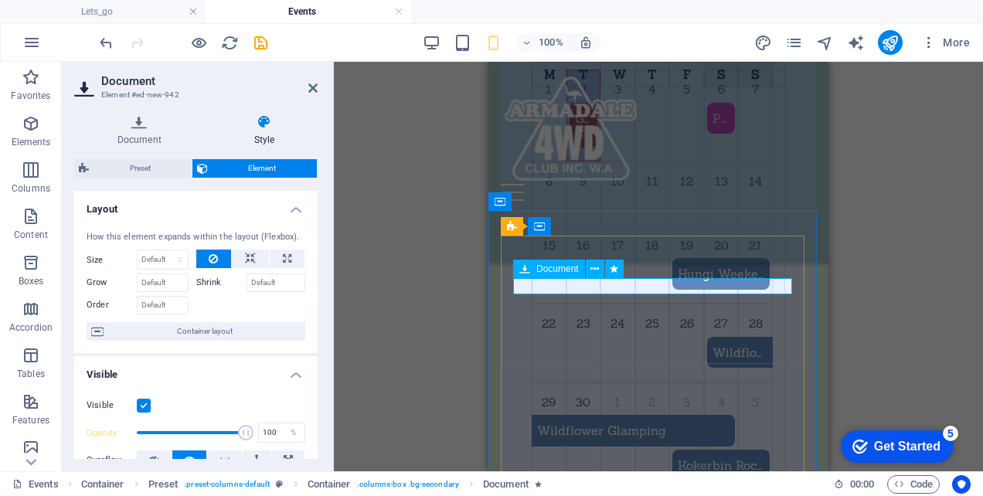
click at [137, 125] on icon at bounding box center [139, 121] width 131 height 15
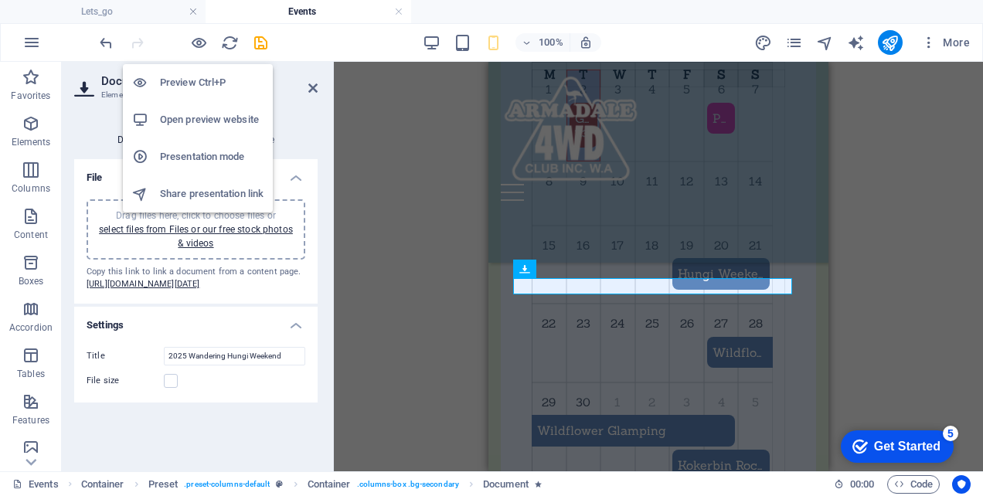
click at [197, 120] on h6 "Open preview website" at bounding box center [212, 120] width 104 height 19
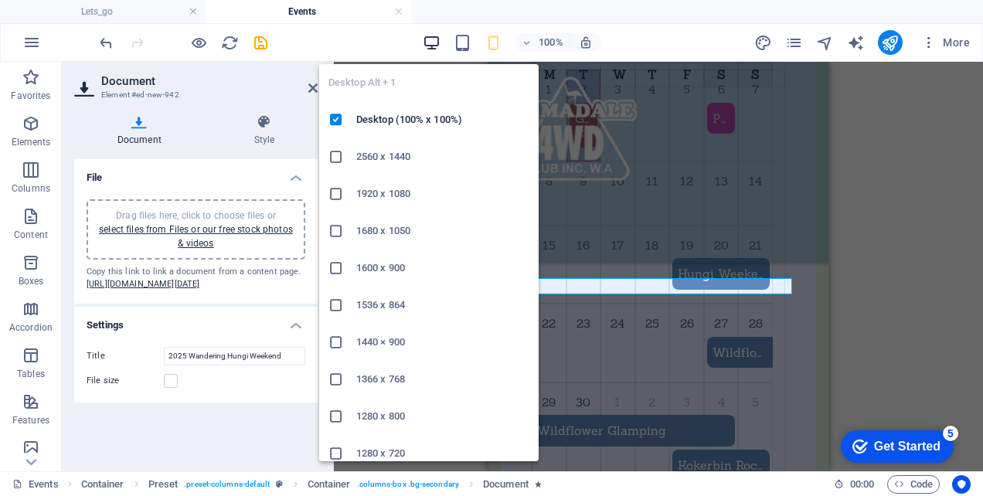
click at [434, 41] on icon "button" at bounding box center [432, 43] width 18 height 18
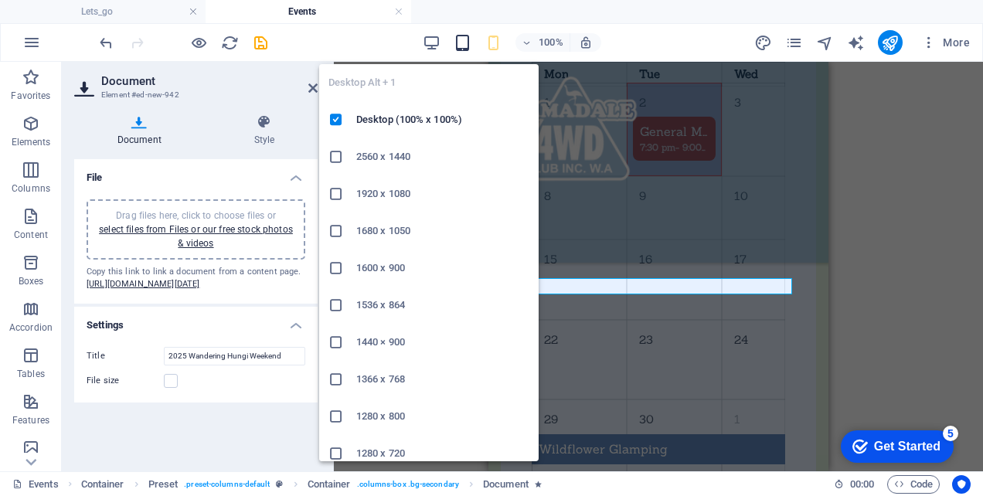
scroll to position [1509, 0]
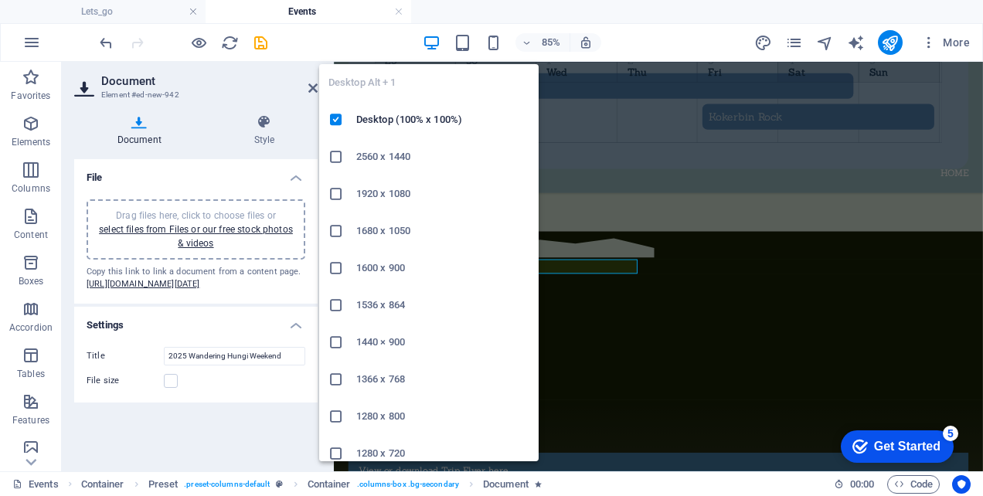
click at [431, 42] on icon "button" at bounding box center [432, 43] width 18 height 18
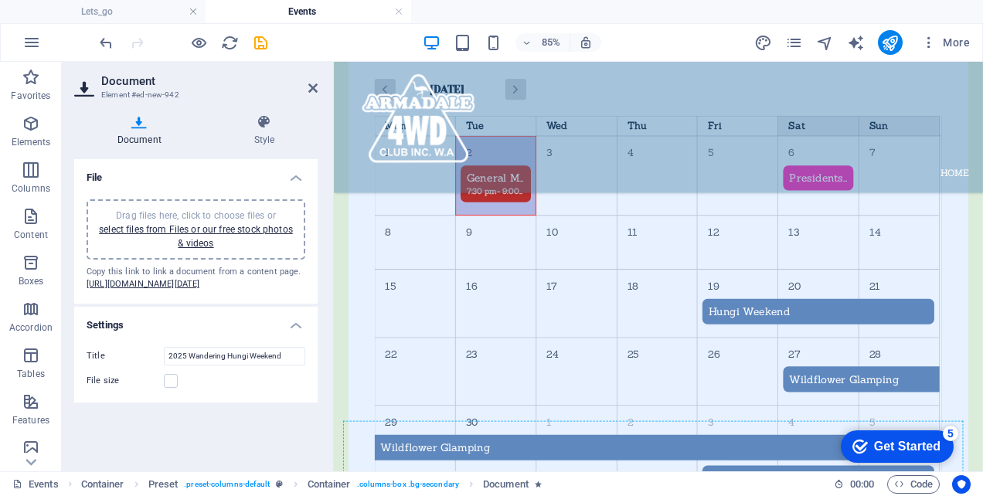
scroll to position [1081, 0]
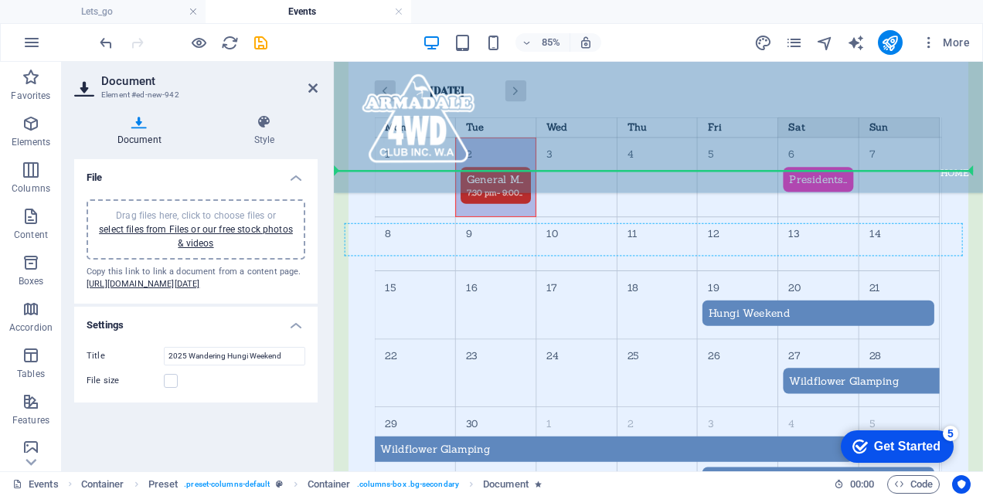
drag, startPoint x: 499, startPoint y: 303, endPoint x: 530, endPoint y: 271, distance: 44.3
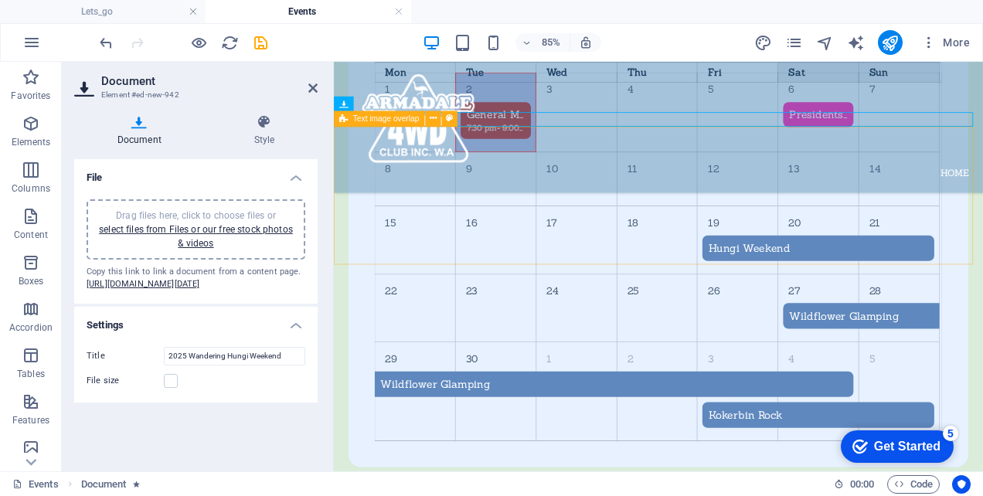
scroll to position [1158, 0]
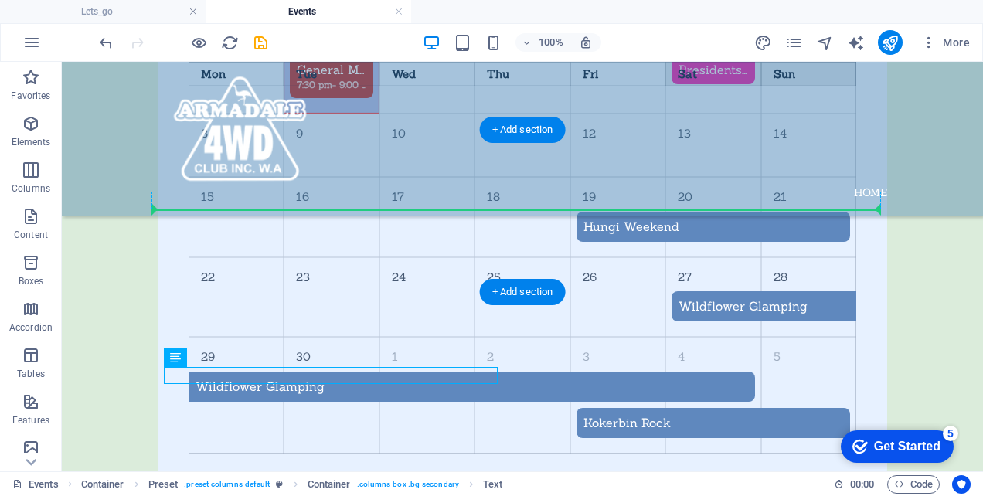
drag, startPoint x: 160, startPoint y: 377, endPoint x: 397, endPoint y: 203, distance: 294.3
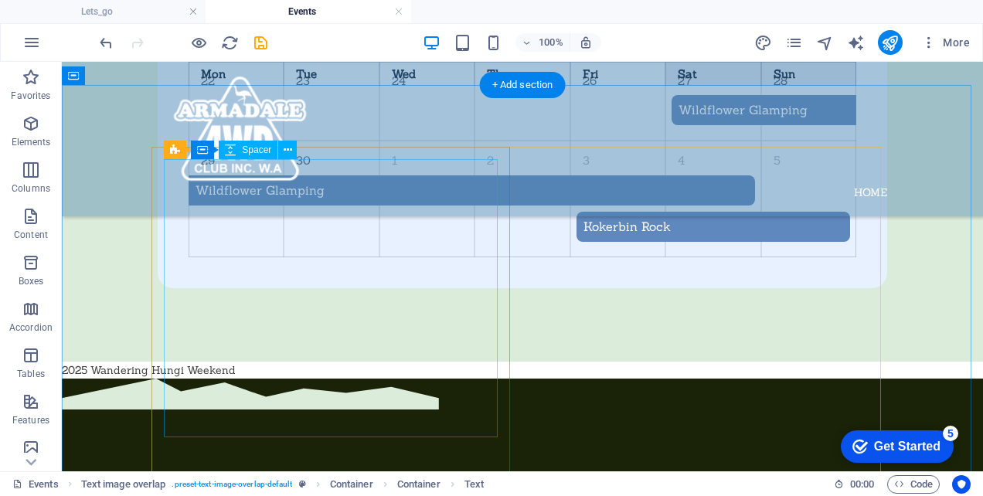
scroll to position [1390, 0]
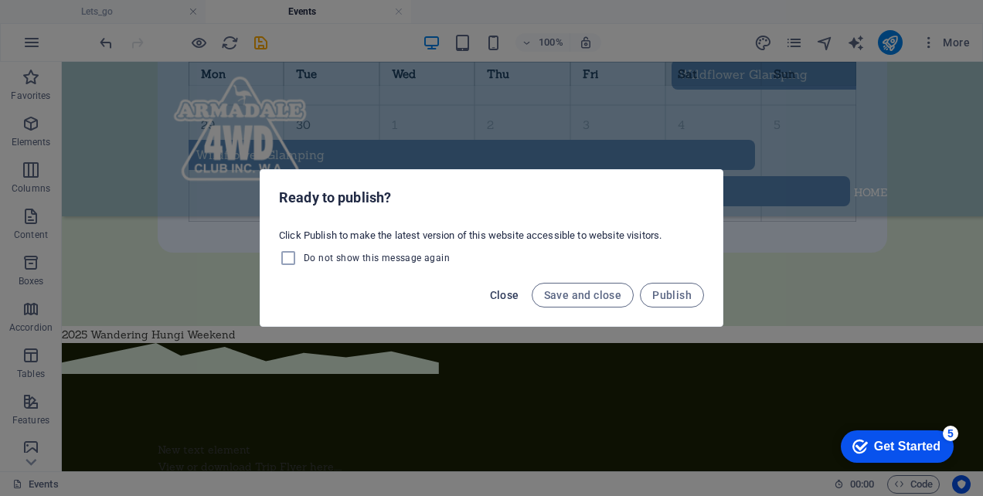
click at [503, 293] on span "Close" at bounding box center [504, 295] width 29 height 12
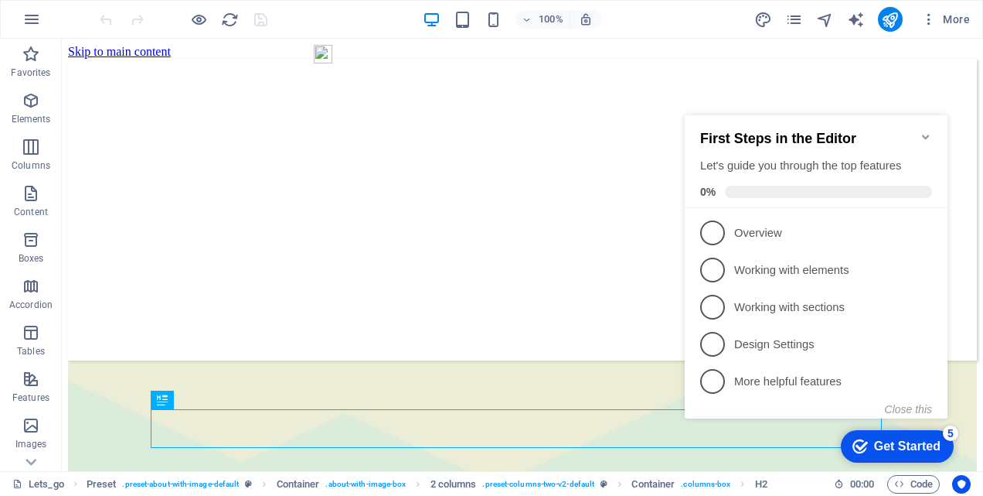
click at [926, 131] on icon "Minimize checklist" at bounding box center [926, 137] width 12 height 12
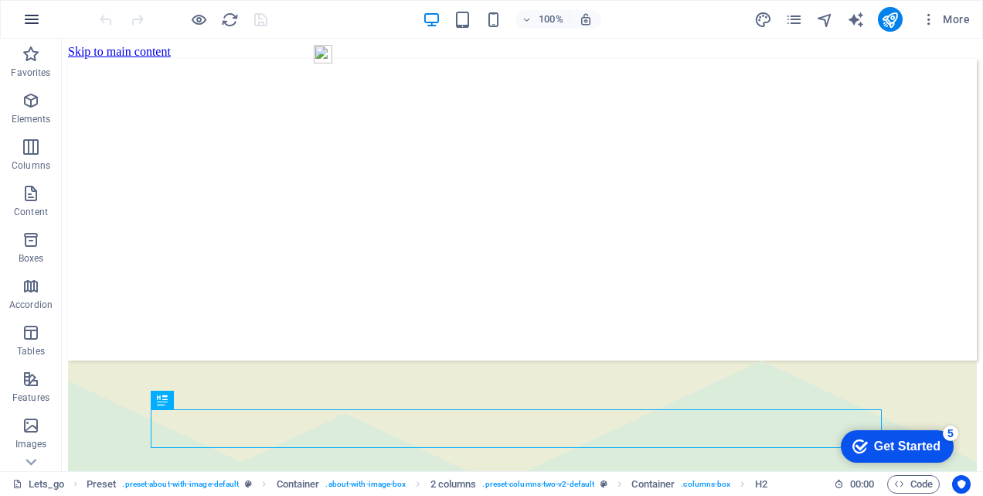
click at [34, 22] on icon "button" at bounding box center [31, 19] width 19 height 19
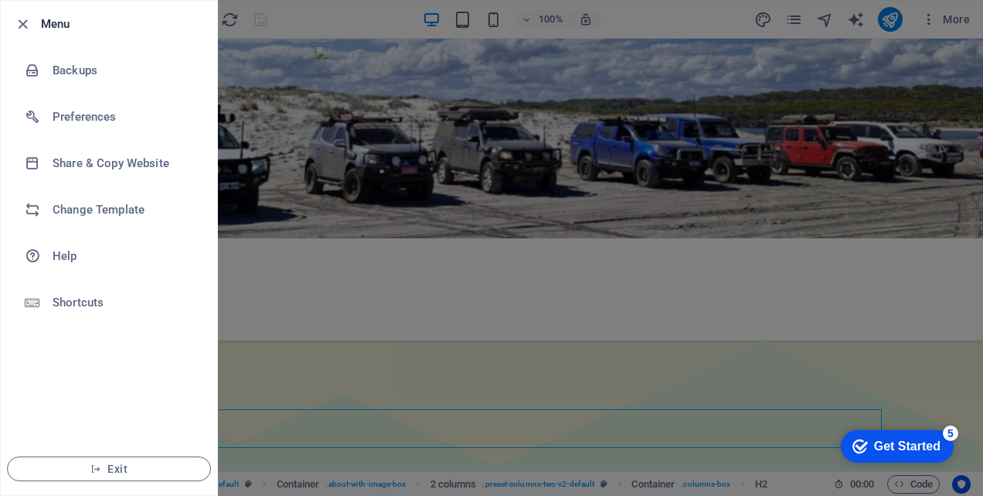
click at [341, 23] on div at bounding box center [491, 248] width 983 height 496
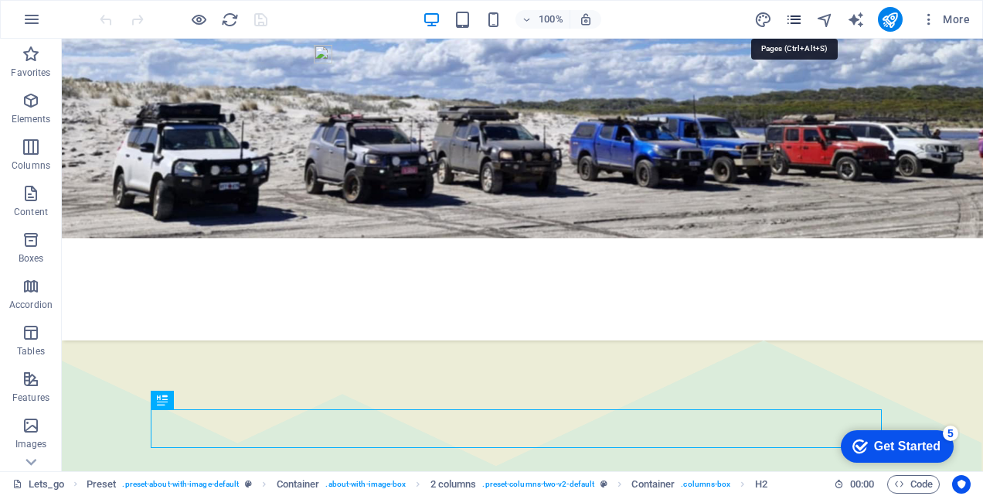
click at [800, 19] on icon "pages" at bounding box center [795, 20] width 18 height 18
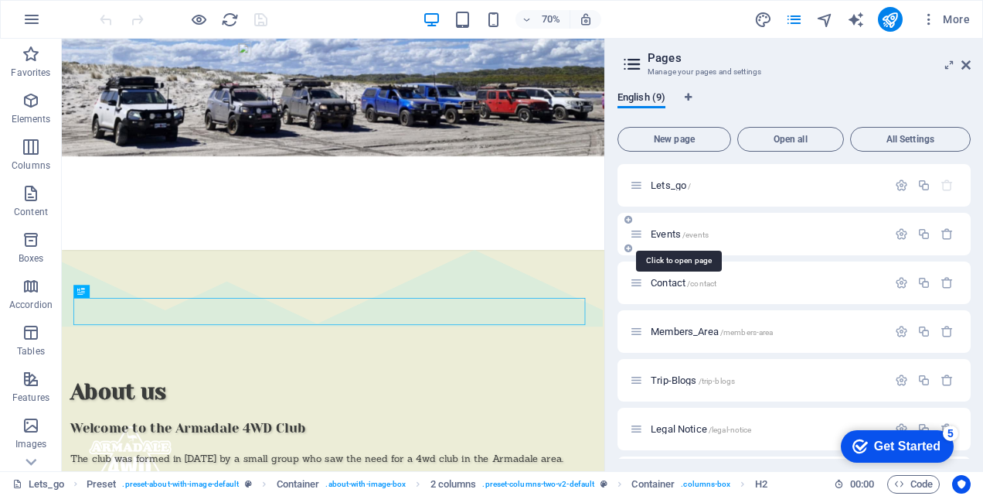
click at [671, 233] on span "Events /events" at bounding box center [680, 234] width 58 height 12
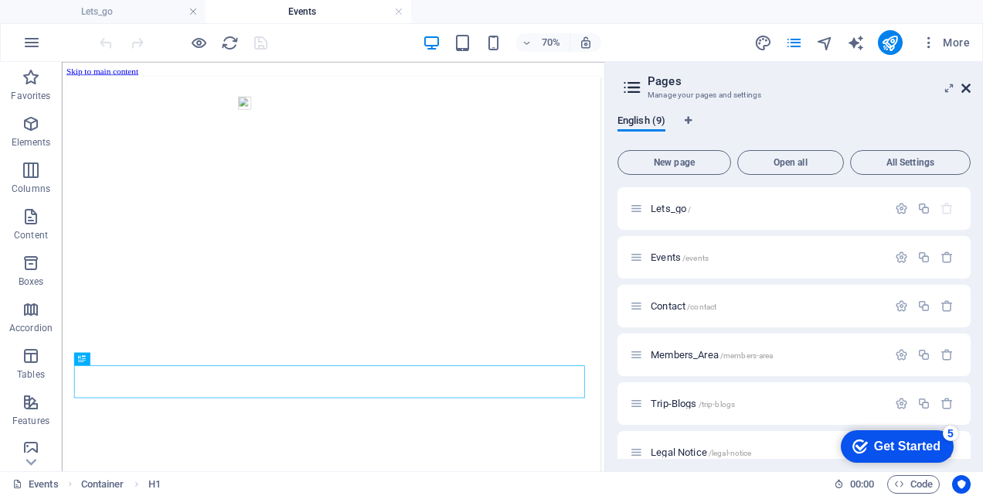
click at [963, 88] on icon at bounding box center [966, 88] width 9 height 12
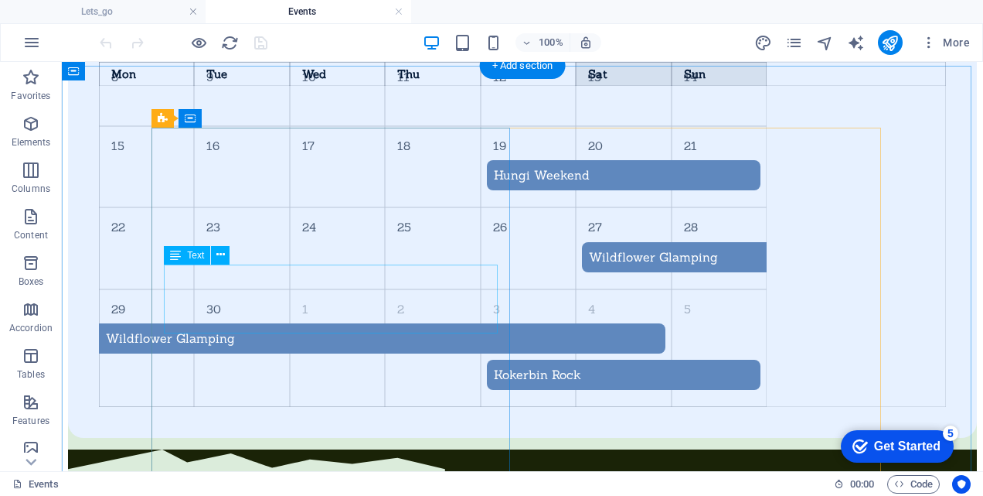
scroll to position [972, 0]
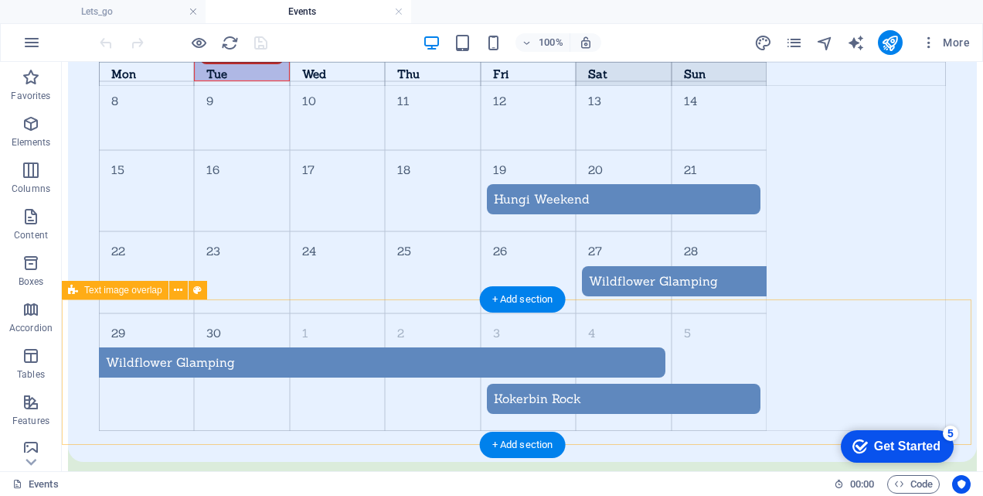
click at [487, 473] on div at bounding box center [522, 501] width 909 height 56
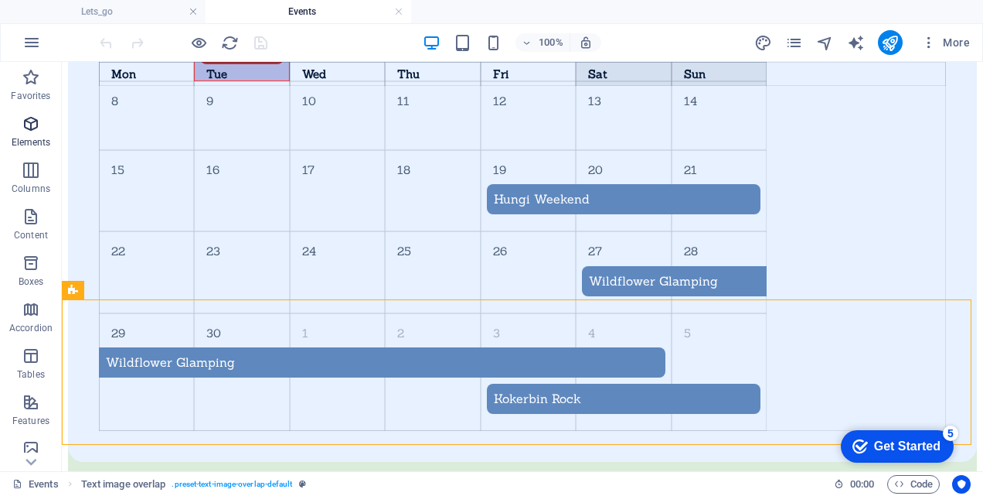
click at [36, 118] on icon "button" at bounding box center [31, 123] width 19 height 19
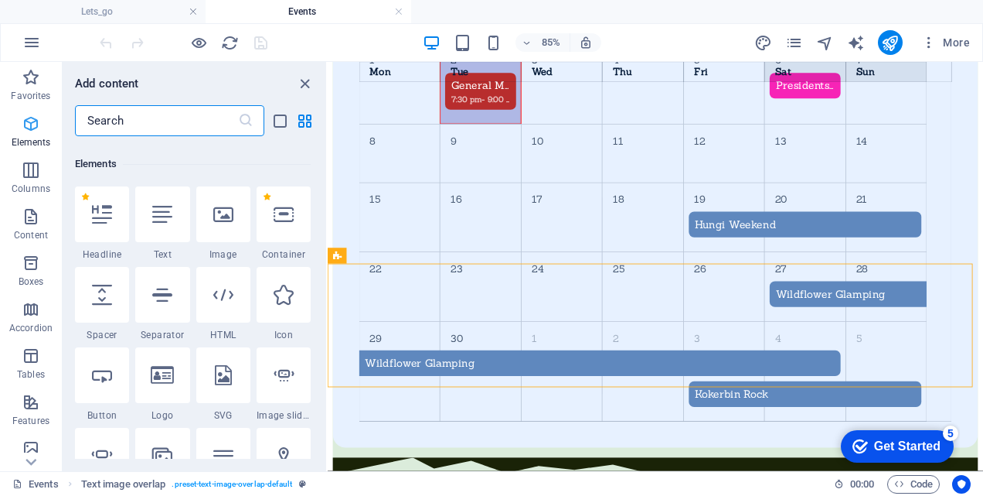
scroll to position [165, 0]
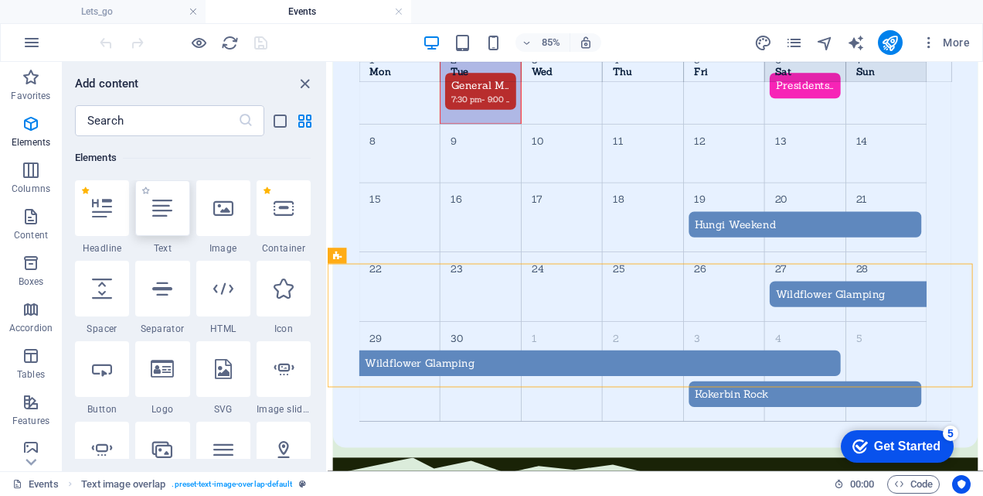
click at [159, 206] on icon at bounding box center [162, 208] width 20 height 20
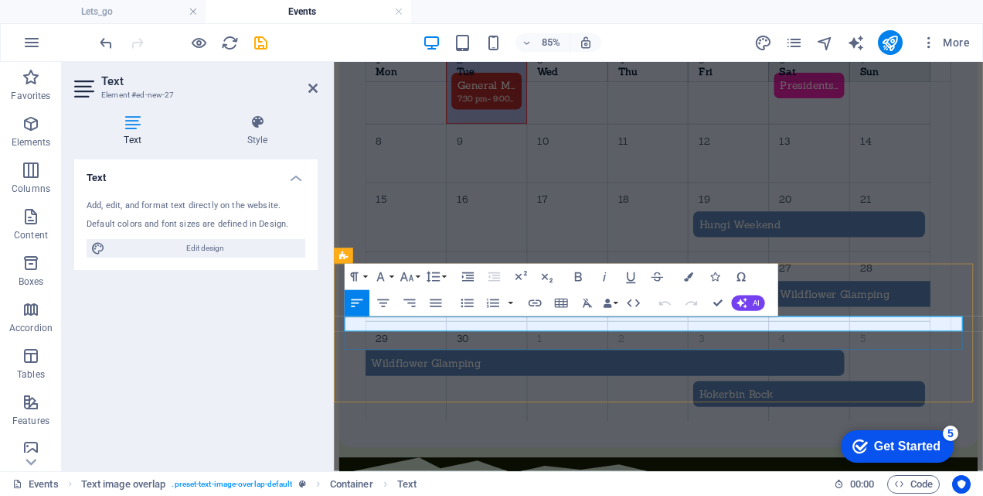
drag, startPoint x: 438, startPoint y: 368, endPoint x: 343, endPoint y: 363, distance: 94.5
click at [694, 277] on button "Colors" at bounding box center [689, 277] width 25 height 26
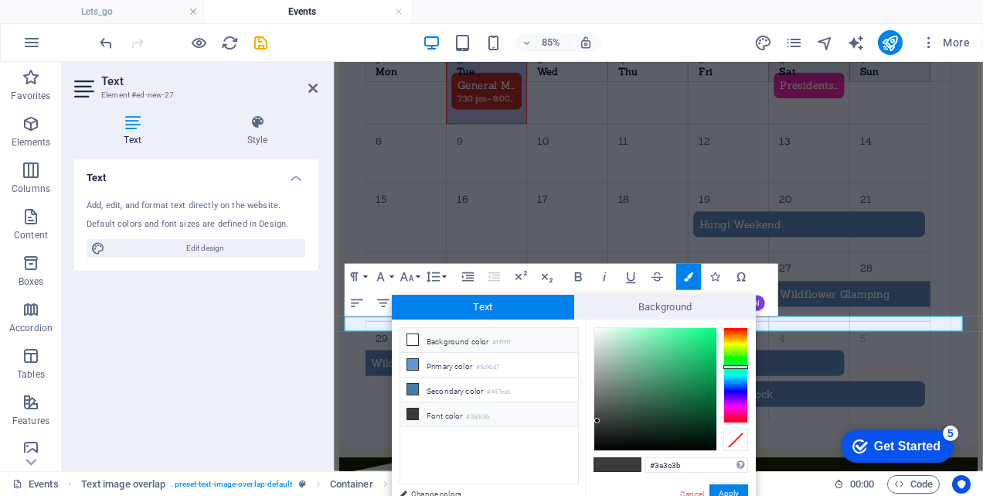
click at [419, 338] on li "Background color #ffffff" at bounding box center [489, 340] width 178 height 25
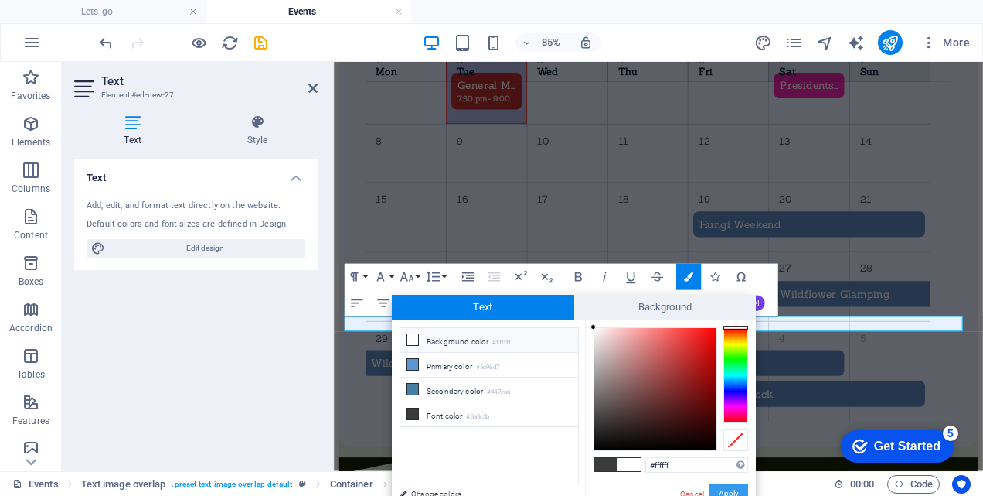
click at [728, 490] on button "Apply" at bounding box center [729, 493] width 39 height 19
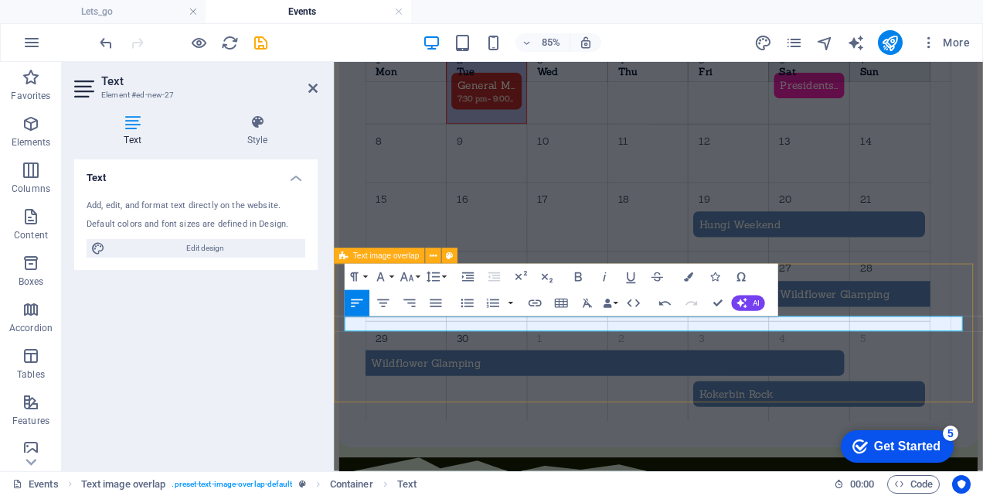
drag, startPoint x: 607, startPoint y: 371, endPoint x: 342, endPoint y: 373, distance: 265.2
click at [690, 275] on icon "button" at bounding box center [688, 276] width 9 height 9
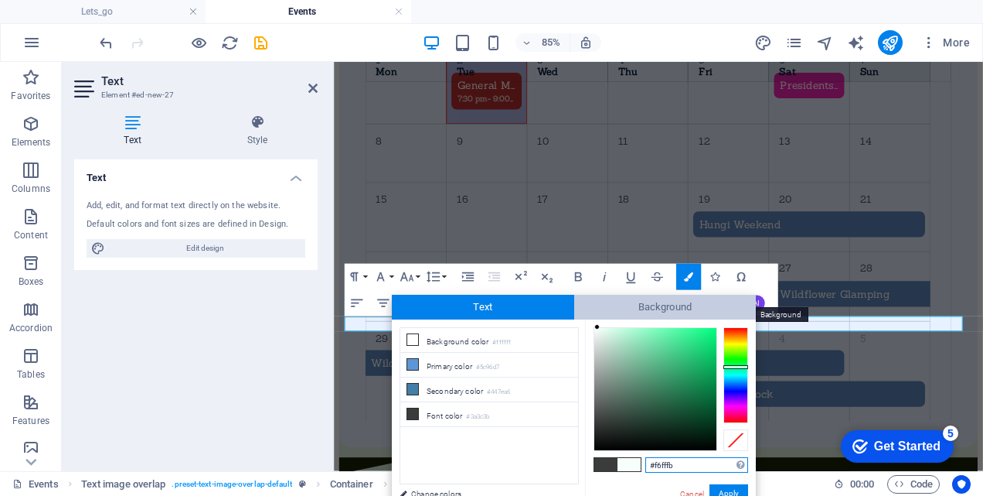
drag, startPoint x: 595, startPoint y: 416, endPoint x: 598, endPoint y: 317, distance: 99.0
click at [598, 317] on div "Text Background less Background color #ffffff Primary color #5c96d7 Secondary c…" at bounding box center [574, 403] width 364 height 216
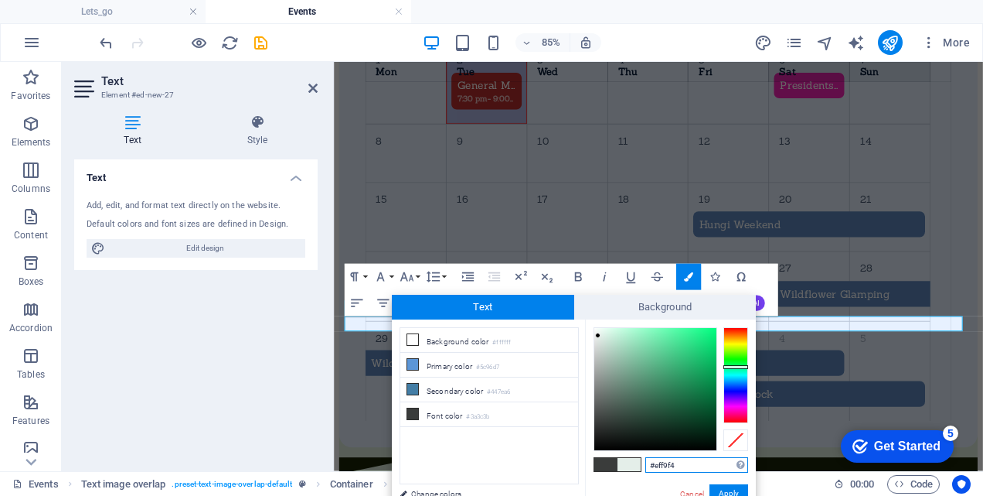
type input "#f0faf5"
click at [598, 329] on div at bounding box center [597, 328] width 5 height 5
click at [731, 489] on button "Apply" at bounding box center [729, 493] width 39 height 19
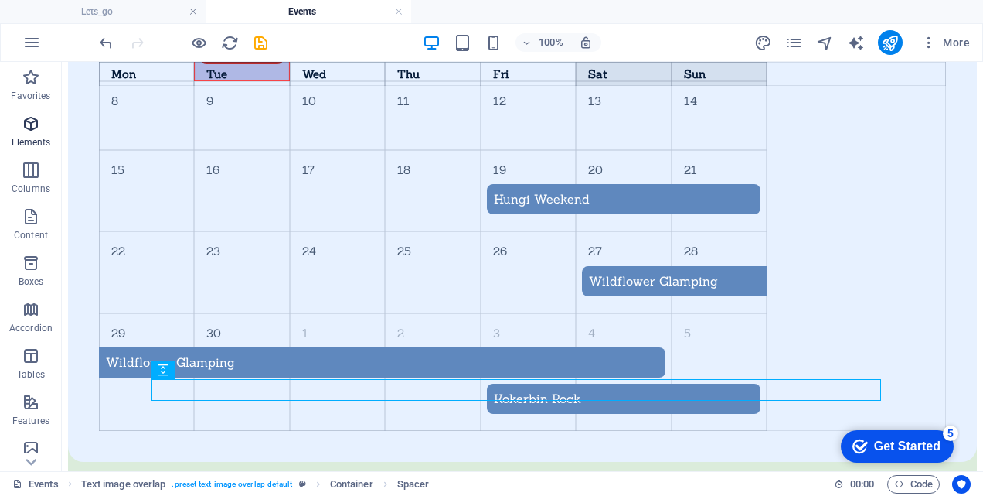
click at [22, 123] on icon "button" at bounding box center [31, 123] width 19 height 19
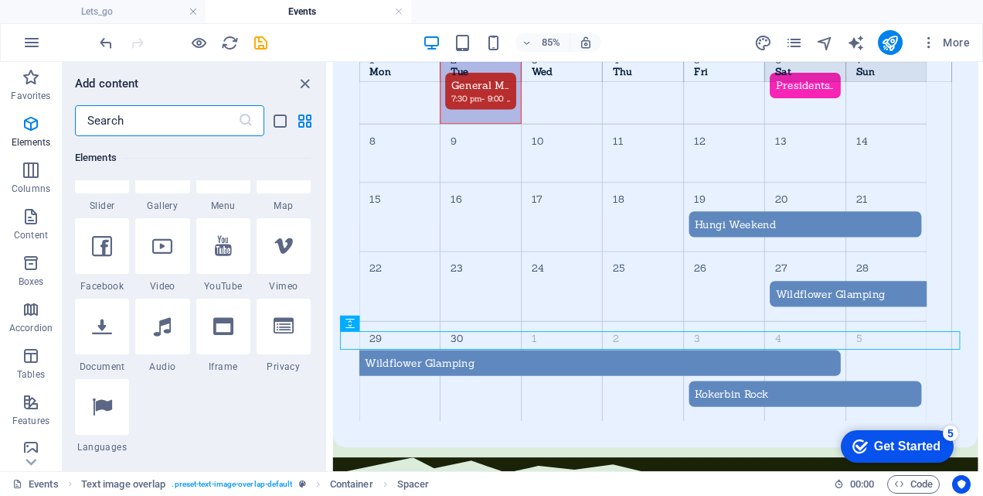
scroll to position [474, 0]
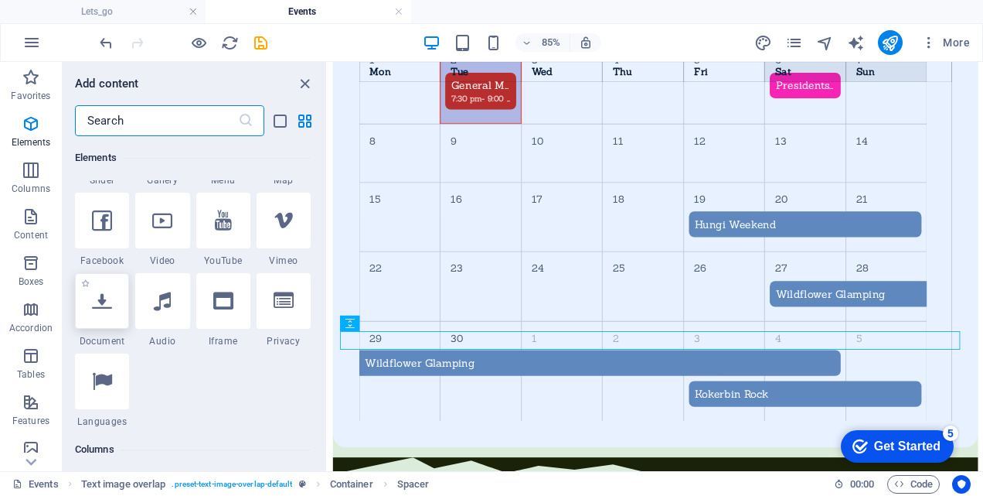
click at [111, 308] on icon at bounding box center [102, 301] width 20 height 20
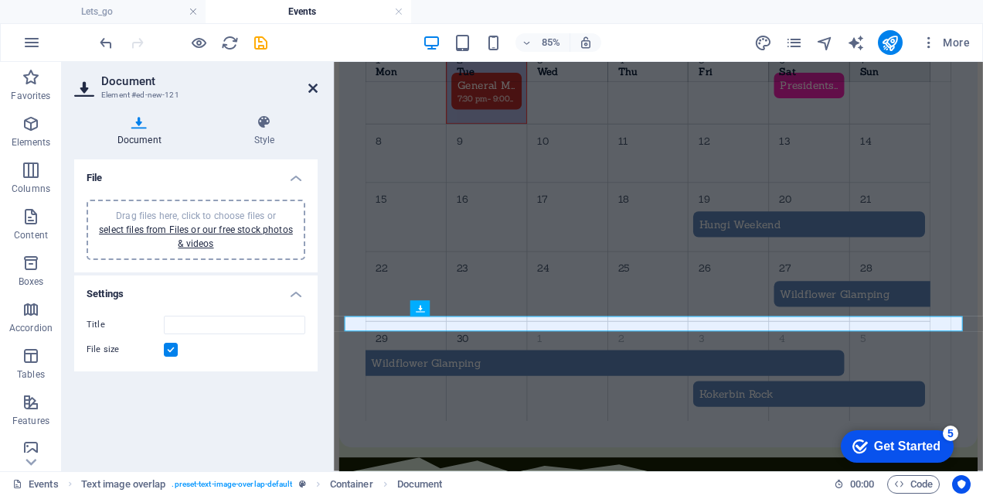
click at [312, 86] on icon at bounding box center [312, 88] width 9 height 12
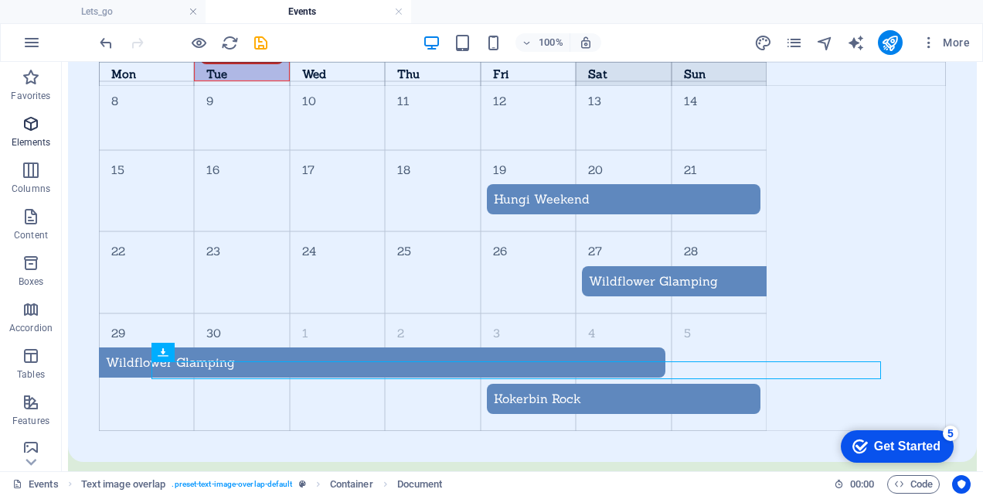
click at [31, 121] on icon "button" at bounding box center [31, 123] width 19 height 19
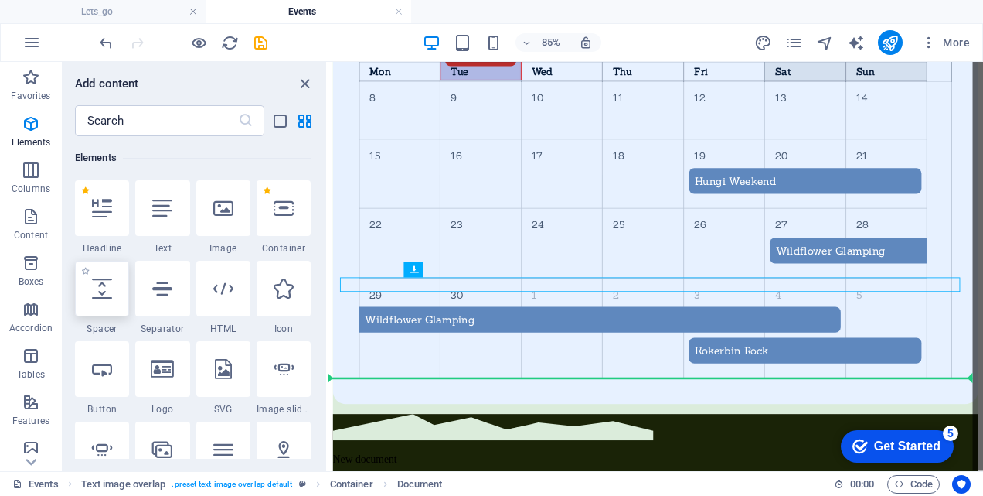
scroll to position [1026, 0]
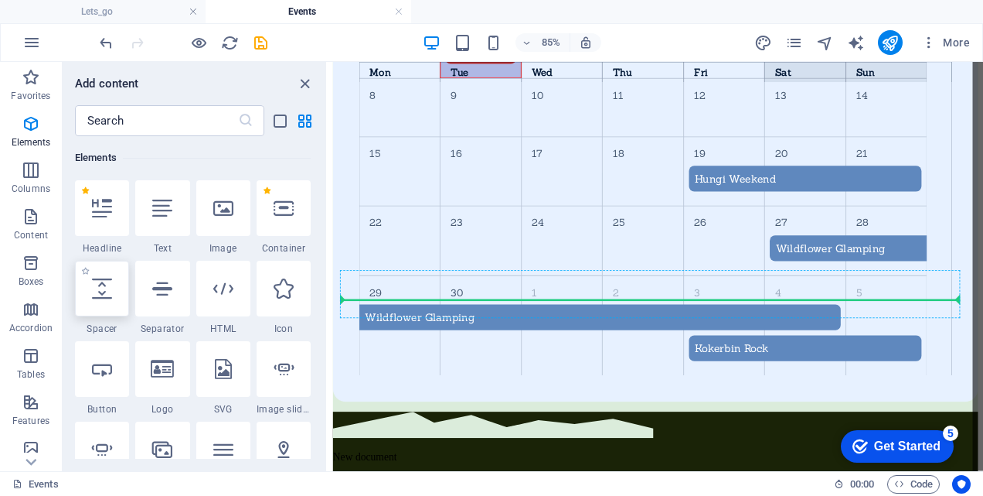
select select "px"
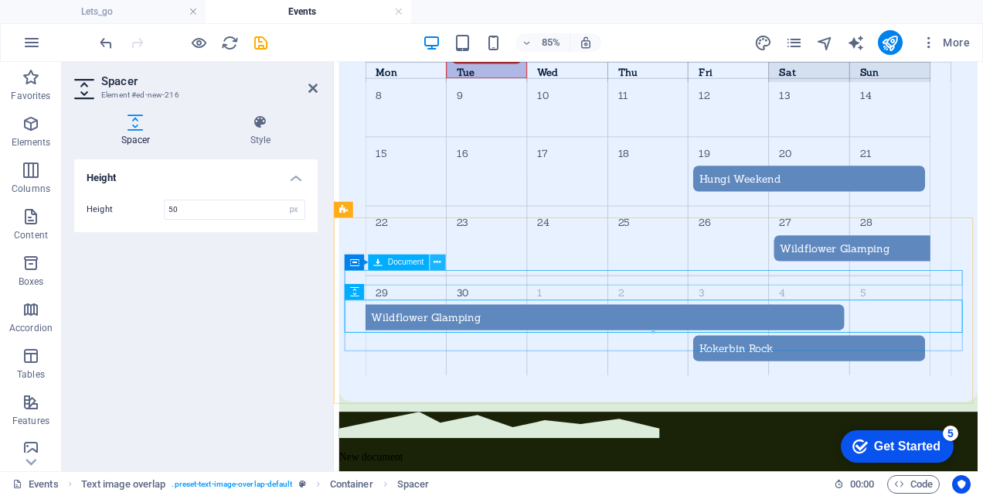
click at [441, 264] on button at bounding box center [437, 261] width 15 height 15
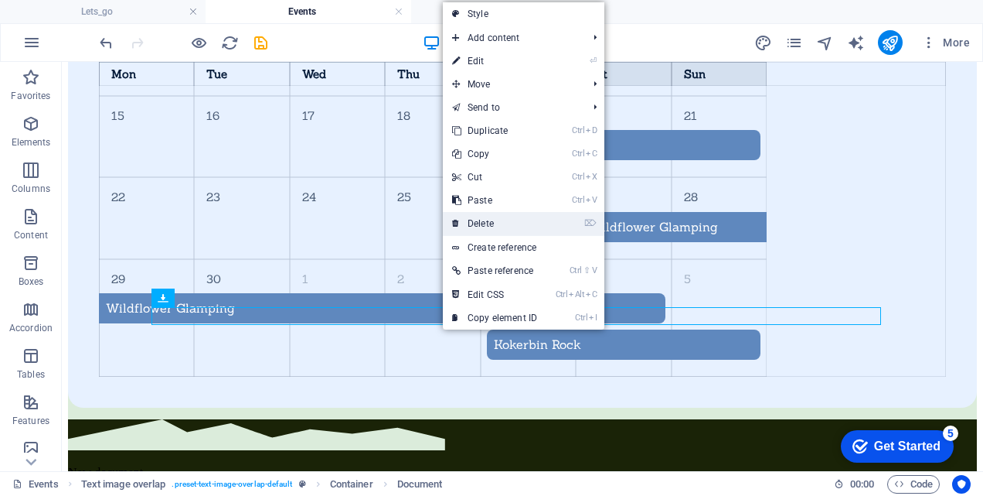
click at [499, 224] on link "⌦ Delete" at bounding box center [495, 223] width 104 height 23
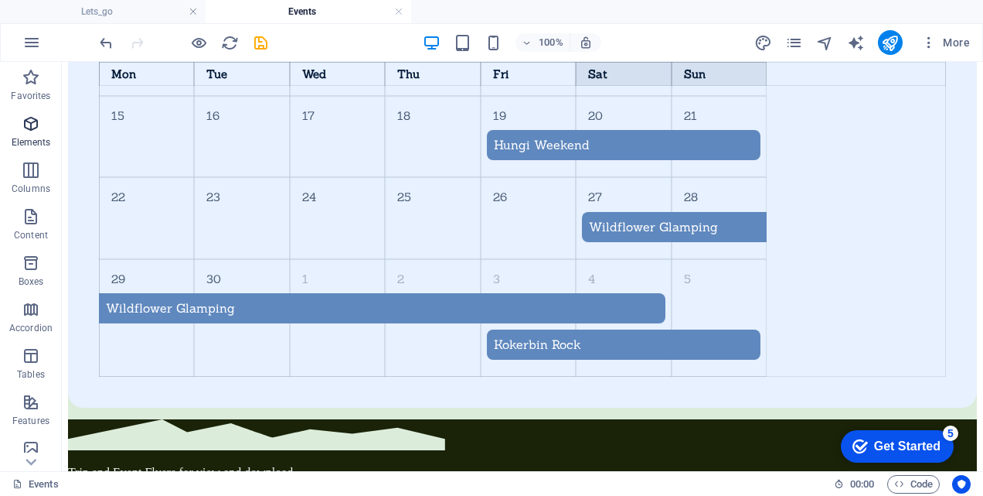
click at [26, 127] on icon "button" at bounding box center [31, 123] width 19 height 19
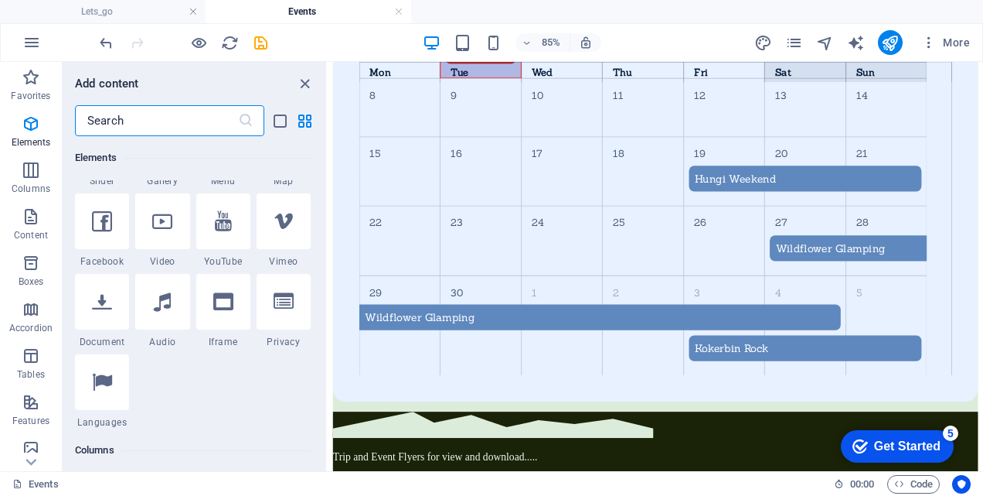
scroll to position [474, 0]
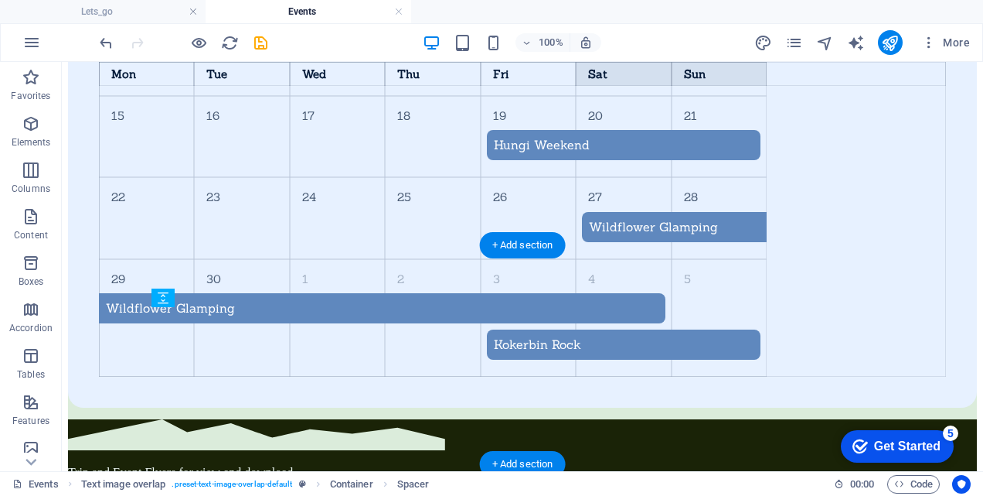
drag, startPoint x: 312, startPoint y: 390, endPoint x: 343, endPoint y: 353, distance: 48.8
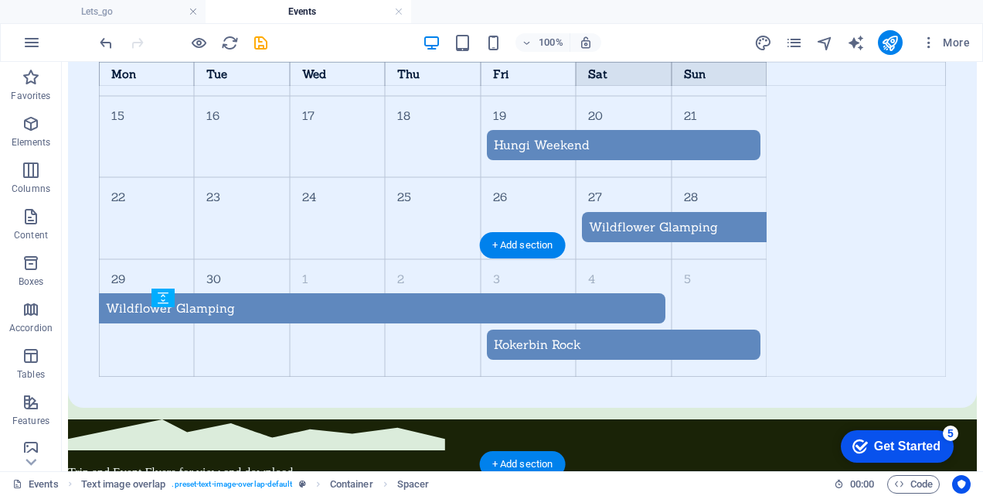
drag, startPoint x: 332, startPoint y: 340, endPoint x: 332, endPoint y: 400, distance: 60.3
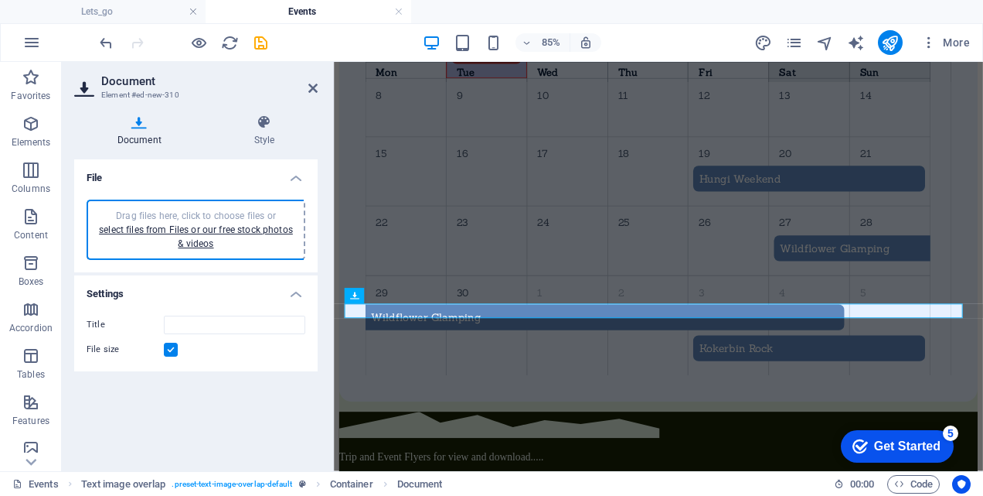
type input "WanderingHungiFlyer-[DATE]-VmpHNAA4n25Zjv4RjR3qKg.pdf"
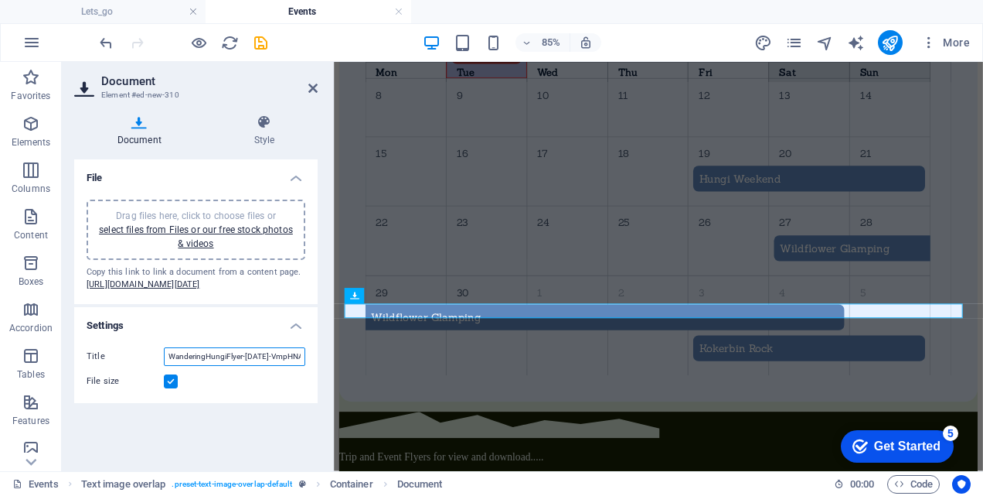
scroll to position [0, 90]
drag, startPoint x: 575, startPoint y: 441, endPoint x: 406, endPoint y: 455, distance: 170.0
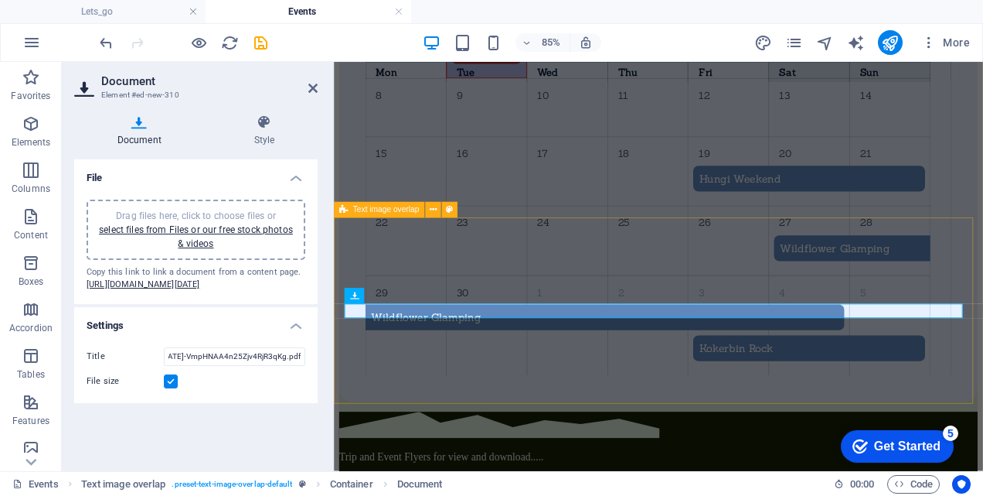
scroll to position [0, 0]
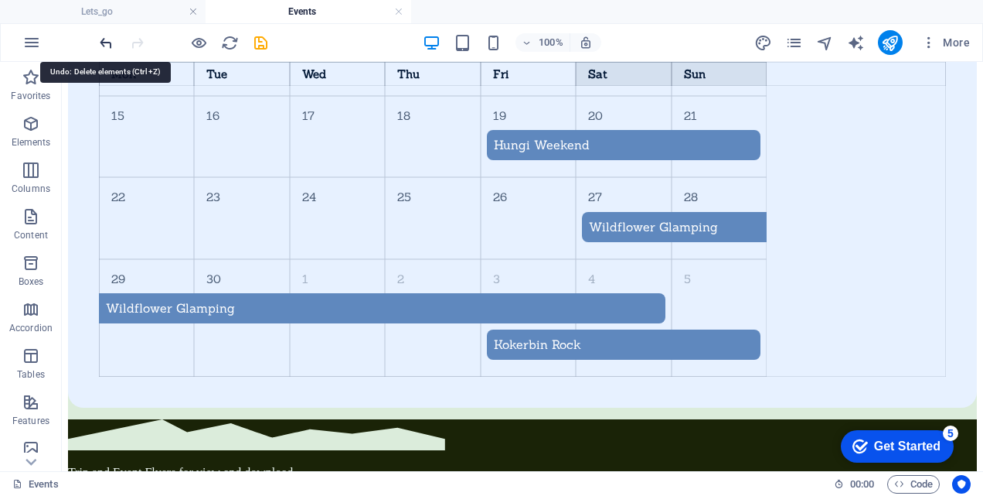
click at [103, 43] on icon "undo" at bounding box center [106, 43] width 18 height 18
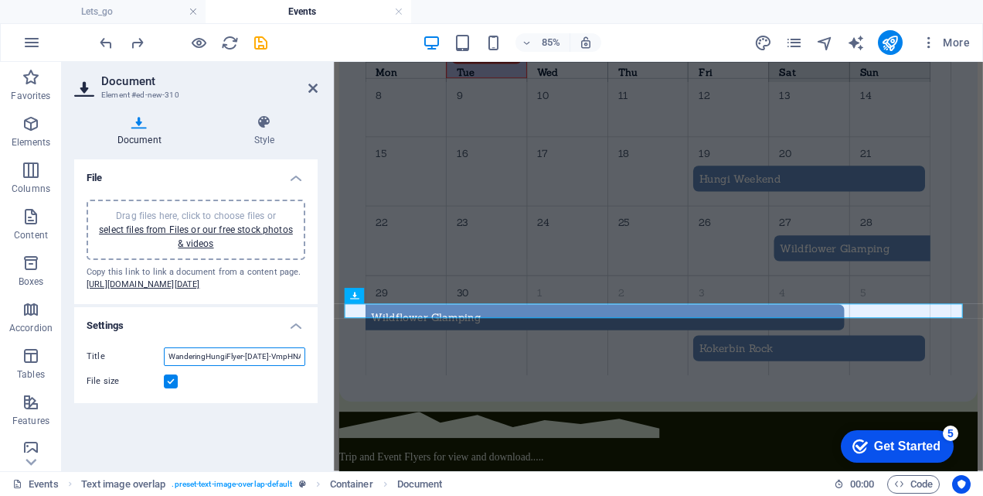
click at [260, 366] on input "WanderingHungiFlyer-[DATE]-VmpHNAA4n25Zjv4RjR3qKg.pdf" at bounding box center [234, 356] width 141 height 19
drag, startPoint x: 240, startPoint y: 379, endPoint x: 286, endPoint y: 383, distance: 45.9
click at [286, 366] on input "WanderingHungiFlyer-[DATE]-VmpHNAA4n25Zjv4RjR3qKg.pdf" at bounding box center [234, 356] width 141 height 19
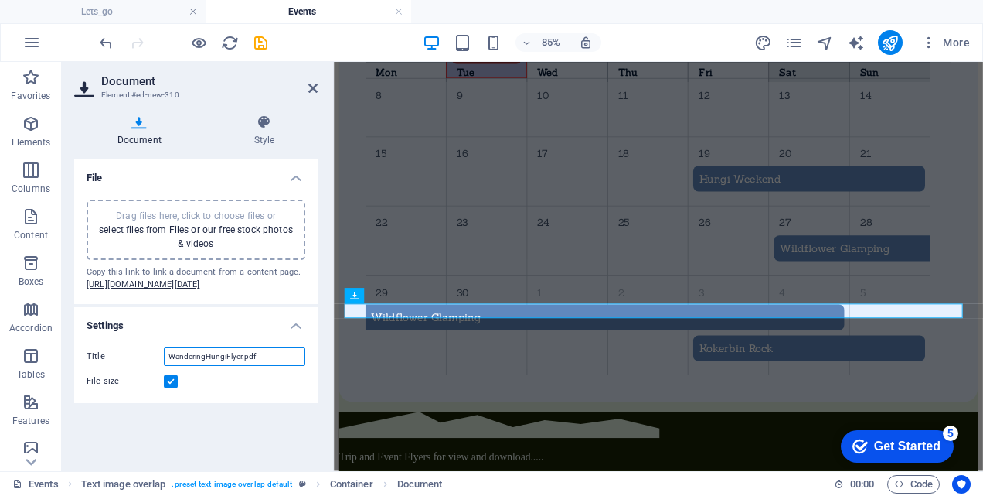
type input "WanderingHungiFlyer.pdf"
click at [169, 388] on label at bounding box center [171, 381] width 14 height 14
click at [0, 0] on input "File size" at bounding box center [0, 0] width 0 height 0
click at [220, 390] on div "File size" at bounding box center [196, 381] width 219 height 19
click at [414, 298] on icon at bounding box center [414, 295] width 7 height 14
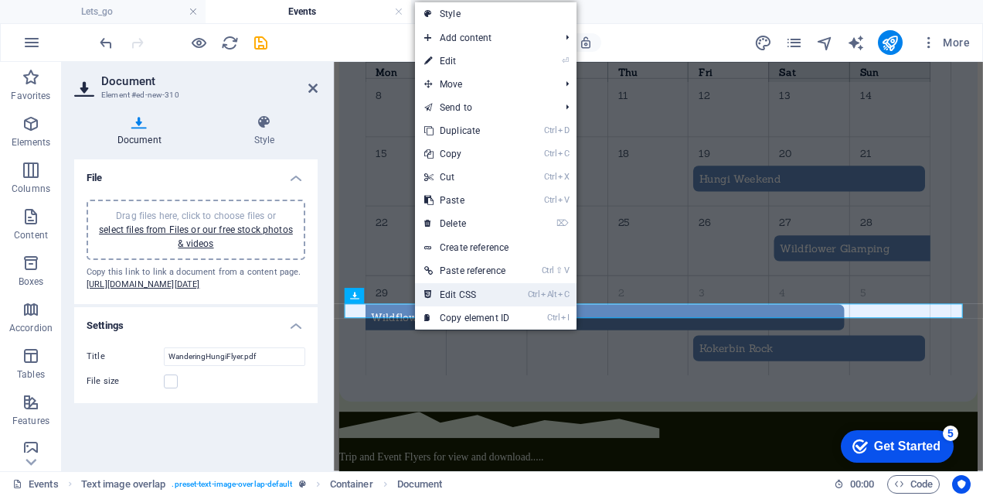
click at [448, 288] on link "Ctrl Alt C Edit CSS" at bounding box center [467, 294] width 104 height 23
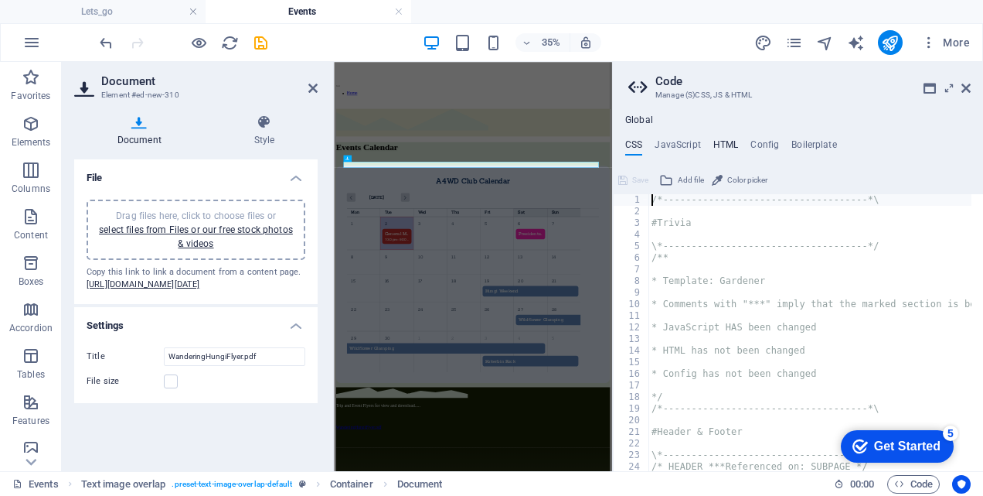
click at [731, 143] on h4 "HTML" at bounding box center [727, 147] width 26 height 17
type textarea "<a href="#main-content" class="wv-link-content button">Skip to main content</a>"
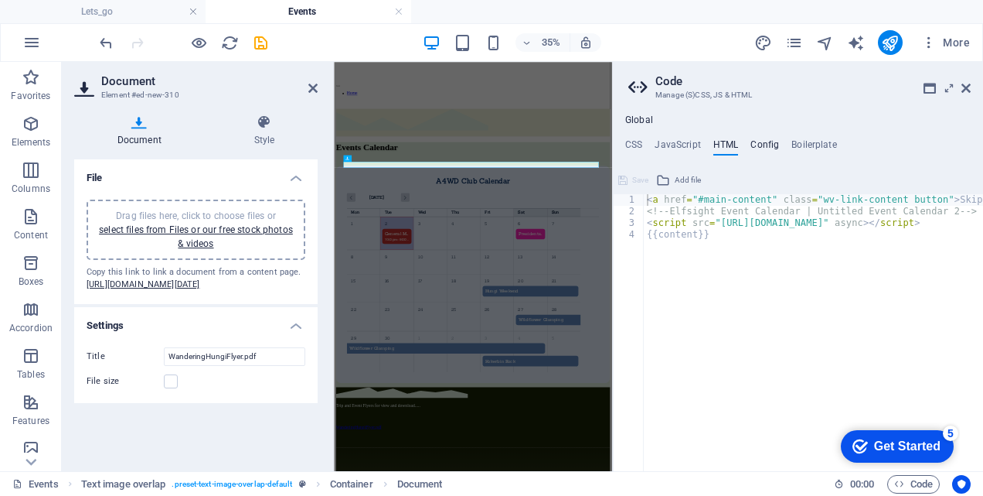
click at [766, 145] on h4 "Config" at bounding box center [765, 147] width 29 height 17
type textarea "$color-background: #ffffff;"
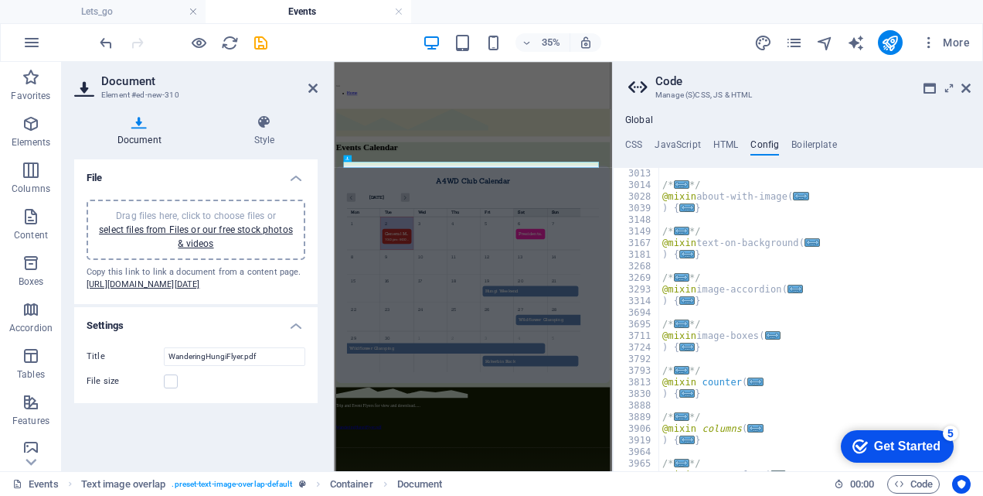
scroll to position [974, 0]
click at [965, 93] on icon at bounding box center [966, 88] width 9 height 12
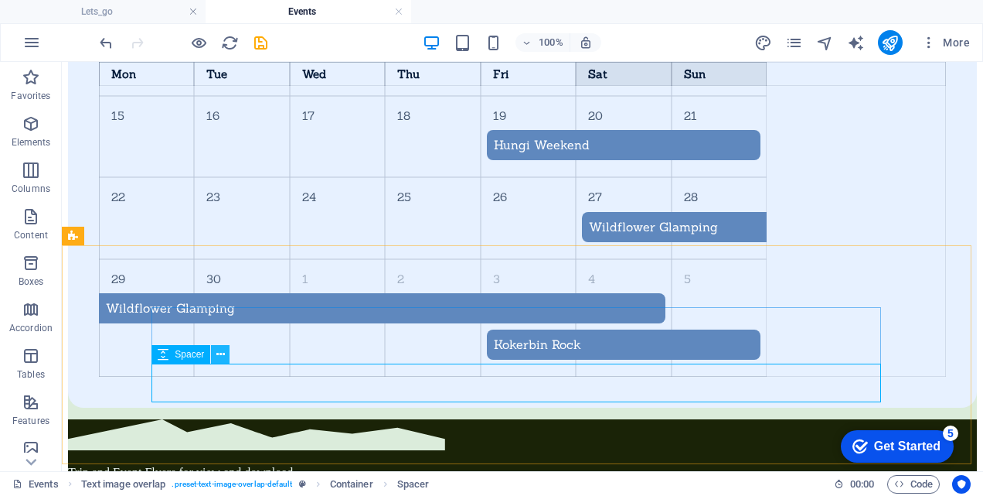
click at [221, 351] on icon at bounding box center [220, 354] width 9 height 16
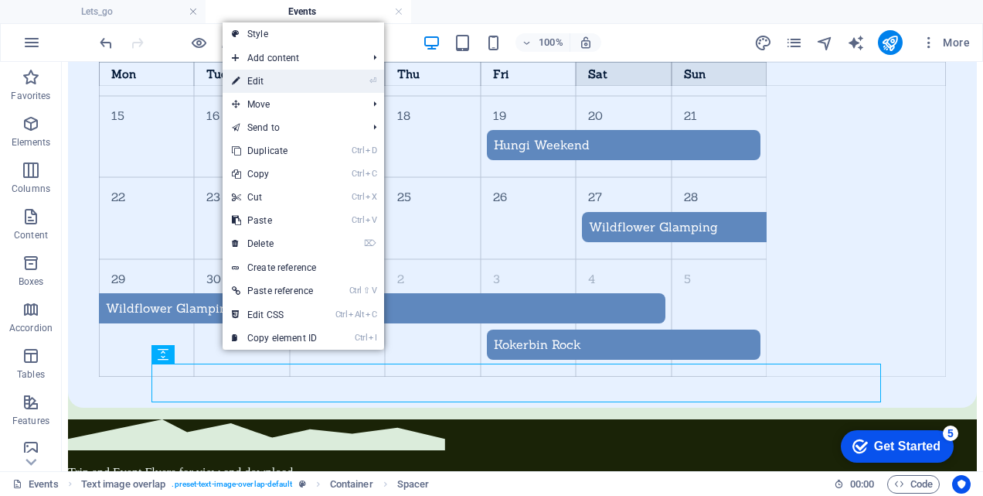
click at [304, 80] on link "⏎ Edit" at bounding box center [275, 81] width 104 height 23
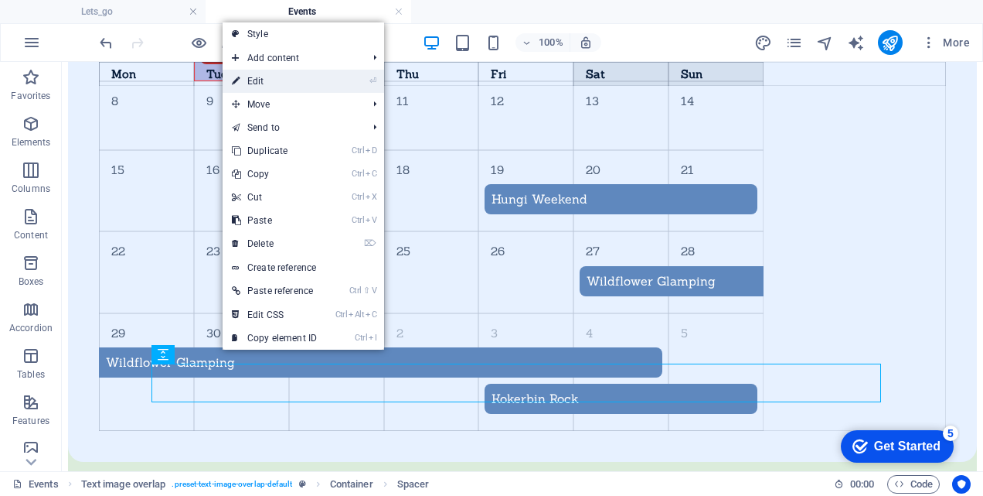
select select "px"
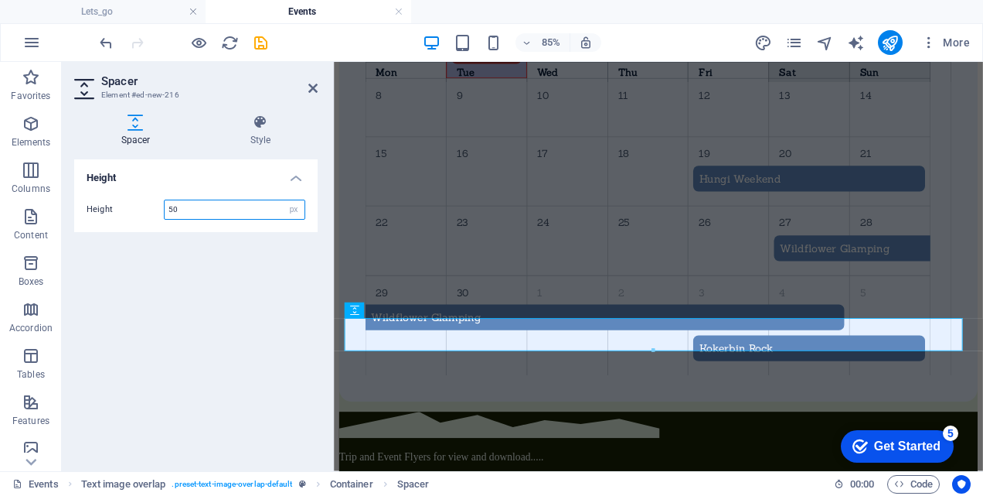
drag, startPoint x: 178, startPoint y: 209, endPoint x: 167, endPoint y: 214, distance: 12.1
click at [167, 214] on input "50" at bounding box center [235, 209] width 140 height 19
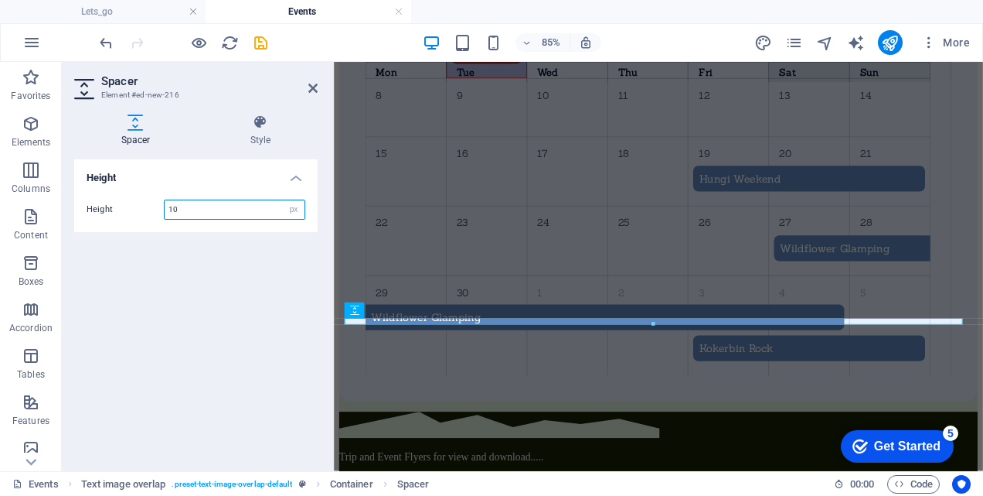
type input "10"
click at [269, 292] on div "Height Height 10 px rem vh vw" at bounding box center [196, 308] width 244 height 299
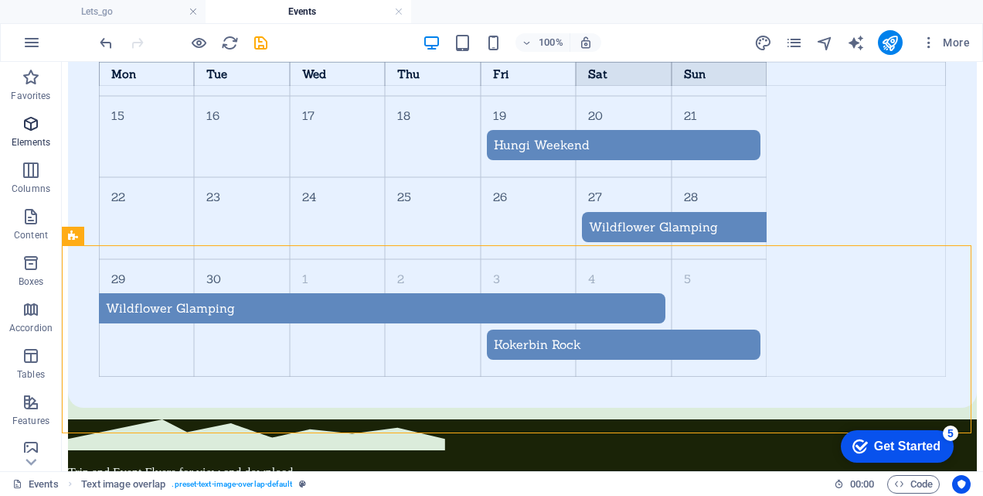
click at [26, 128] on icon "button" at bounding box center [31, 123] width 19 height 19
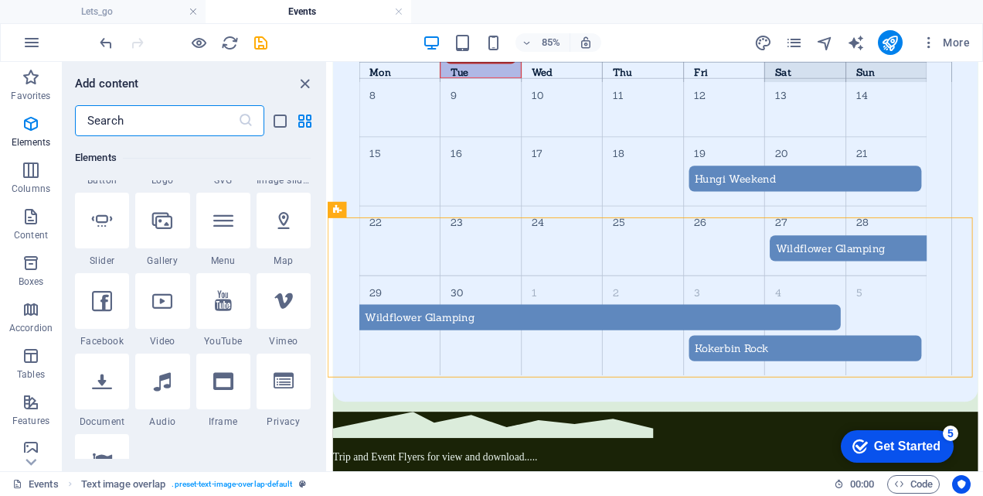
scroll to position [397, 0]
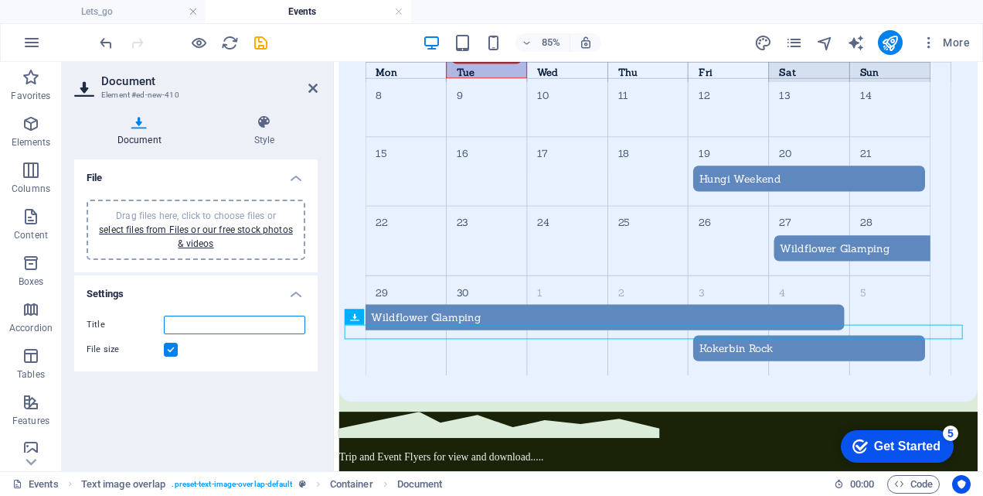
click at [179, 325] on input "Title" at bounding box center [234, 324] width 141 height 19
click at [173, 345] on label at bounding box center [171, 350] width 14 height 14
click at [0, 0] on input "File size" at bounding box center [0, 0] width 0 height 0
click at [261, 326] on input "Wildflowers Glamping Trip" at bounding box center [234, 324] width 141 height 19
type input "Wildflowers Glamping Trip.pdf"
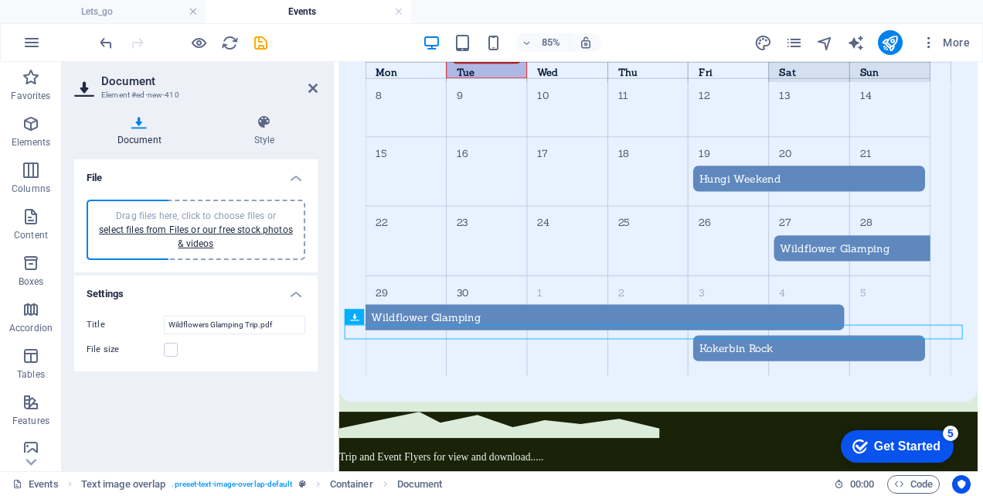
click at [235, 356] on div "File size" at bounding box center [196, 349] width 219 height 19
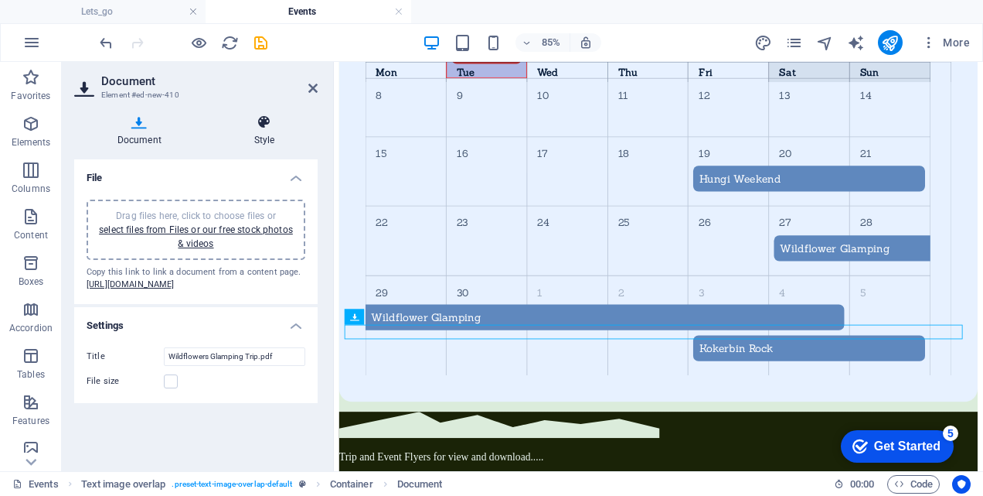
click at [261, 123] on icon at bounding box center [264, 121] width 107 height 15
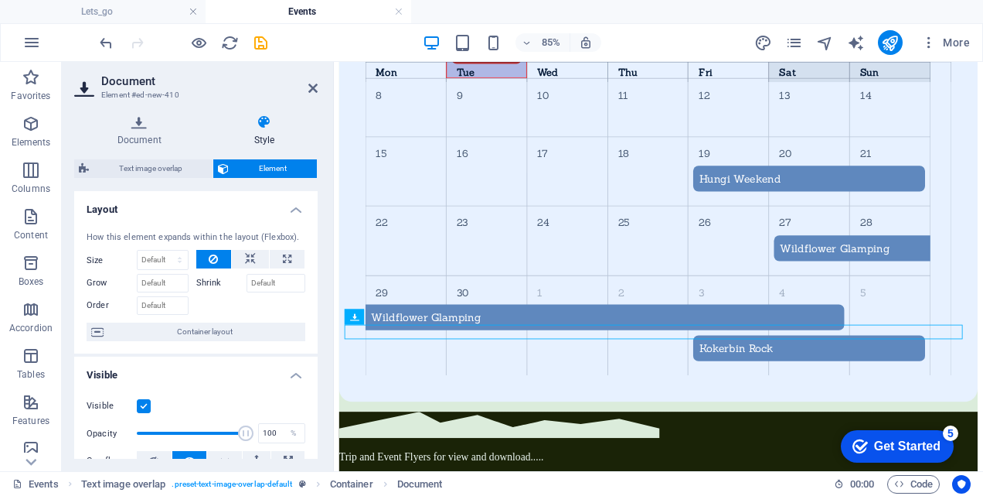
click at [319, 88] on aside "Document Element #ed-new-410 Document Style File Drag files here, click to choo…" at bounding box center [198, 266] width 272 height 409
click at [312, 80] on h2 "Document" at bounding box center [209, 81] width 216 height 14
click at [313, 87] on icon at bounding box center [312, 88] width 9 height 12
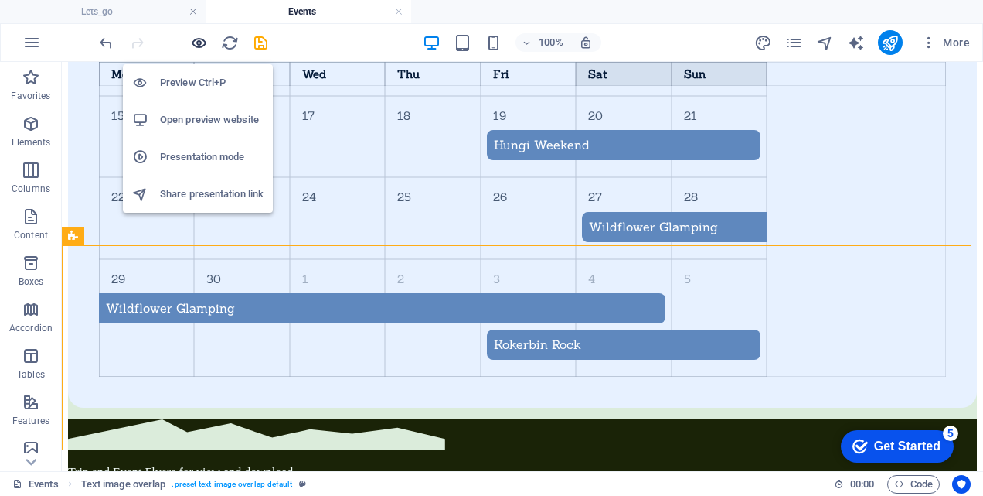
click at [201, 43] on icon "button" at bounding box center [199, 43] width 18 height 18
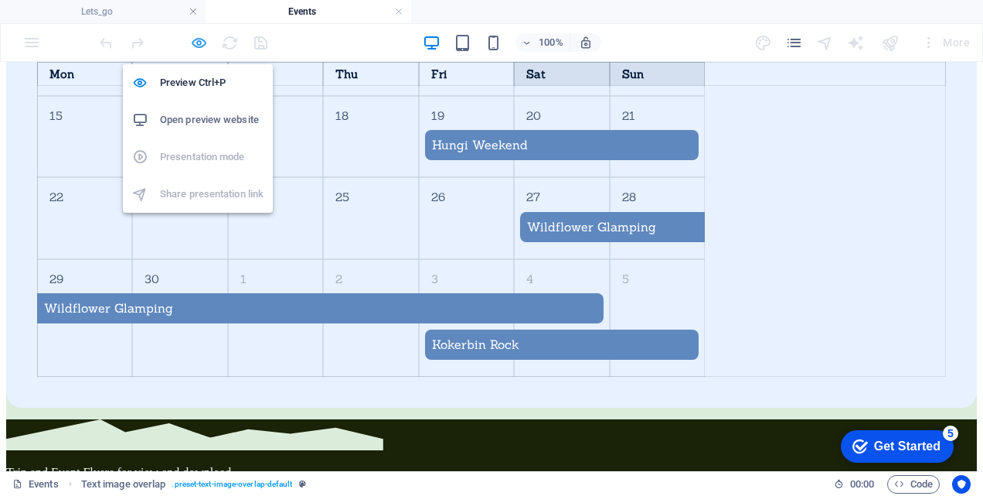
click at [202, 43] on icon "button" at bounding box center [199, 43] width 18 height 18
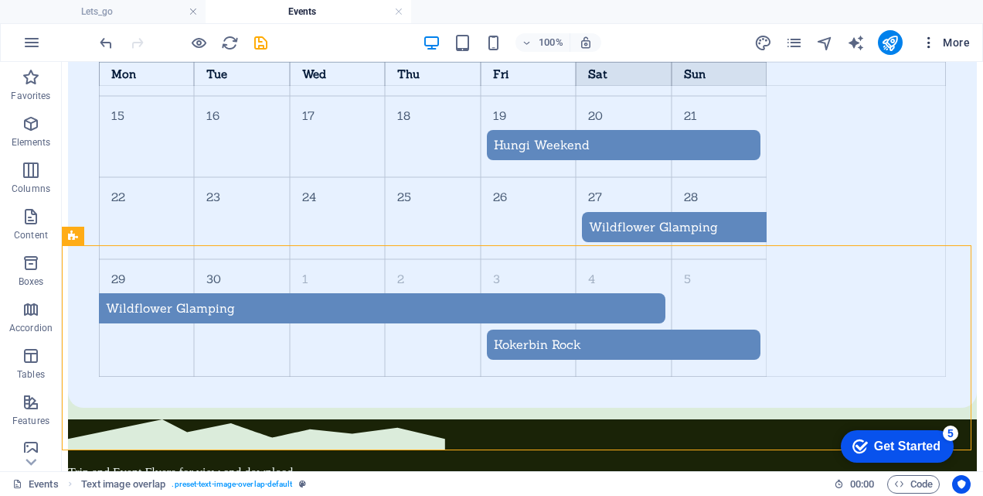
click at [963, 48] on span "More" at bounding box center [946, 42] width 49 height 15
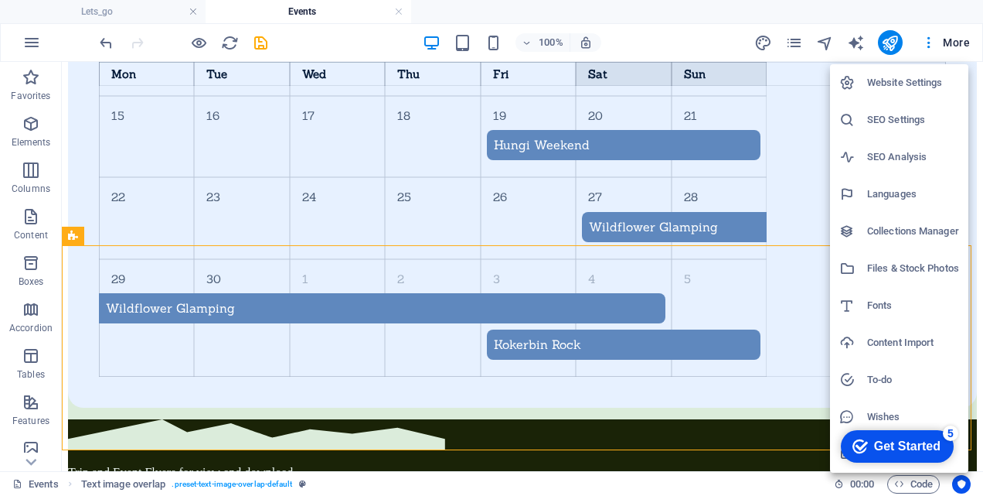
click at [937, 84] on h6 "Website Settings" at bounding box center [913, 82] width 92 height 19
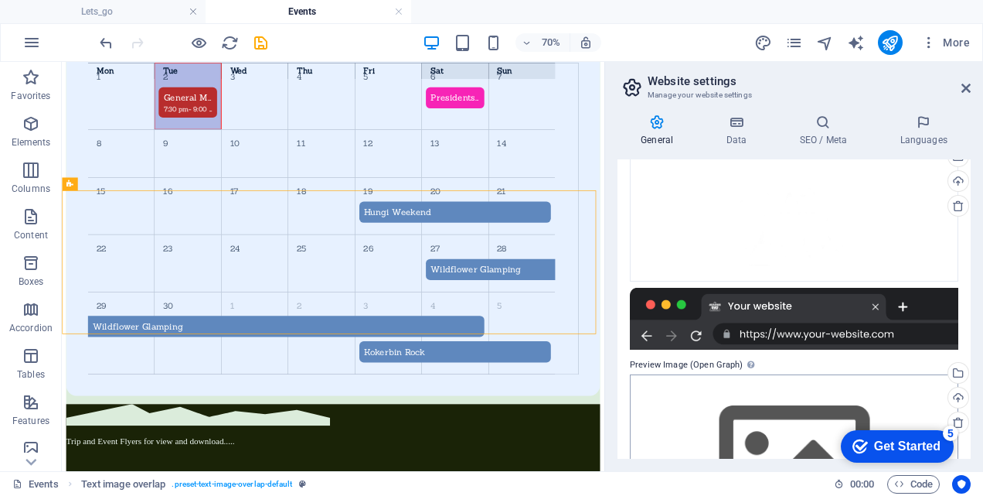
scroll to position [0, 0]
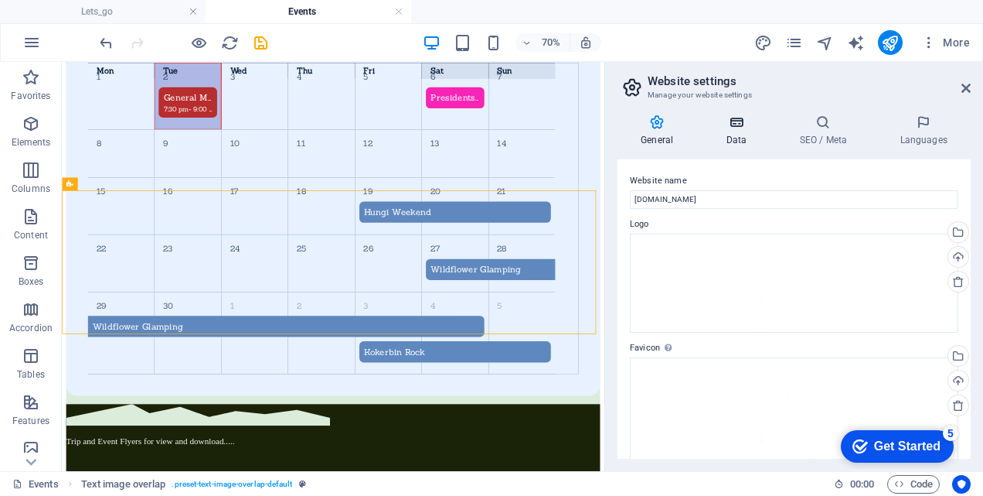
click at [745, 121] on icon at bounding box center [736, 121] width 67 height 15
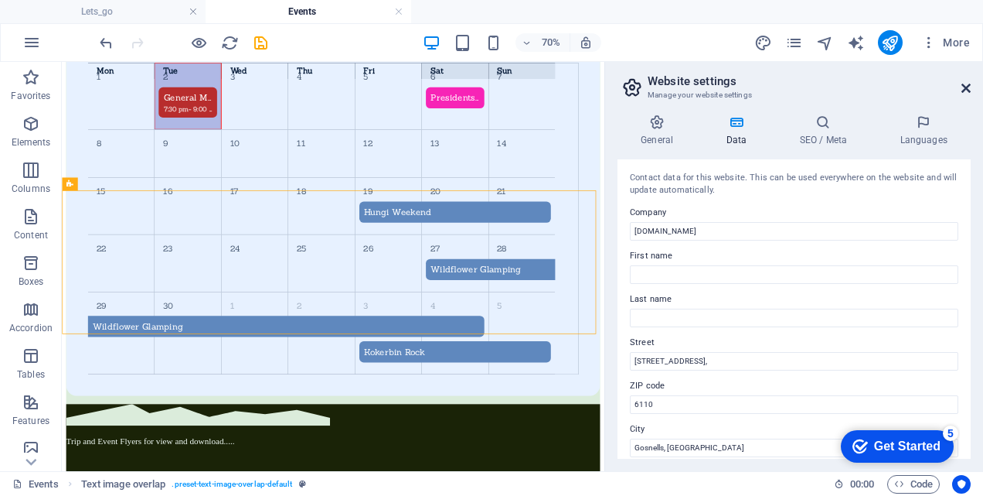
click at [966, 89] on icon at bounding box center [966, 88] width 9 height 12
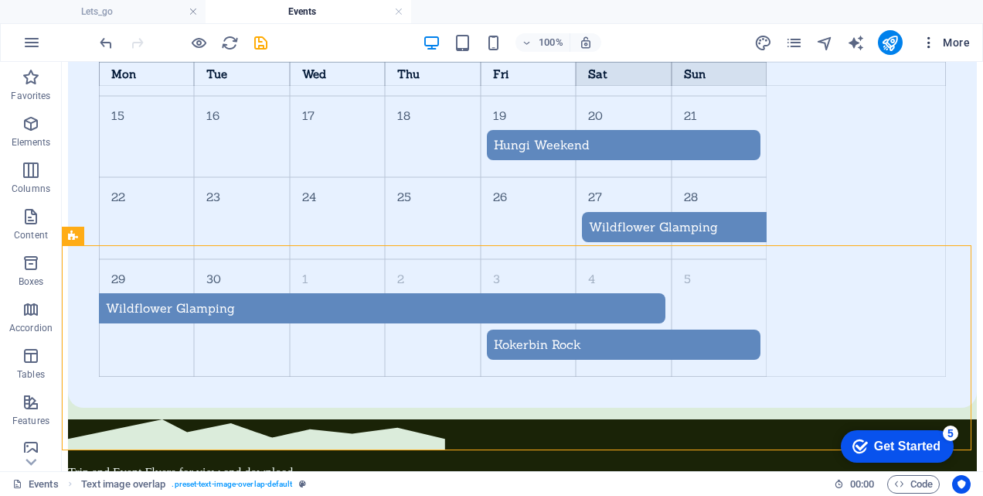
click at [929, 45] on icon "button" at bounding box center [929, 42] width 15 height 15
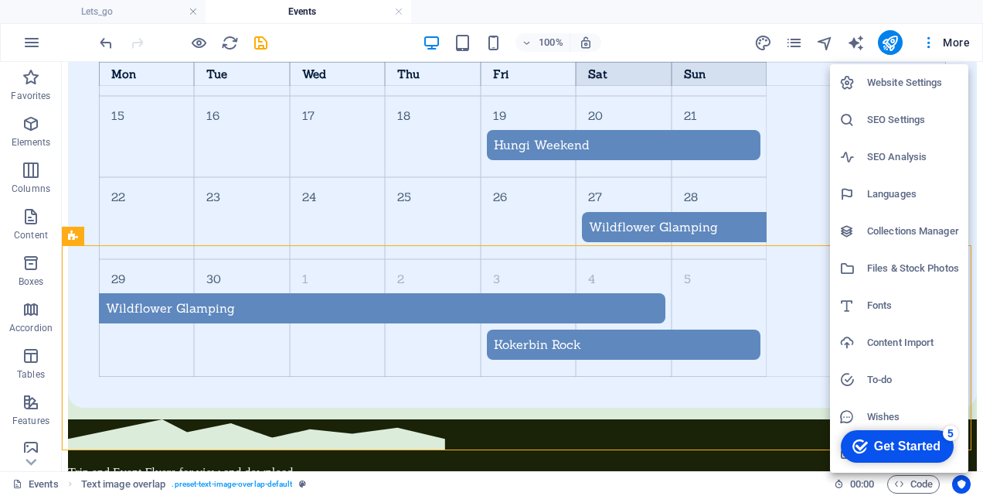
click at [881, 303] on h6 "Fonts" at bounding box center [913, 305] width 92 height 19
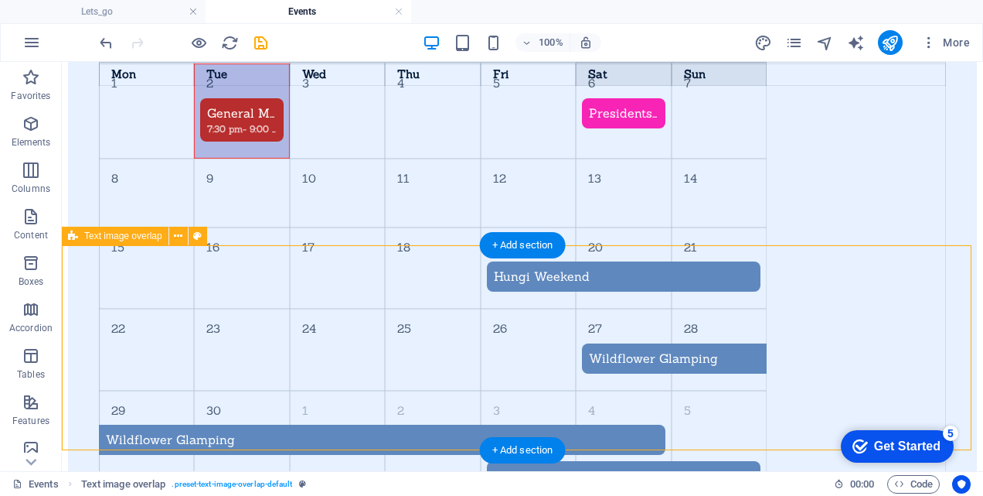
select select "popularity"
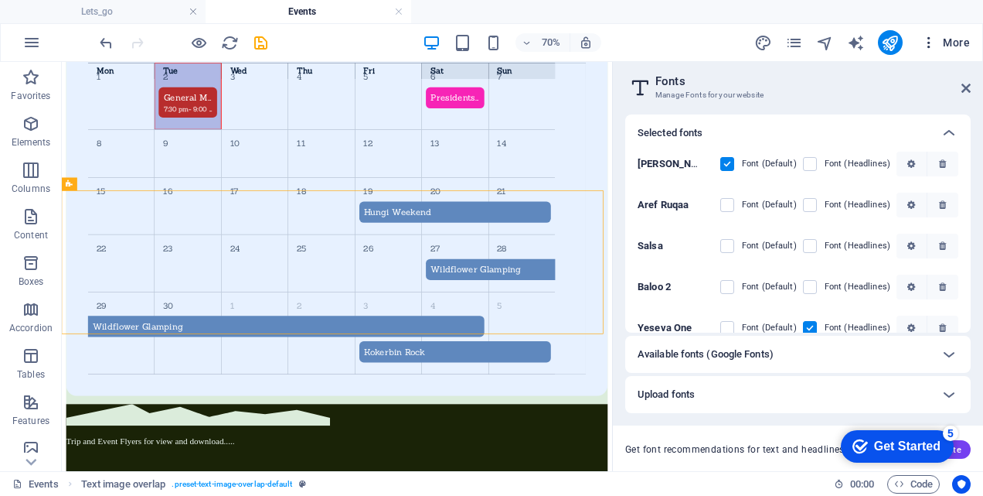
click at [953, 43] on span "More" at bounding box center [946, 42] width 49 height 15
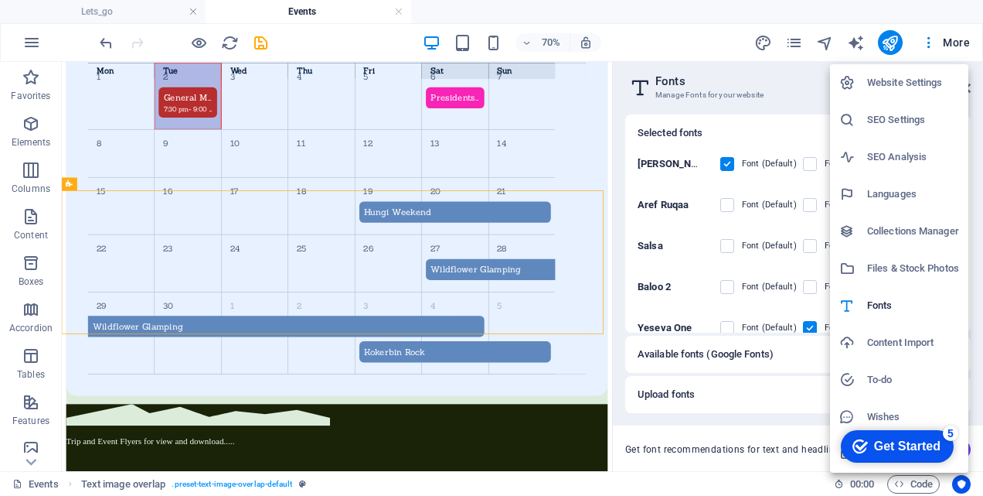
click at [889, 267] on h6 "Files & Stock Photos" at bounding box center [913, 268] width 92 height 19
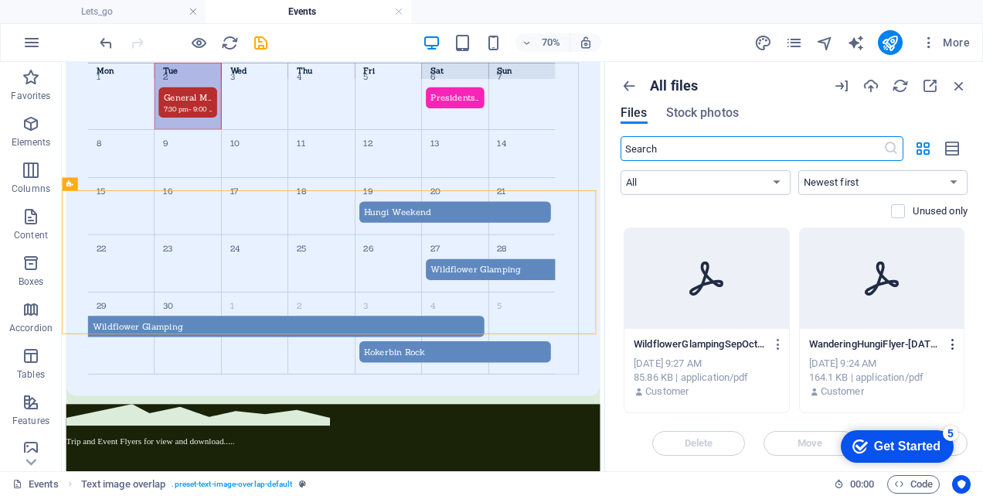
click at [953, 341] on icon "button" at bounding box center [953, 344] width 15 height 14
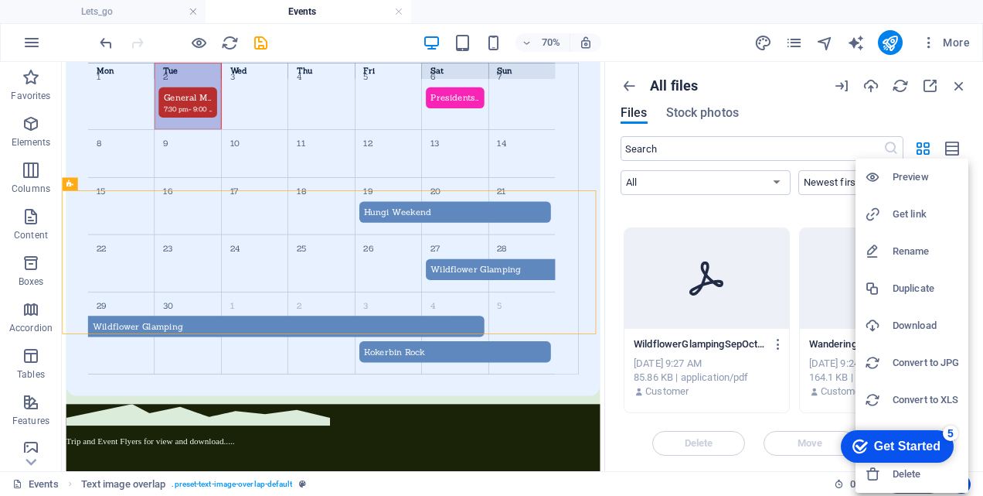
click at [934, 114] on div at bounding box center [491, 248] width 983 height 496
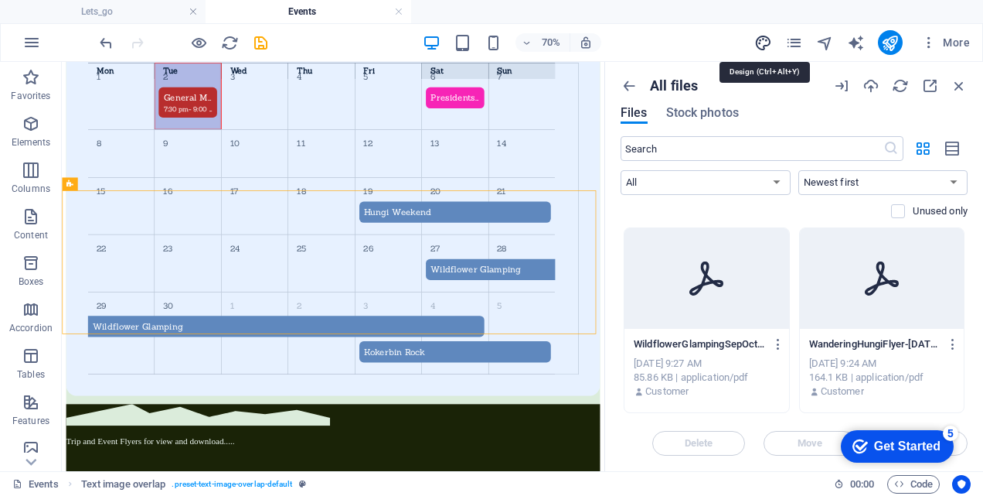
click at [764, 45] on icon "design" at bounding box center [764, 43] width 18 height 18
select select "px"
select select "300"
select select "px"
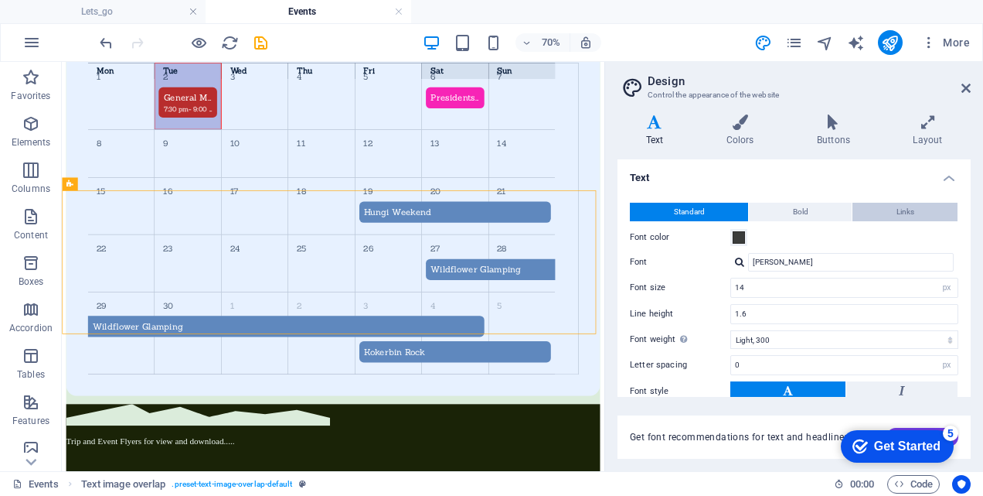
click at [917, 207] on button "Links" at bounding box center [905, 212] width 105 height 19
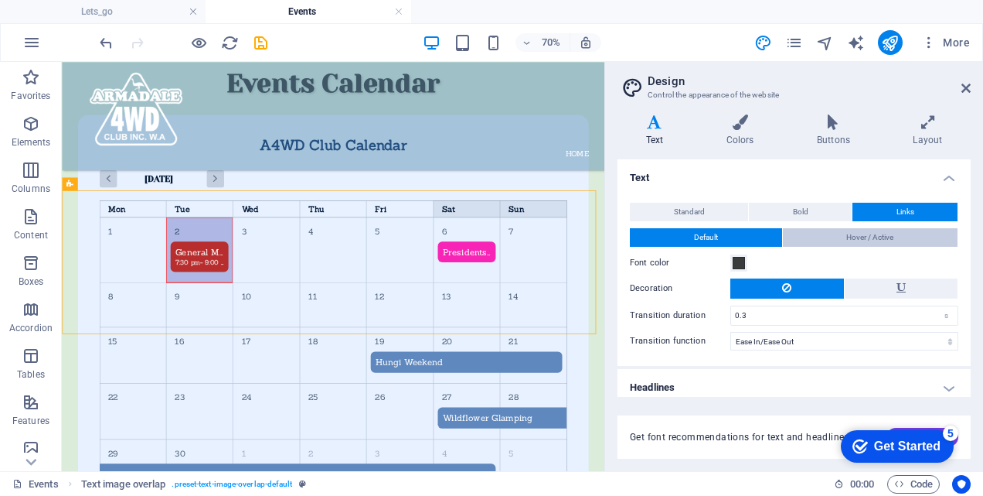
click at [849, 235] on span "Hover / Active" at bounding box center [870, 237] width 47 height 19
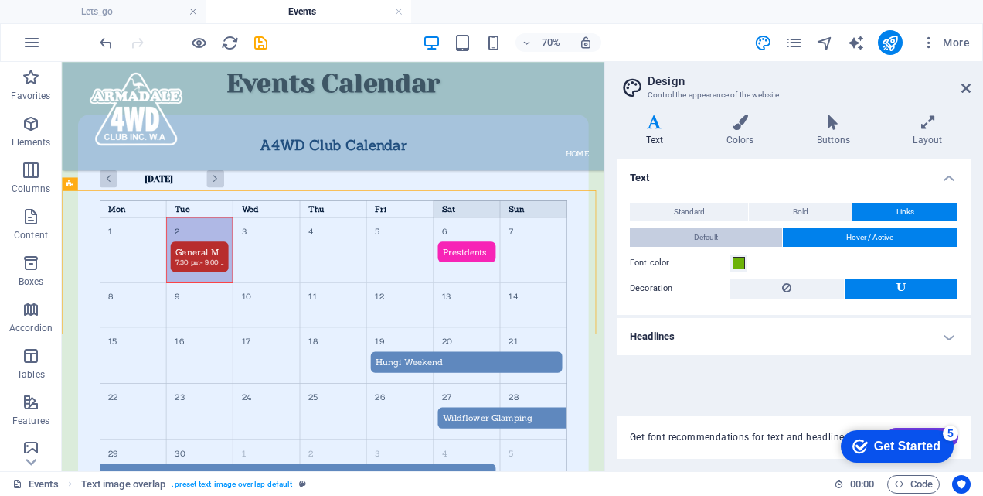
click at [719, 238] on button "Default" at bounding box center [706, 237] width 152 height 19
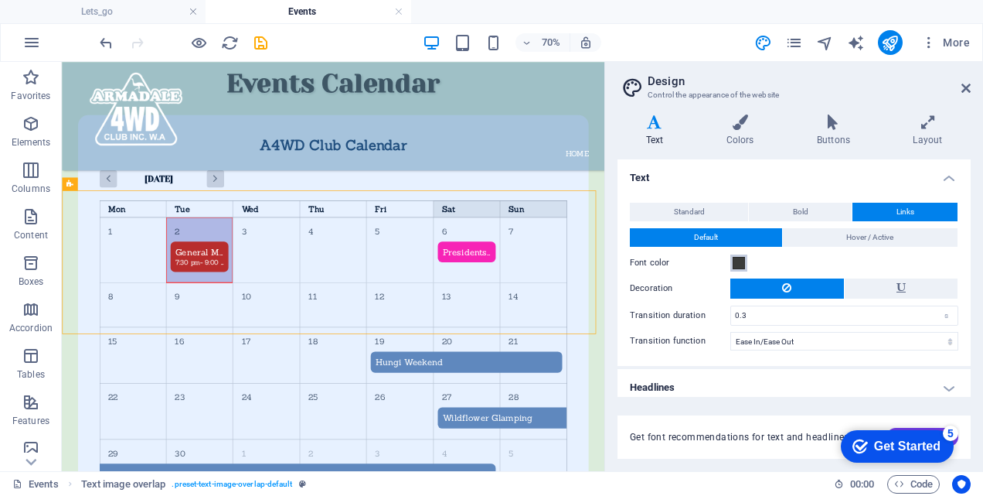
click at [739, 264] on span at bounding box center [739, 263] width 12 height 12
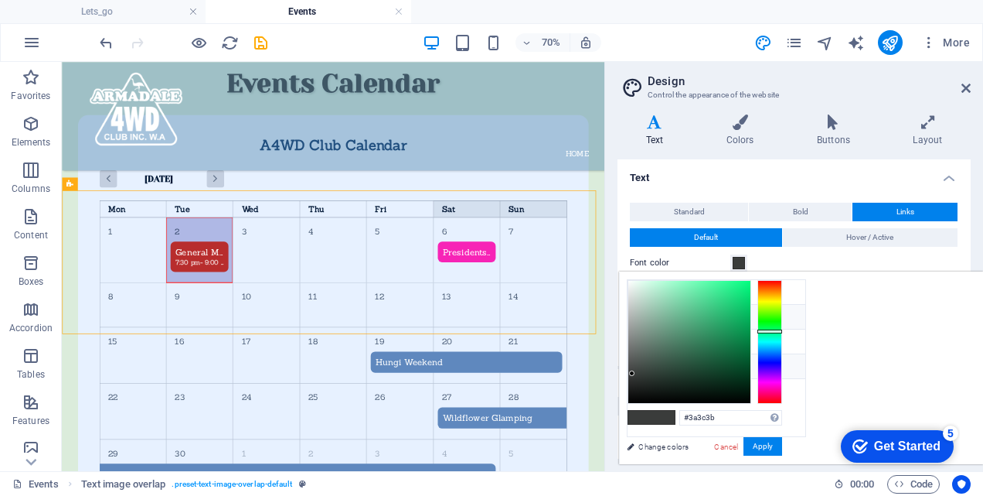
click at [638, 312] on icon at bounding box center [640, 316] width 11 height 11
type input "#5c96d7"
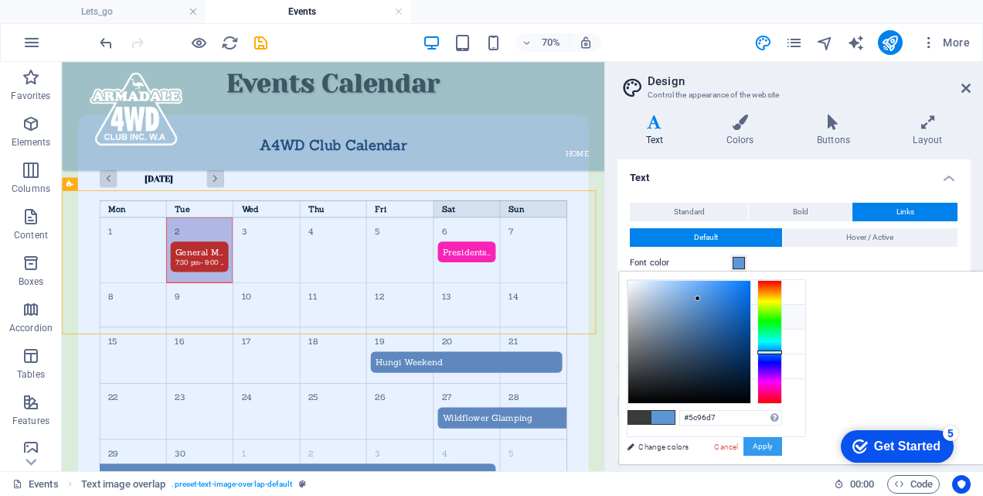
click at [782, 446] on button "Apply" at bounding box center [763, 446] width 39 height 19
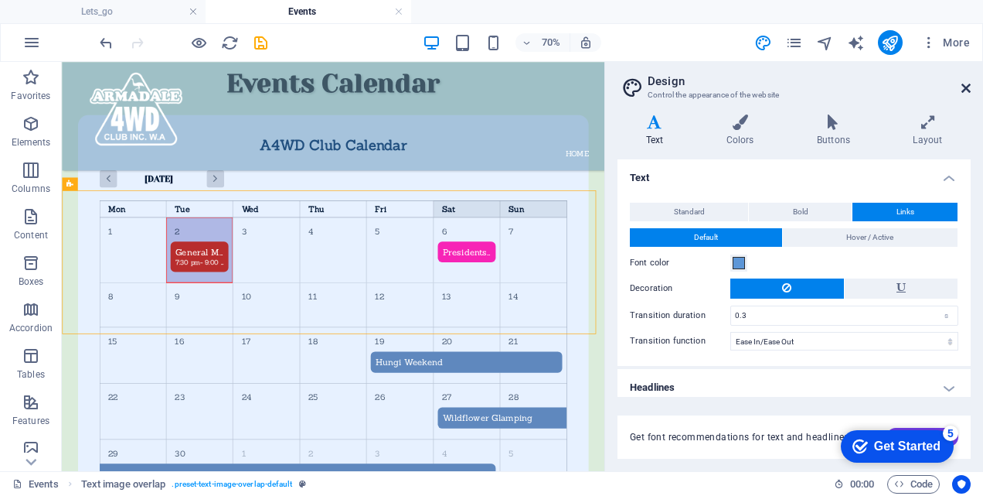
click at [966, 90] on icon at bounding box center [966, 88] width 9 height 12
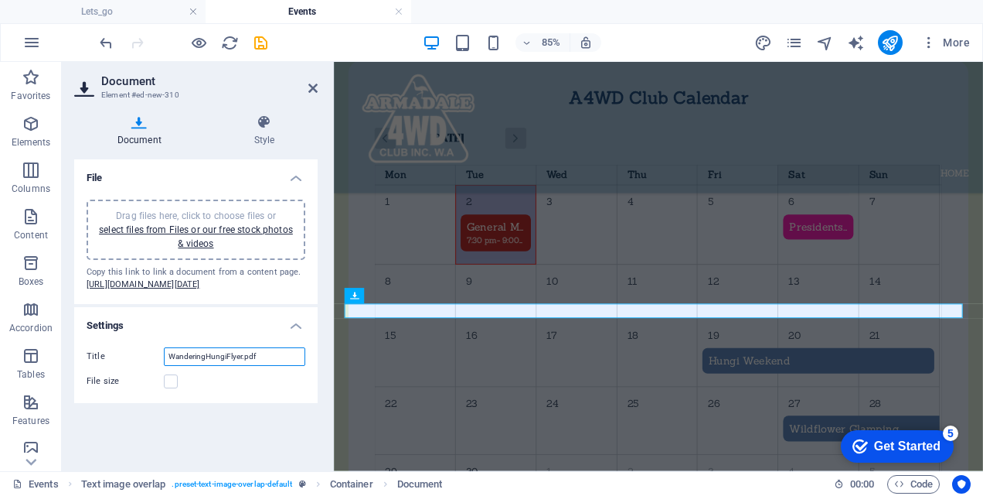
click at [260, 366] on input "WanderingHungiFlyer.pdf" at bounding box center [234, 356] width 141 height 19
drag, startPoint x: 260, startPoint y: 379, endPoint x: 2, endPoint y: 452, distance: 267.7
click at [240, 366] on input "WanderingHungiFlyer.pdf" at bounding box center [234, 356] width 141 height 19
type input "WanderingHungiFlyer"
click at [237, 335] on h4 "Settings" at bounding box center [196, 321] width 244 height 28
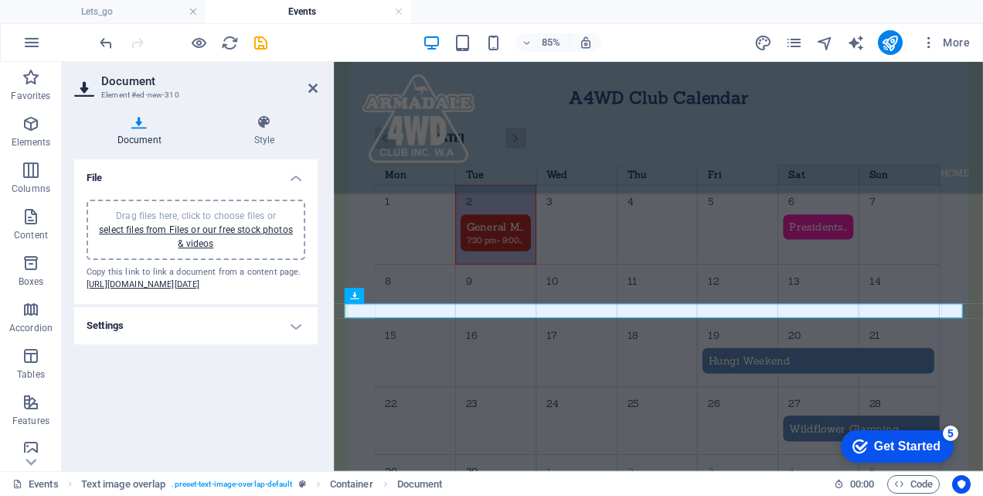
click at [300, 344] on h4 "Settings" at bounding box center [196, 325] width 244 height 37
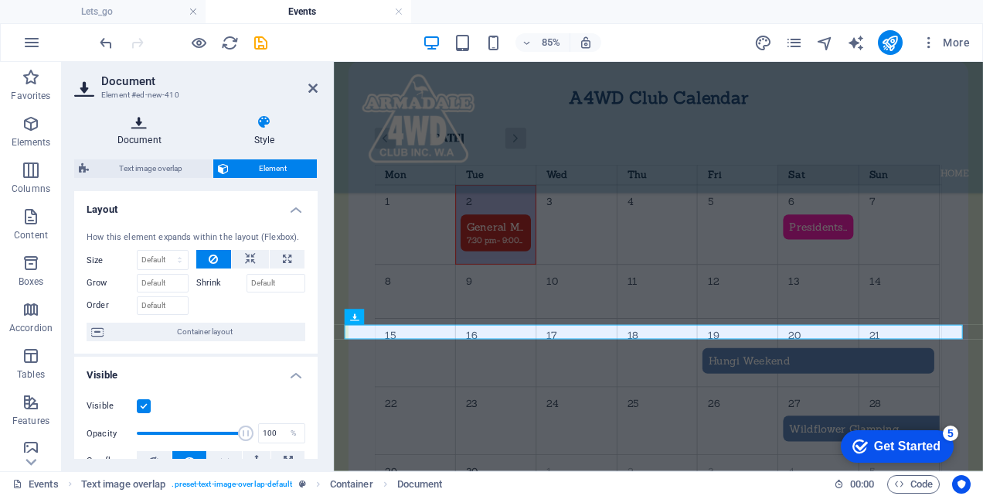
click at [130, 130] on h4 "Document" at bounding box center [142, 130] width 137 height 32
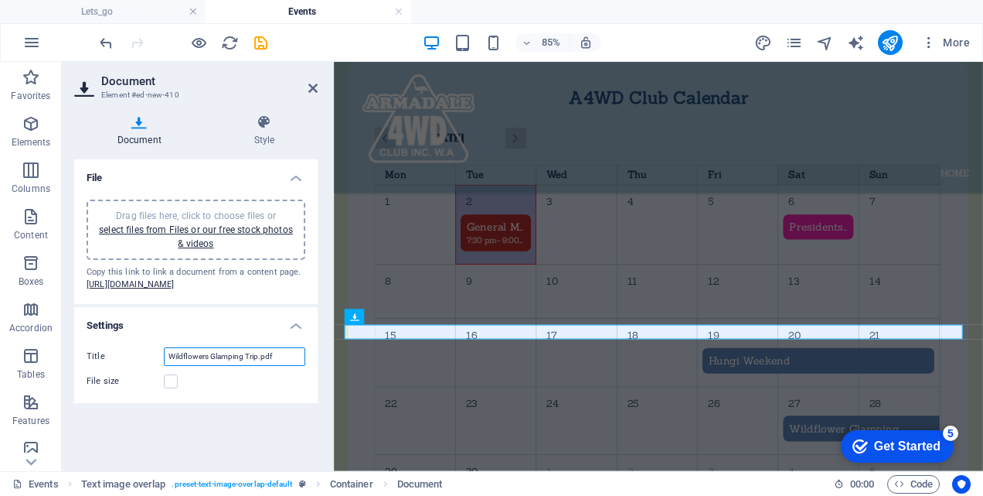
click at [286, 366] on input "Wildflowers Glamping Trip.pdf" at bounding box center [234, 356] width 141 height 19
drag, startPoint x: 284, startPoint y: 380, endPoint x: 258, endPoint y: 380, distance: 25.5
click at [258, 366] on input "Wildflowers Glamping Trip.pdf" at bounding box center [234, 356] width 141 height 19
type input "Wildflowers Glamping Trip"
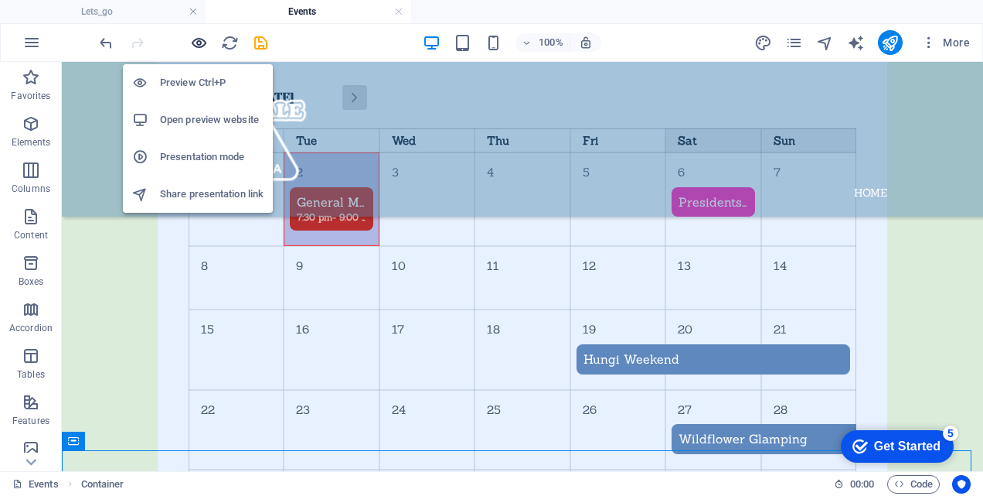
click at [203, 46] on icon "button" at bounding box center [199, 43] width 18 height 18
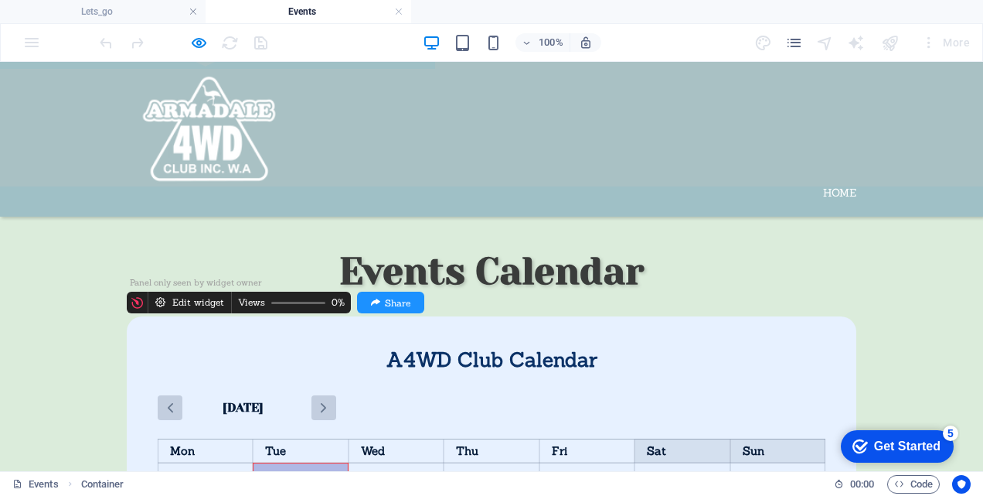
scroll to position [717, 0]
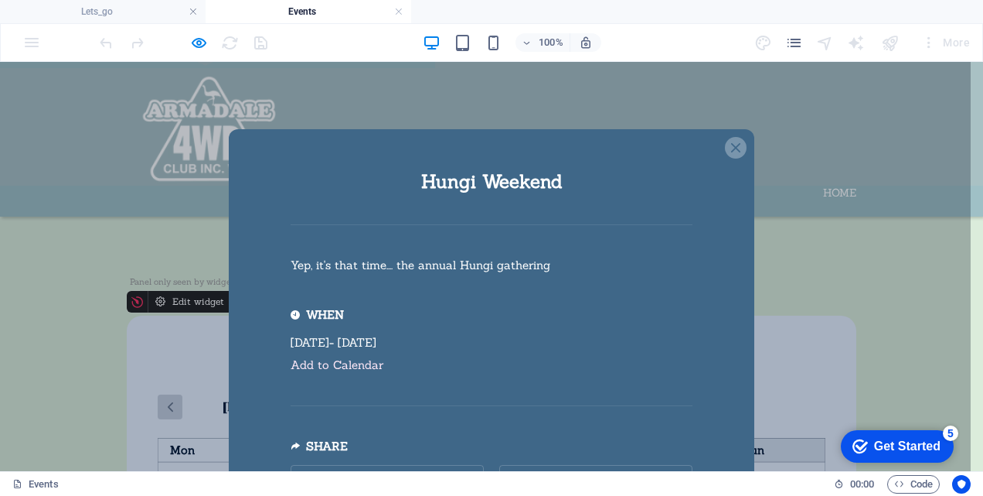
scroll to position [0, 0]
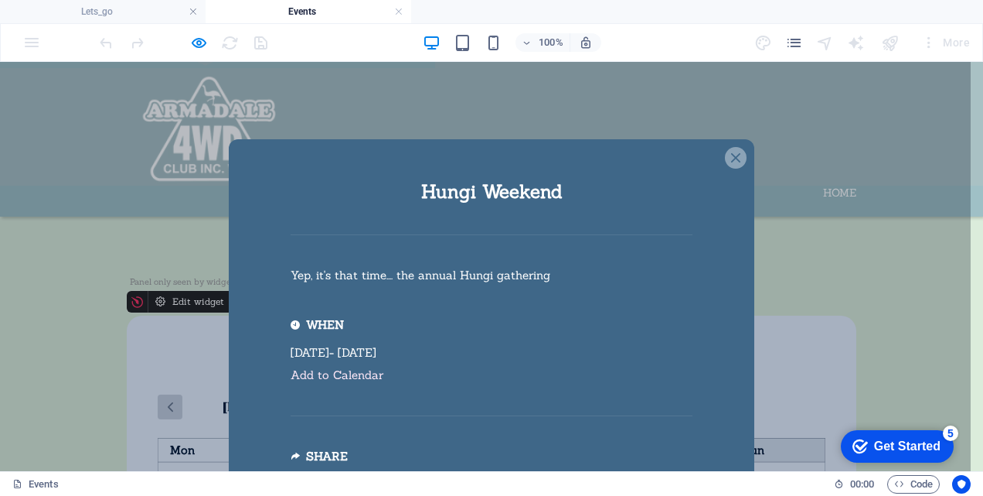
click at [733, 156] on icon "Event details popup" at bounding box center [735, 157] width 9 height 9
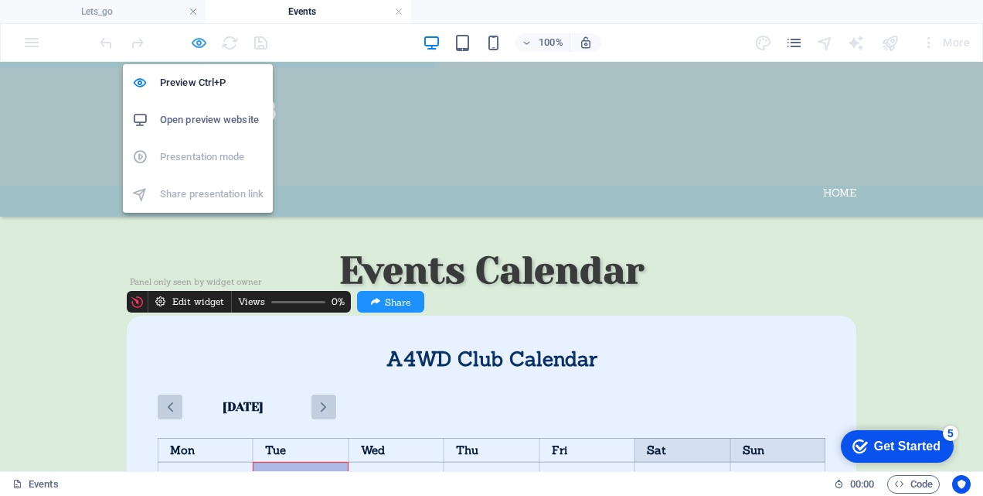
click at [199, 42] on icon "button" at bounding box center [199, 43] width 18 height 18
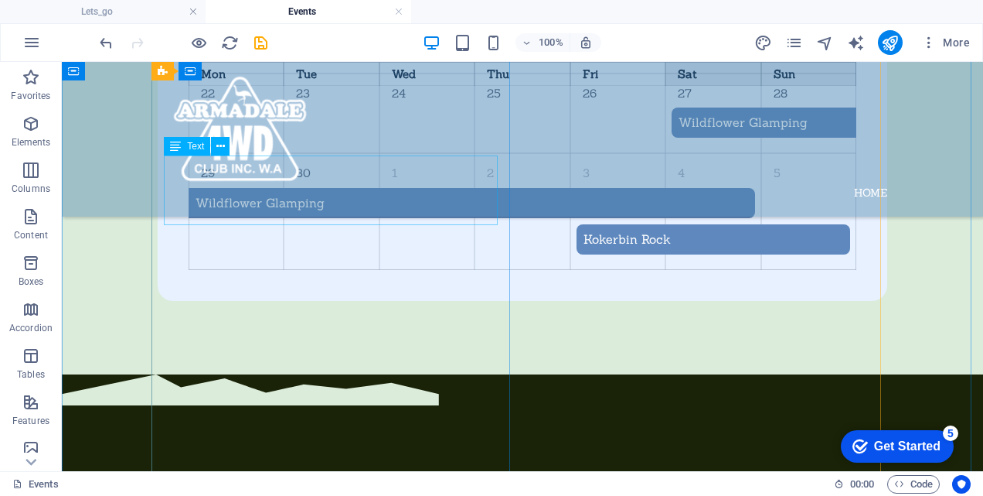
scroll to position [1335, 0]
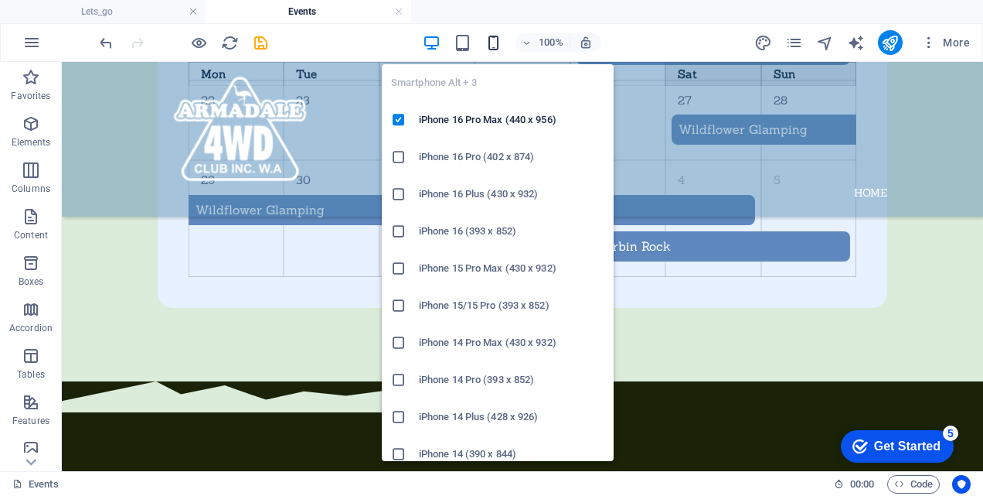
click at [496, 43] on icon "button" at bounding box center [494, 43] width 18 height 18
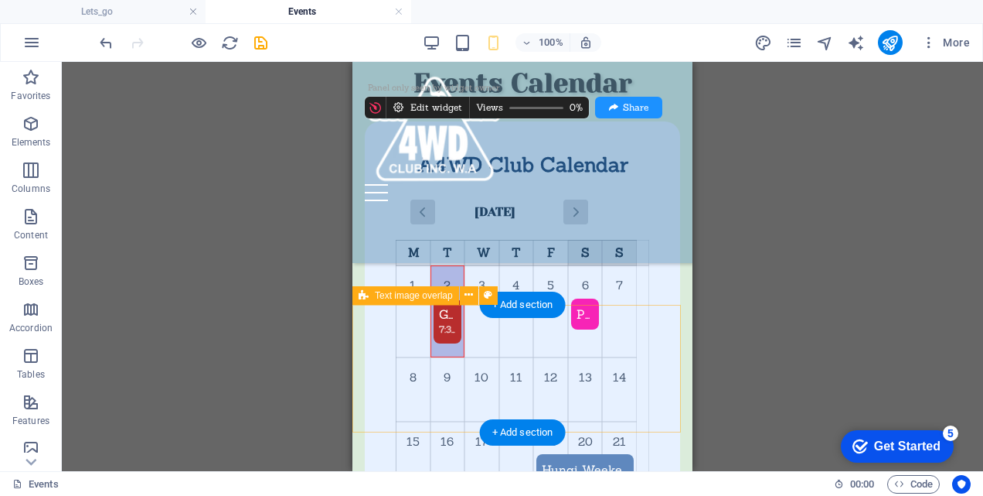
scroll to position [755, 0]
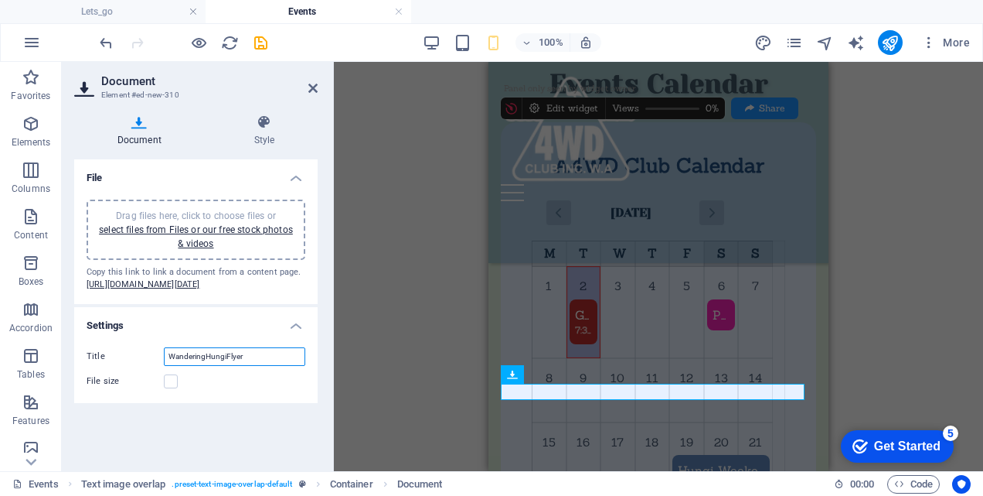
click at [203, 366] on input "WanderingHungiFlyer" at bounding box center [234, 356] width 141 height 19
type input "Wandering Hungi Flyer"
click at [268, 390] on div "File size" at bounding box center [196, 381] width 219 height 19
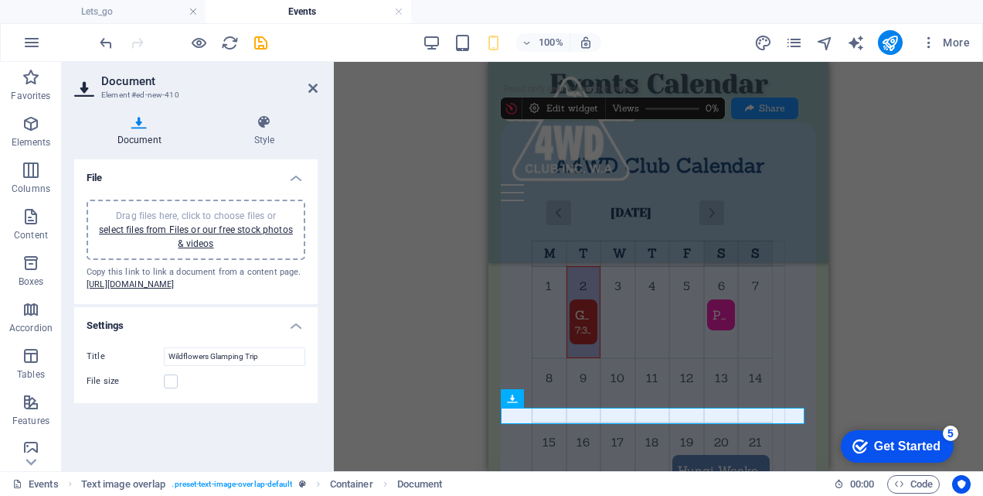
click at [246, 403] on div "Title Wildflowers Glamping Trip File size" at bounding box center [196, 369] width 244 height 68
click at [316, 81] on h2 "Document" at bounding box center [209, 81] width 216 height 14
click at [311, 88] on icon at bounding box center [312, 88] width 9 height 12
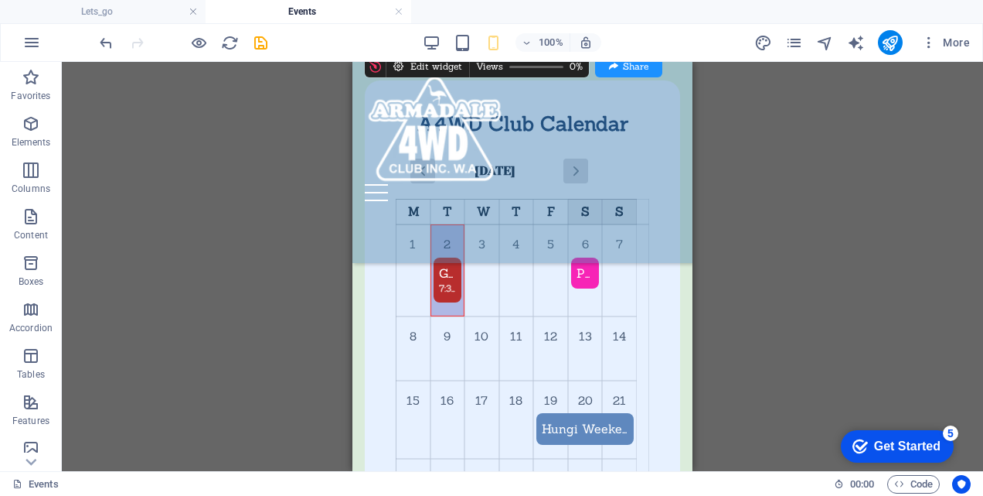
scroll to position [783, 0]
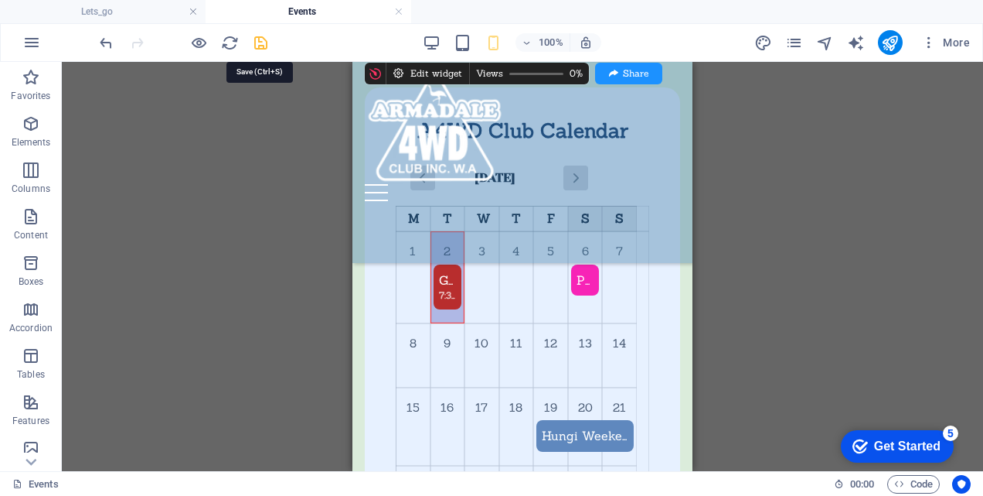
click at [257, 42] on icon "save" at bounding box center [261, 43] width 18 height 18
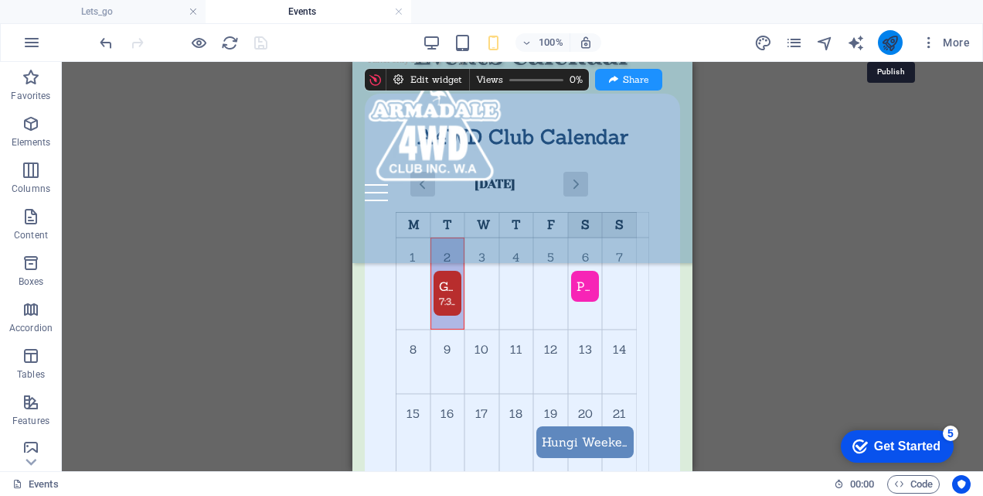
click at [884, 39] on icon "publish" at bounding box center [890, 43] width 18 height 18
